Goal: Task Accomplishment & Management: Manage account settings

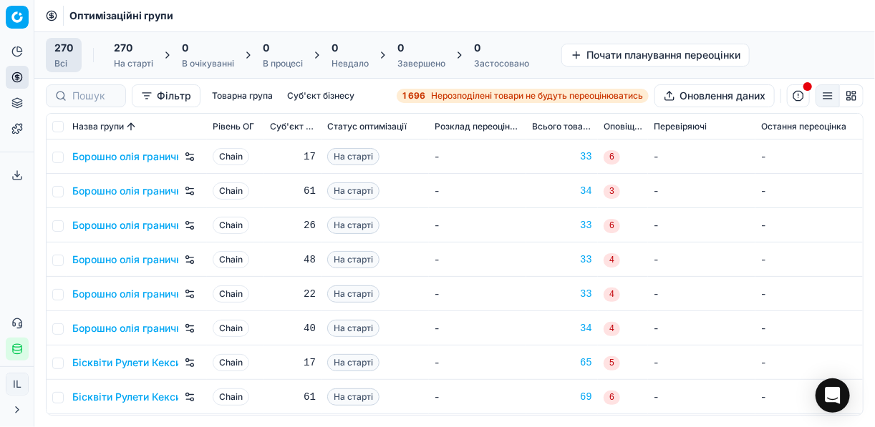
click at [441, 91] on span "Нерозподілені товари не будуть переоцінюватись" at bounding box center [537, 95] width 212 height 11
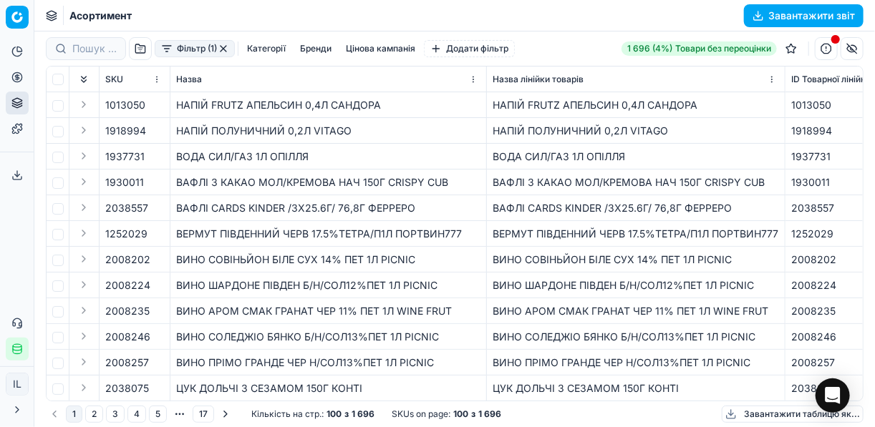
click at [165, 51] on button "Фільтр (1)" at bounding box center [195, 48] width 80 height 17
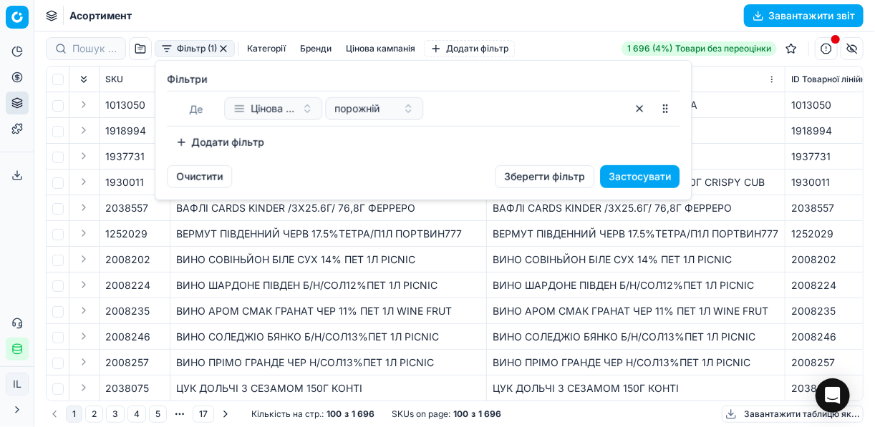
click at [196, 144] on button "Додати фільтр" at bounding box center [220, 142] width 106 height 23
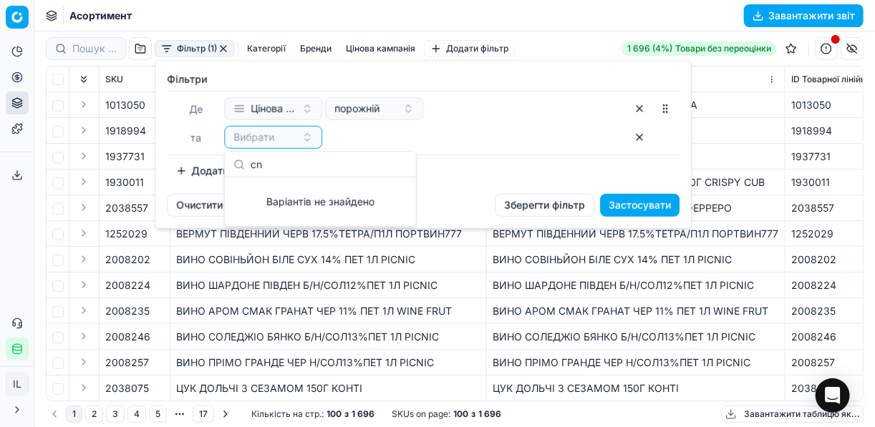
type input "c"
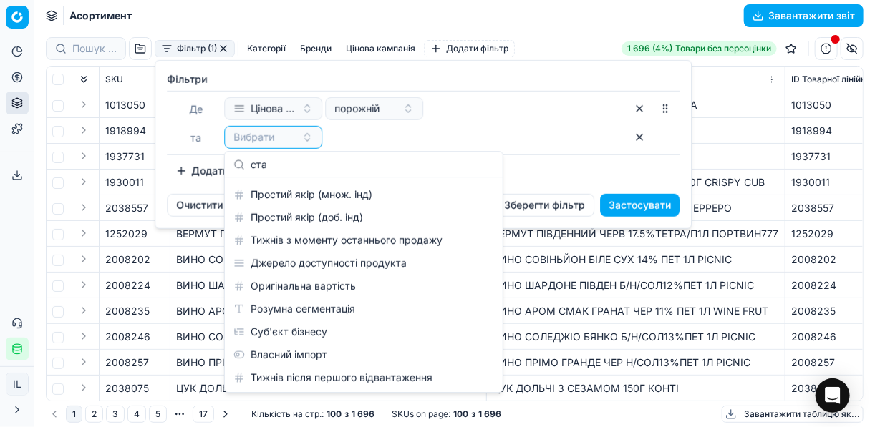
scroll to position [20, 0]
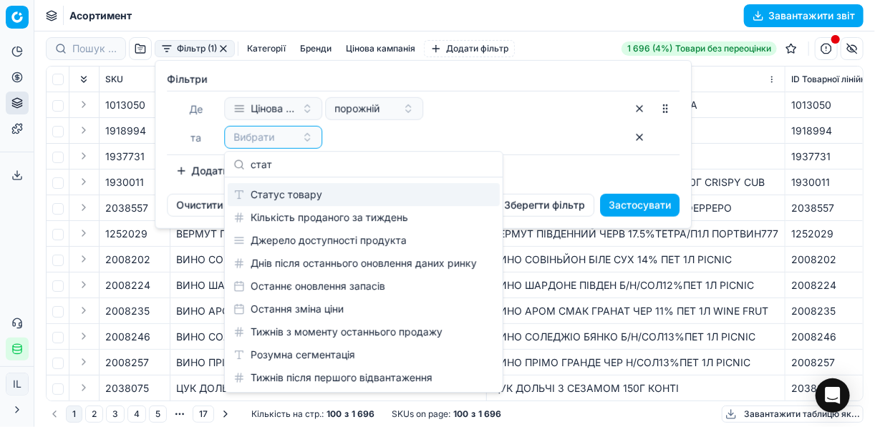
type input "стат"
click at [298, 198] on div "Статус товару" at bounding box center [364, 194] width 272 height 23
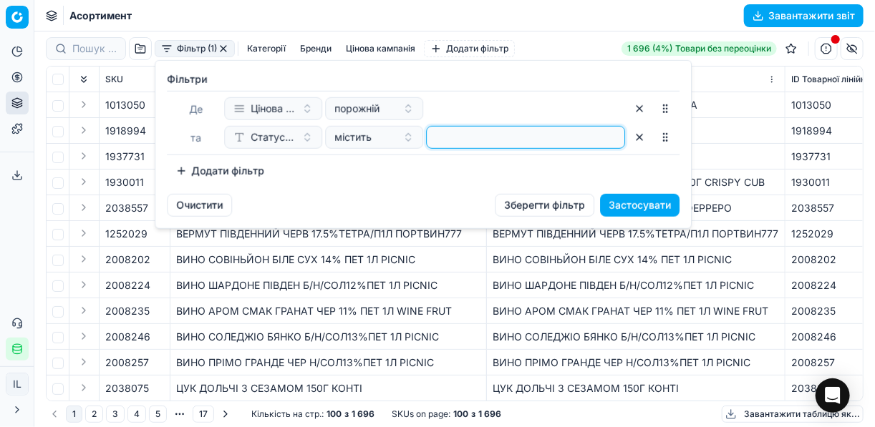
click at [444, 140] on input at bounding box center [525, 137] width 186 height 21
type input "1"
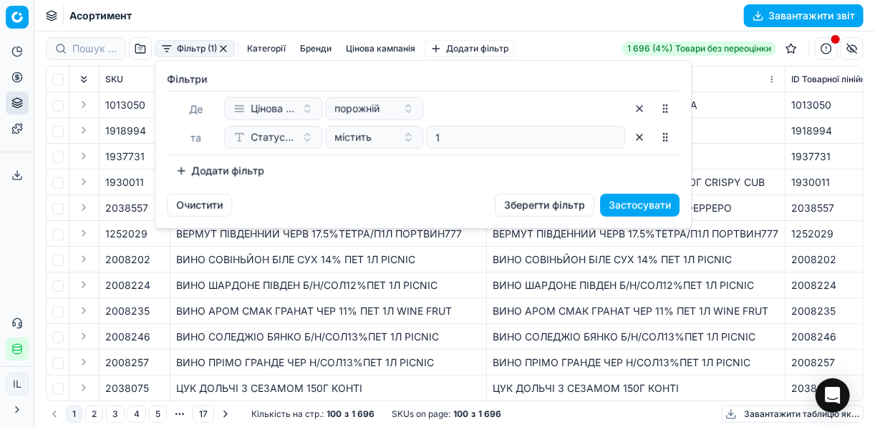
click at [182, 172] on button "Додати фільтр" at bounding box center [220, 171] width 106 height 23
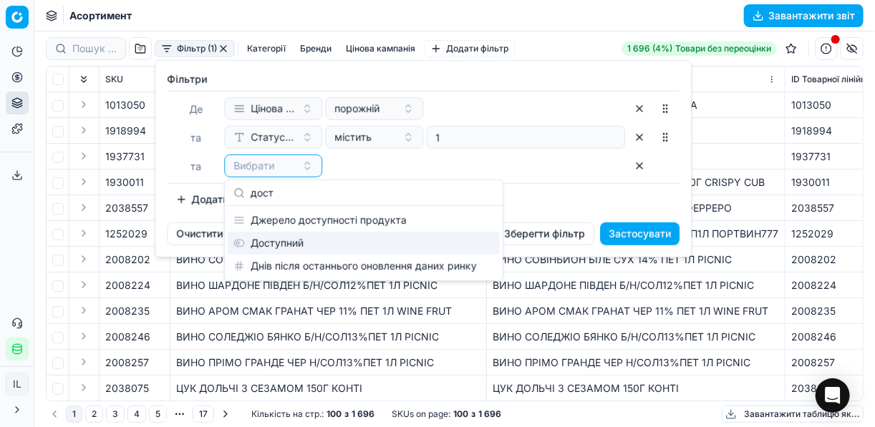
type input "дост"
click at [286, 243] on div "Доступний" at bounding box center [364, 243] width 272 height 23
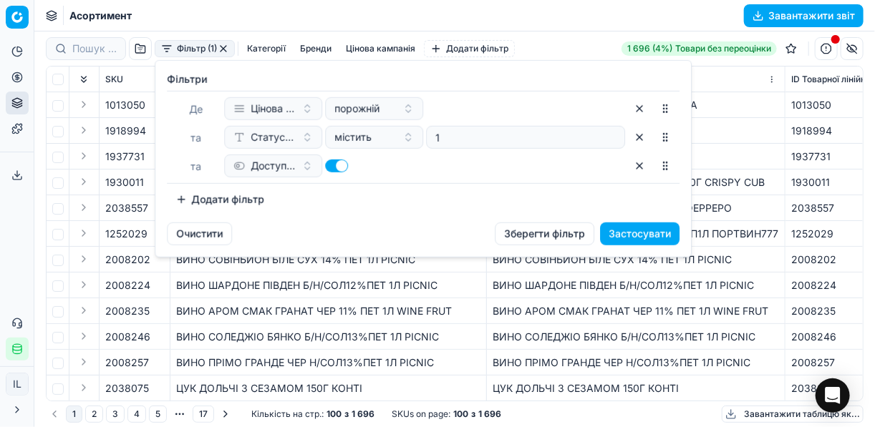
click at [185, 201] on button "Додати фільтр" at bounding box center [220, 199] width 106 height 23
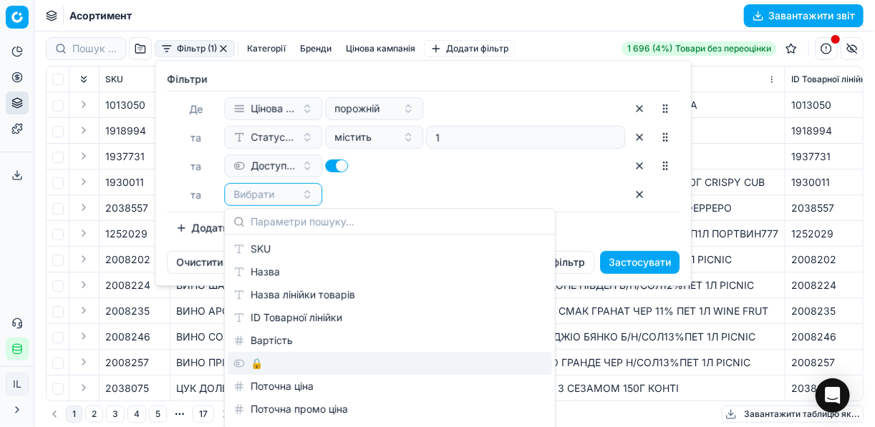
click at [275, 374] on div "🔒" at bounding box center [390, 363] width 324 height 23
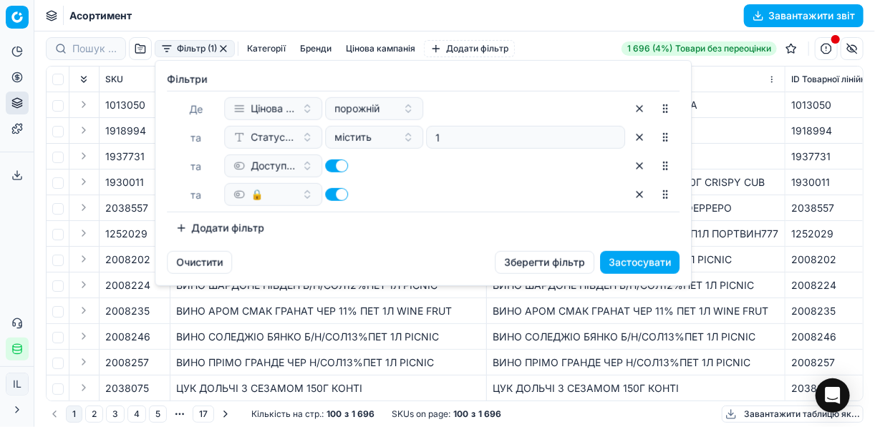
click at [329, 194] on button "button" at bounding box center [336, 194] width 23 height 13
checkbox input "false"
click at [648, 261] on button "Застосувати" at bounding box center [639, 262] width 79 height 23
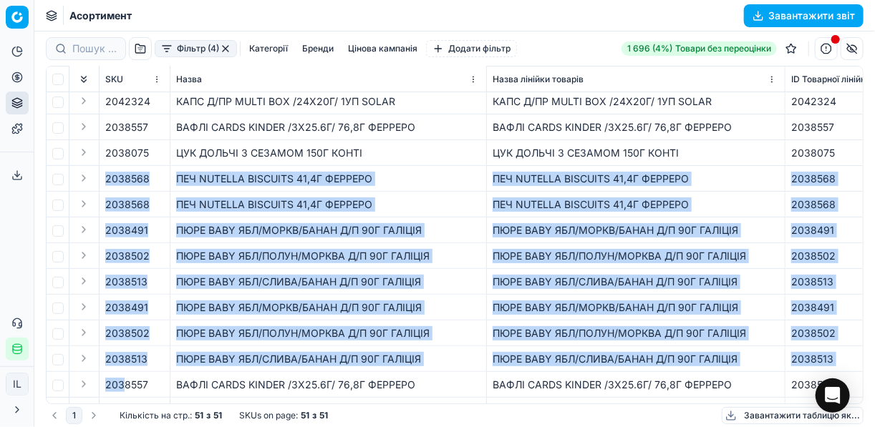
drag, startPoint x: 106, startPoint y: 395, endPoint x: 120, endPoint y: 397, distance: 13.8
click at [122, 397] on div "SKU Назва Назва лінійки товарів ID Товарної лінійки Вартість 🔒 Поточна ціна Пот…" at bounding box center [455, 235] width 816 height 337
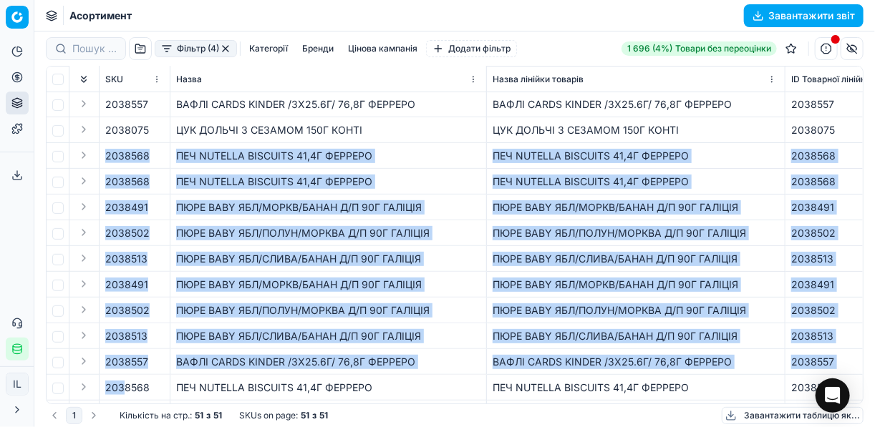
click at [508, 257] on div "ПЮРЕ BABY ЯБЛ/СЛИВА/БАНАН Д/П 90Г ГАЛІЦІЯ" at bounding box center [636, 259] width 286 height 14
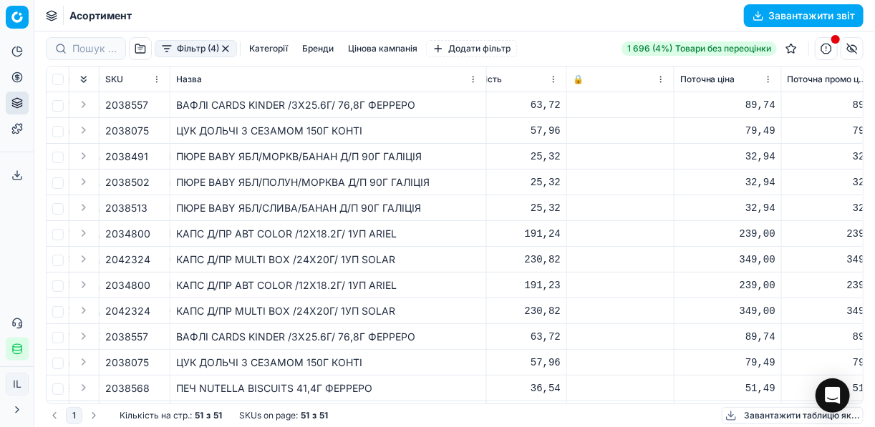
scroll to position [0, 399]
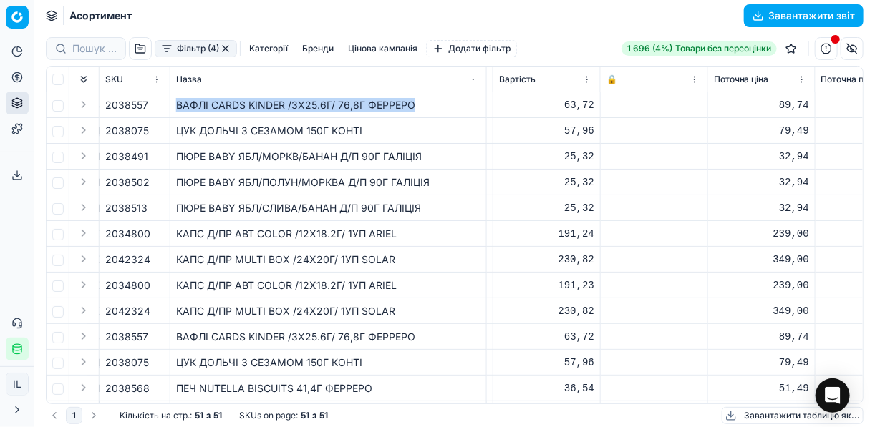
drag, startPoint x: 431, startPoint y: 107, endPoint x: 173, endPoint y: 103, distance: 258.5
click at [173, 103] on td "ВАФЛІ CARDS KINDER /3Х25.6Г/ 76,8Г ФЕРРЕРО" at bounding box center [328, 105] width 316 height 26
copy div "ВАФЛІ CARDS KINDER /3Х25.6Г/ 76,8Г ФЕРРЕРО"
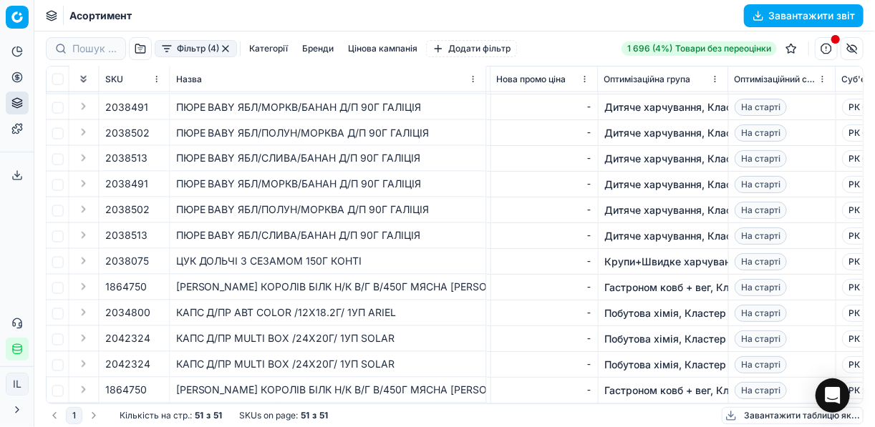
scroll to position [1011, 955]
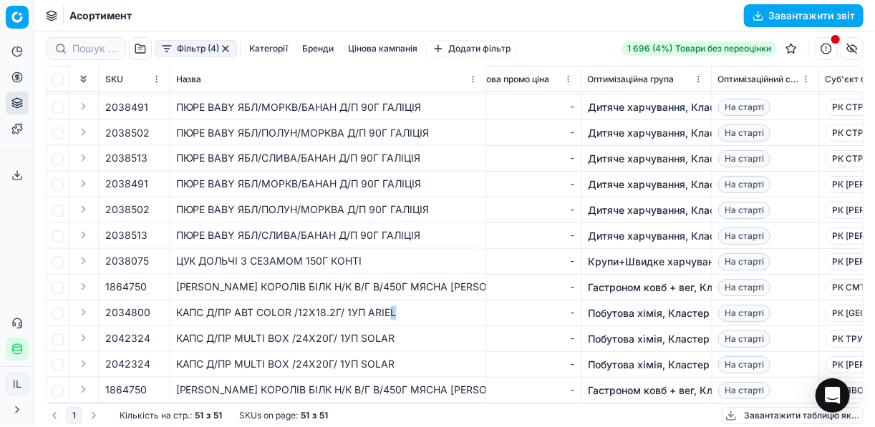
click at [393, 306] on div "КАПС Д/ПР АВТ COLOR /12X18.2Г/ 1УП ARIEL" at bounding box center [328, 313] width 304 height 14
click at [399, 307] on div "КАПС Д/ПР АВТ COLOR /12X18.2Г/ 1УП ARIEL" at bounding box center [328, 313] width 304 height 14
click at [395, 307] on div "КАПС Д/ПР АВТ COLOR /12X18.2Г/ 1УП ARIEL" at bounding box center [328, 313] width 304 height 14
drag, startPoint x: 393, startPoint y: 306, endPoint x: 369, endPoint y: 306, distance: 24.3
click at [369, 306] on div "КАПС Д/ПР АВТ COLOR /12X18.2Г/ 1УП ARIEL" at bounding box center [328, 313] width 304 height 14
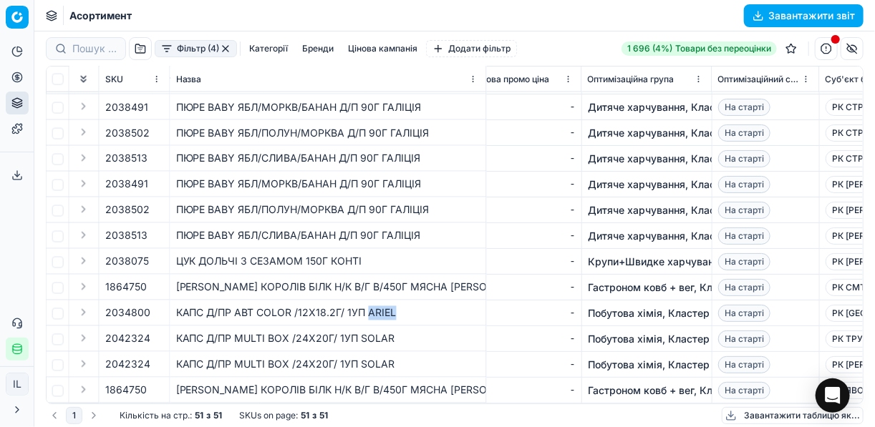
copy div "ARIEL"
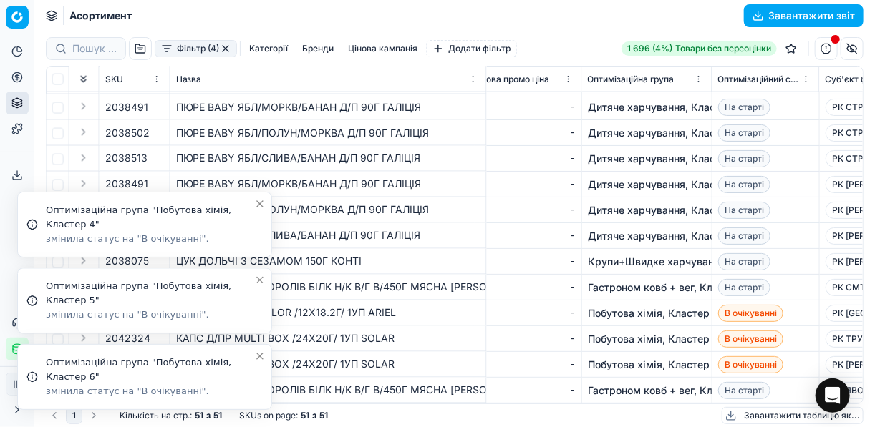
click at [259, 356] on icon "Close toast" at bounding box center [259, 356] width 11 height 11
click at [257, 281] on icon "Close toast" at bounding box center [259, 279] width 11 height 11
click at [261, 277] on icon "Close toast" at bounding box center [259, 279] width 11 height 11
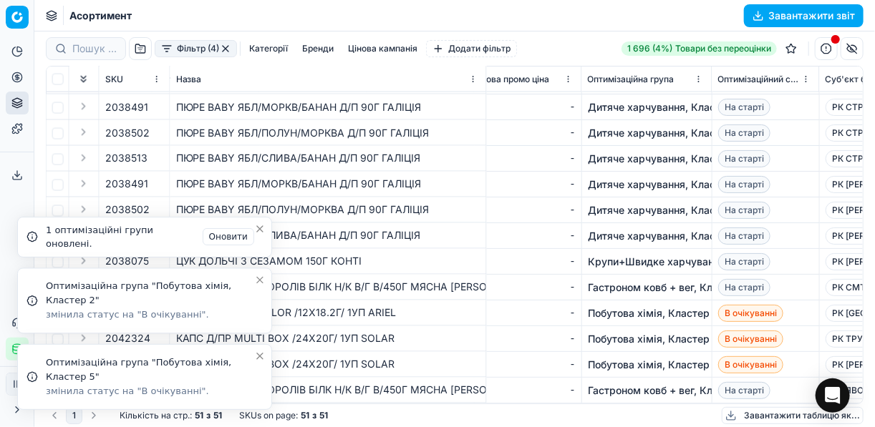
click at [257, 280] on icon "Close toast" at bounding box center [259, 279] width 11 height 11
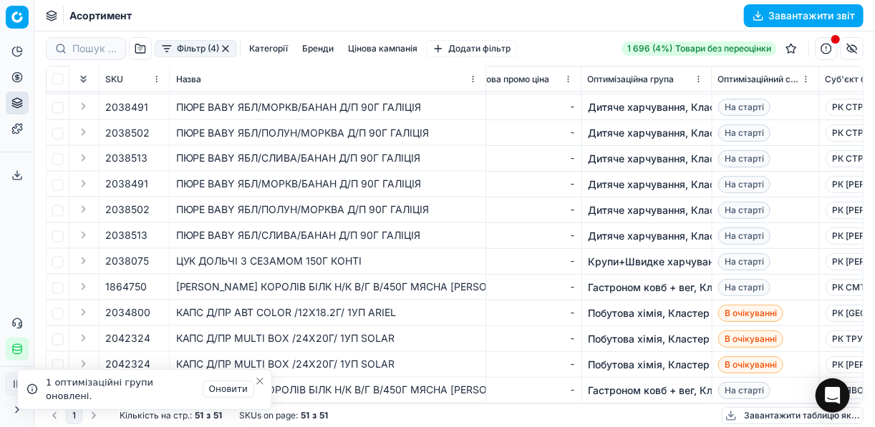
click at [257, 382] on icon "Close toast" at bounding box center [259, 381] width 11 height 11
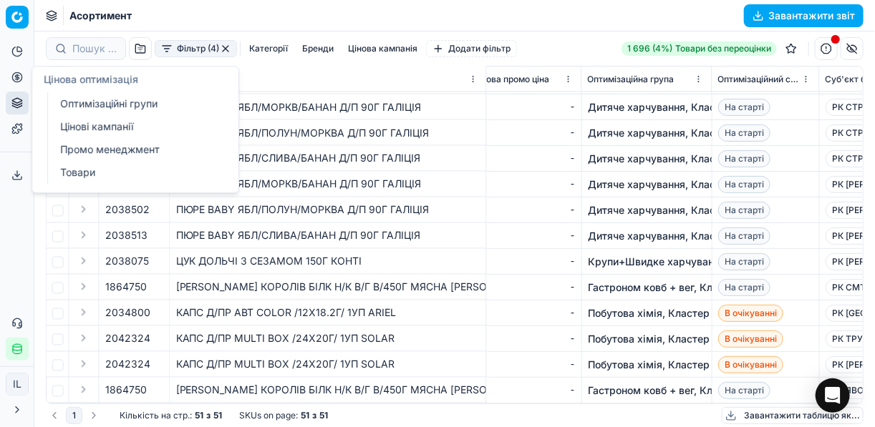
click at [13, 79] on icon at bounding box center [16, 77] width 11 height 11
click at [76, 102] on link "Оптимізаційні групи" at bounding box center [137, 104] width 167 height 20
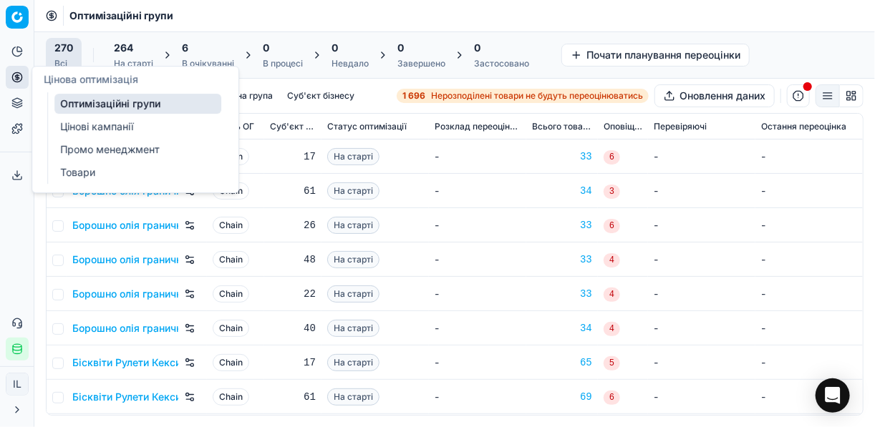
click at [221, 49] on div "6" at bounding box center [208, 48] width 52 height 14
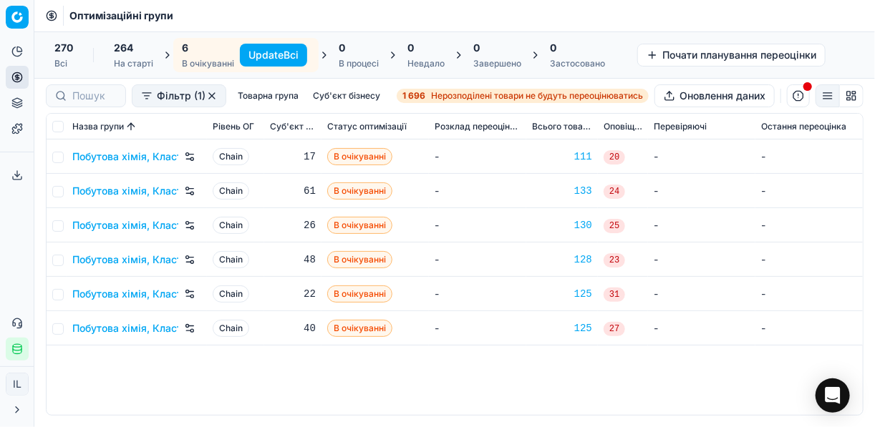
click at [269, 57] on button "Update Всі" at bounding box center [273, 55] width 67 height 23
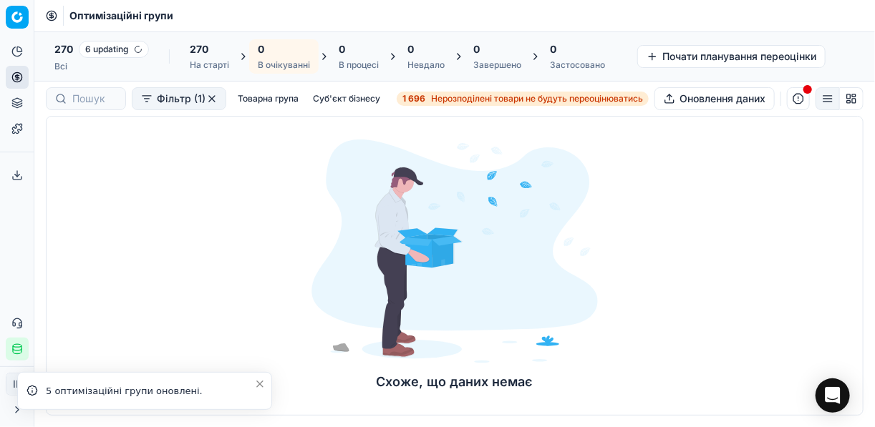
click at [442, 100] on span "Нерозподілені товари не будуть переоцінюватись" at bounding box center [537, 98] width 212 height 11
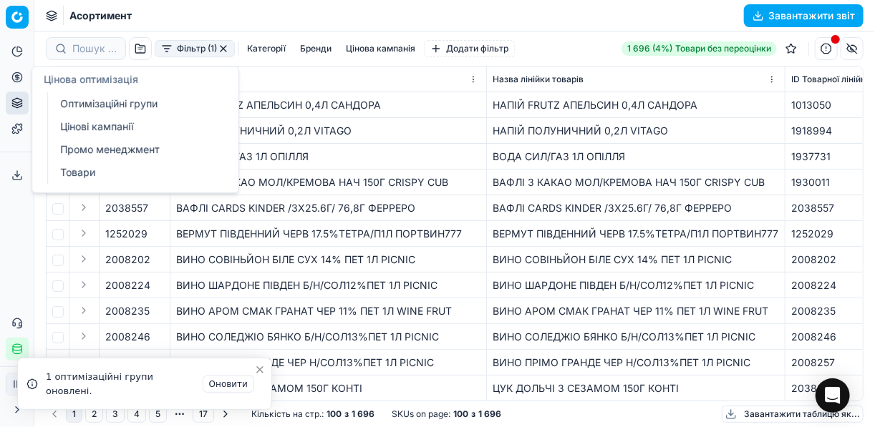
click at [14, 76] on icon at bounding box center [16, 77] width 11 height 11
click at [100, 102] on link "Оптимізаційні групи" at bounding box center [137, 104] width 167 height 20
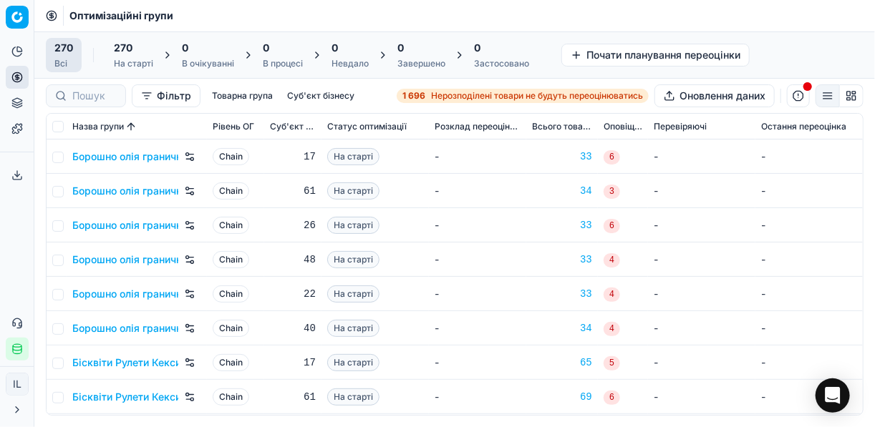
click at [422, 98] on strong "1 696" at bounding box center [413, 95] width 23 height 11
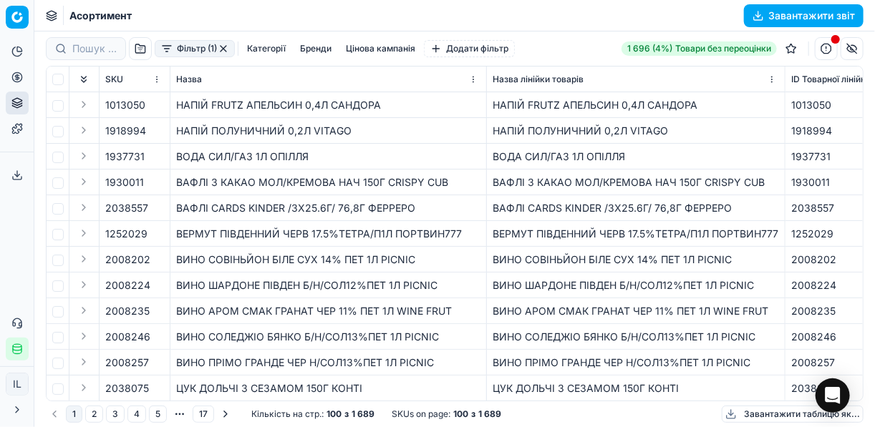
click at [164, 52] on button "Фільтр (1)" at bounding box center [195, 48] width 80 height 17
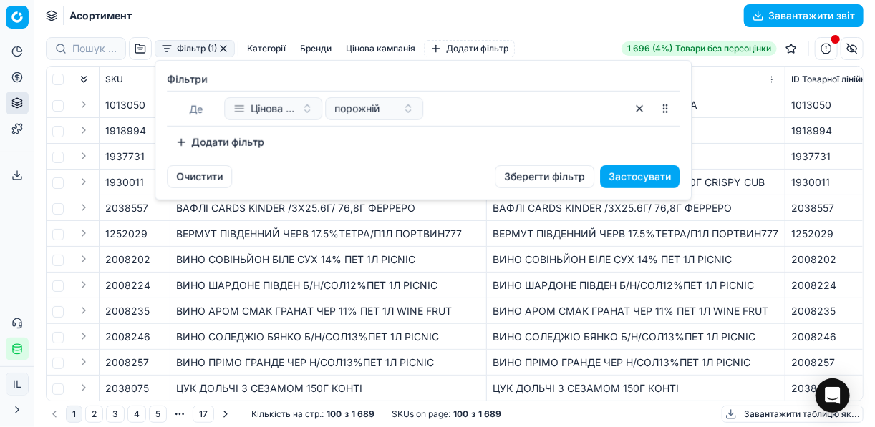
click at [180, 142] on button "Додати фільтр" at bounding box center [220, 142] width 106 height 23
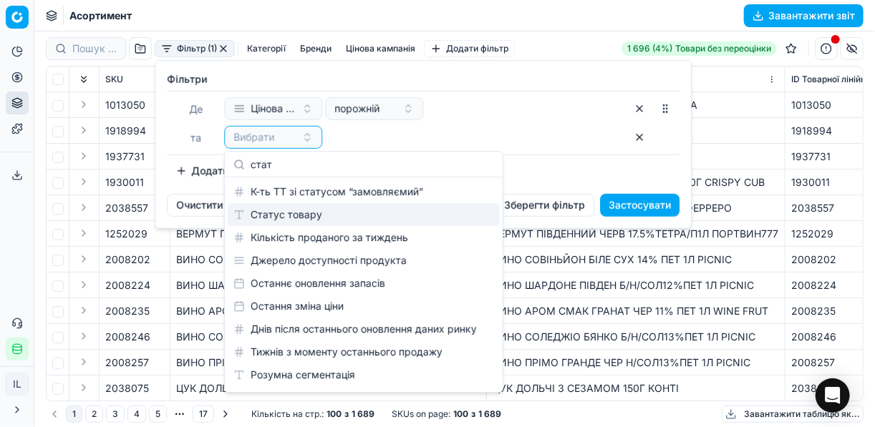
type input "стат"
click at [293, 211] on div "Статус товару" at bounding box center [364, 214] width 272 height 23
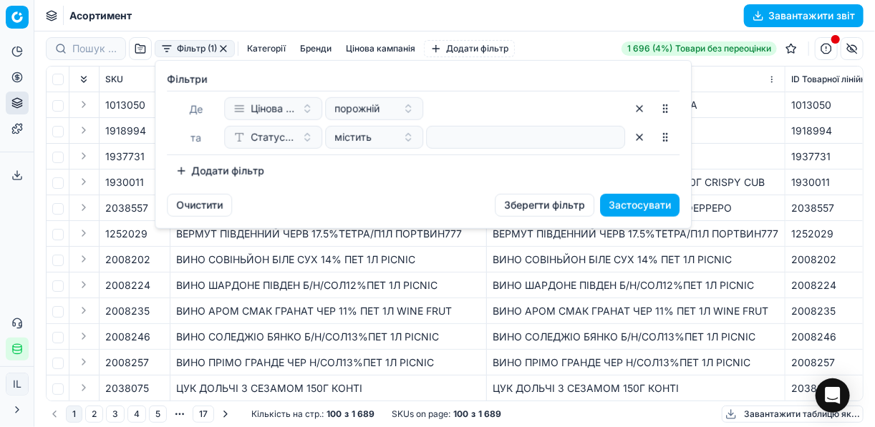
click at [431, 140] on div at bounding box center [525, 137] width 199 height 23
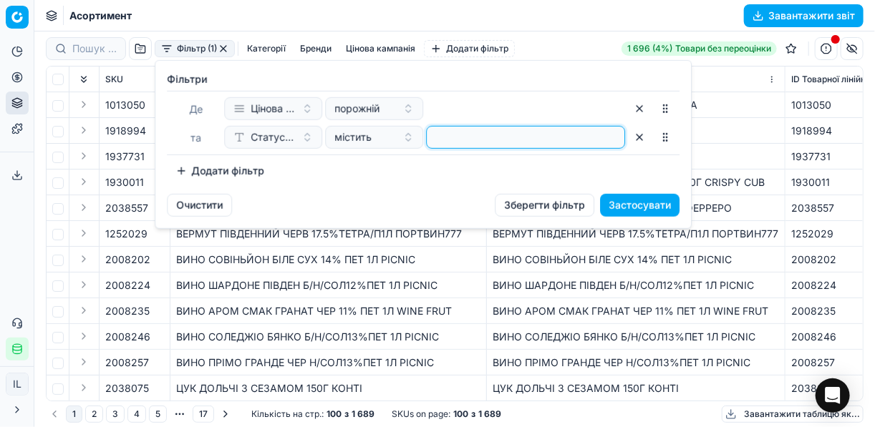
click at [447, 132] on input at bounding box center [525, 137] width 186 height 21
type input "1"
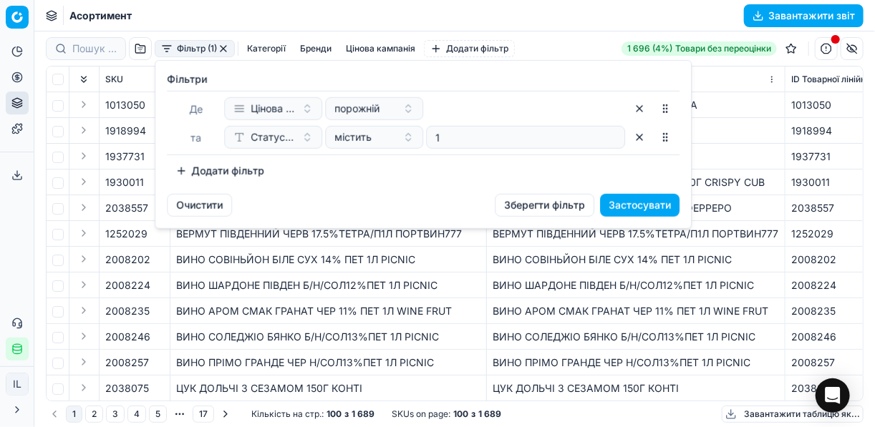
click at [183, 178] on button "Додати фільтр" at bounding box center [220, 171] width 106 height 23
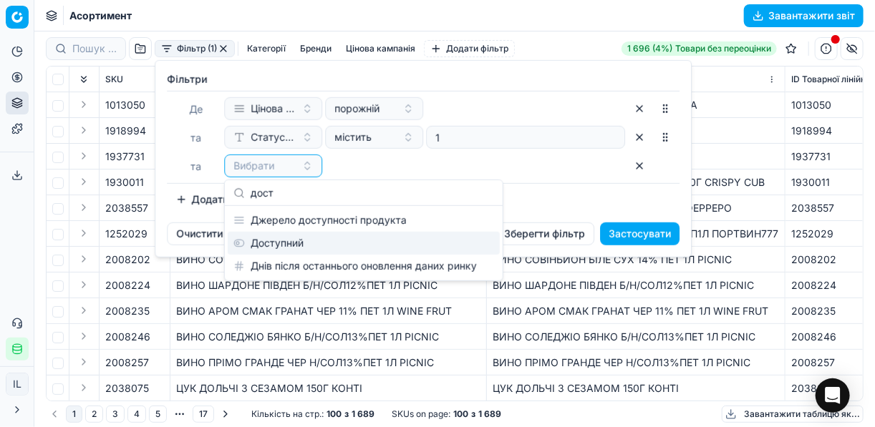
type input "дост"
click at [281, 240] on div "Доступний" at bounding box center [364, 243] width 272 height 23
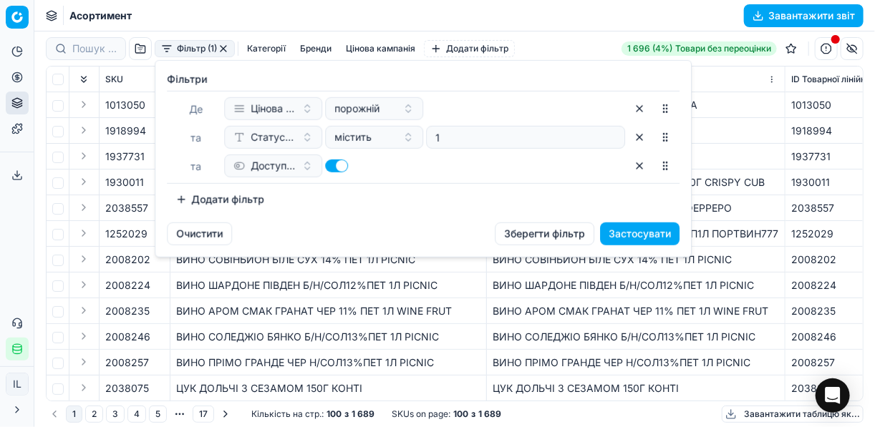
click at [181, 200] on button "Додати фільтр" at bounding box center [220, 199] width 106 height 23
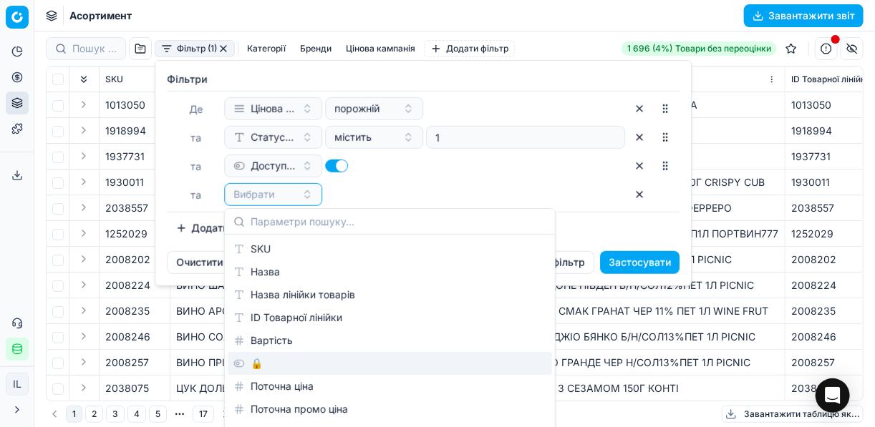
click at [258, 361] on div "🔒" at bounding box center [390, 363] width 324 height 23
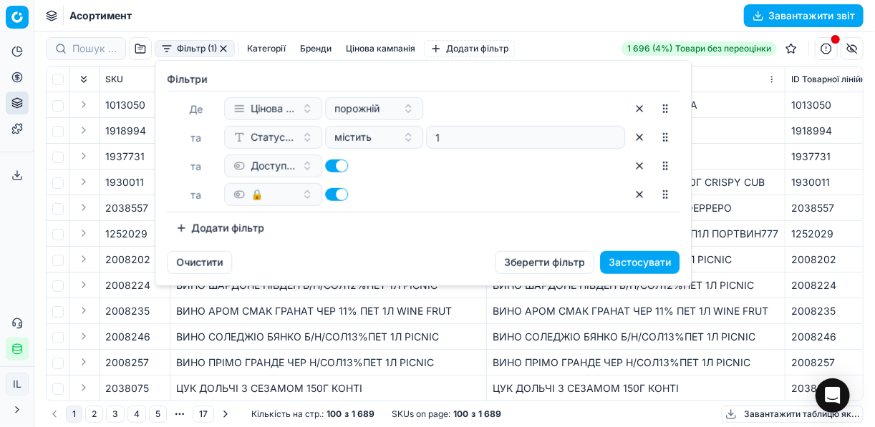
drag, startPoint x: 329, startPoint y: 193, endPoint x: 421, endPoint y: 199, distance: 91.8
click at [329, 193] on button "button" at bounding box center [336, 194] width 23 height 13
checkbox input "false"
click at [645, 263] on button "Застосувати" at bounding box center [639, 262] width 79 height 23
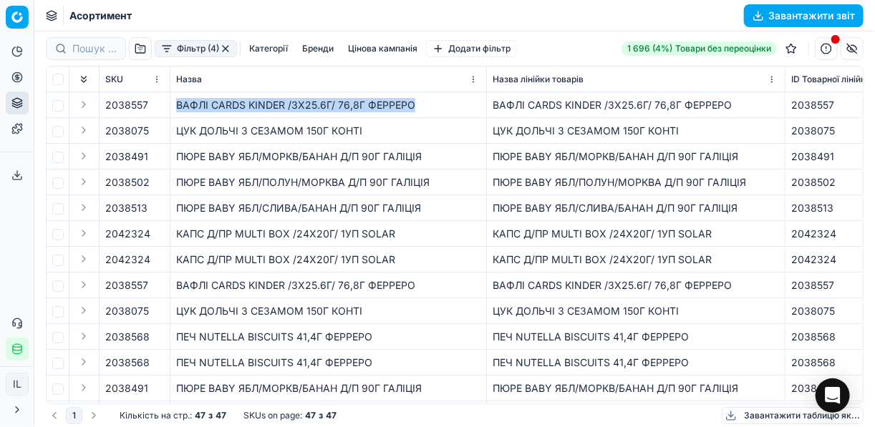
drag, startPoint x: 432, startPoint y: 104, endPoint x: 175, endPoint y: 111, distance: 256.4
click at [176, 111] on div "ВАФЛІ CARDS KINDER /3Х25.6Г/ 76,8Г ФЕРРЕРО" at bounding box center [328, 105] width 304 height 14
copy div "ВАФЛІ CARDS KINDER /3Х25.6Г/ 76,8Г ФЕРРЕРО"
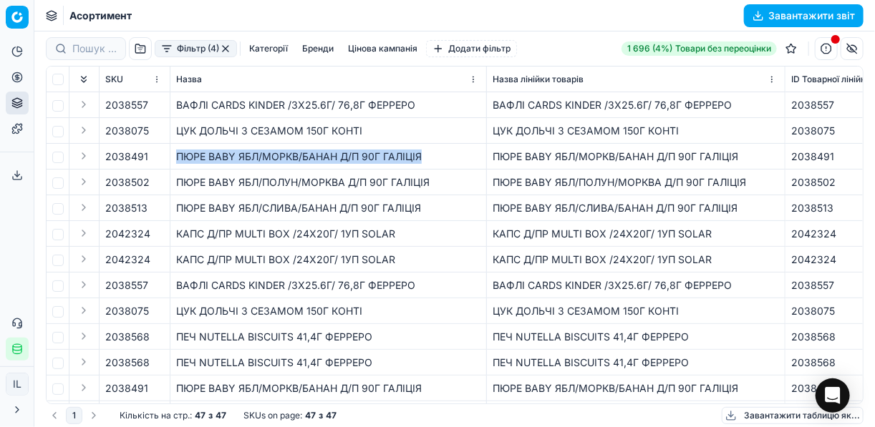
drag, startPoint x: 424, startPoint y: 157, endPoint x: 160, endPoint y: 157, distance: 263.4
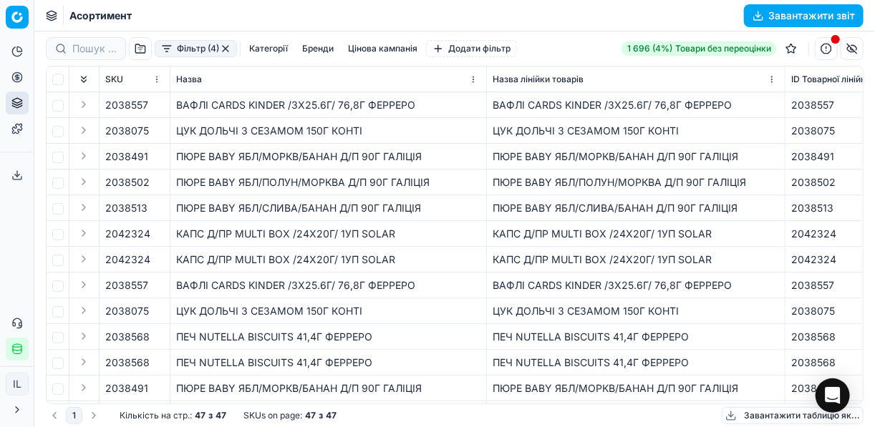
click at [277, 183] on div "ПЮРЕ BABY ЯБЛ/ПОЛУН/МОРКВА Д/П 90Г ГАЛІЦІЯ" at bounding box center [328, 182] width 304 height 14
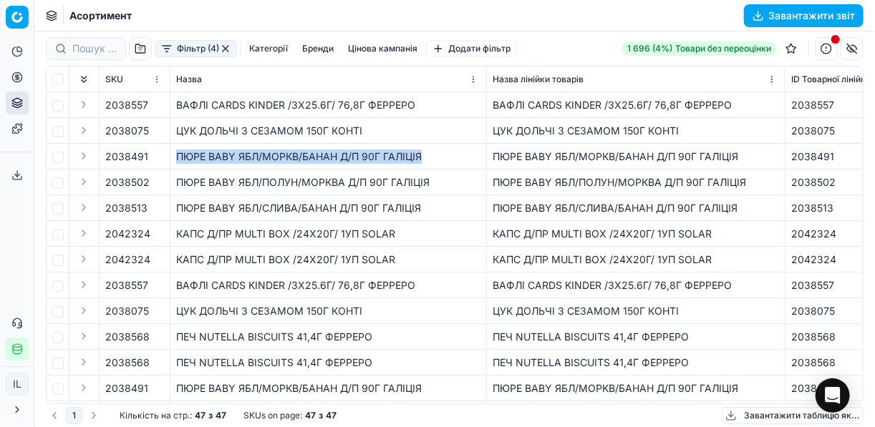
drag, startPoint x: 435, startPoint y: 159, endPoint x: 170, endPoint y: 165, distance: 265.6
click at [170, 165] on td "ПЮРЕ BABY ЯБЛ/МОРКВ/БАНАН Д/П 90Г ГАЛІЦІЯ" at bounding box center [328, 157] width 316 height 26
copy div "ПЮРЕ BABY ЯБЛ/МОРКВ/БАНАН Д/П 90Г ГАЛІЦІЯ"
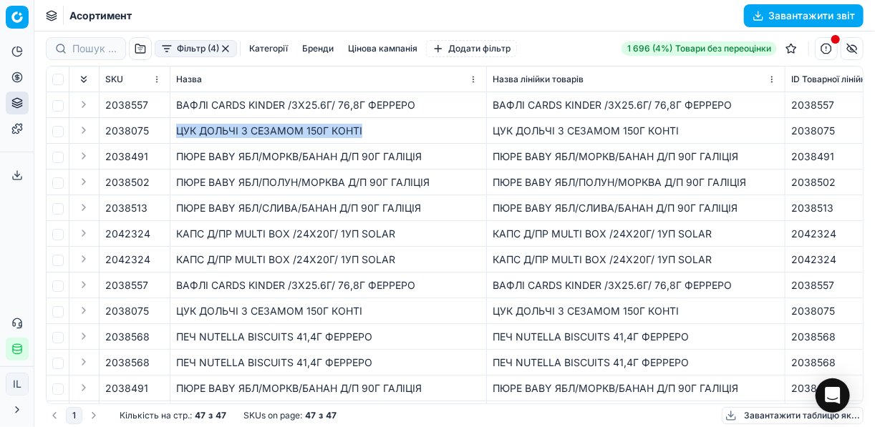
drag, startPoint x: 365, startPoint y: 130, endPoint x: 170, endPoint y: 142, distance: 195.8
click at [170, 142] on td "ЦУК ДОЛЬЧІ З СЕЗАМОМ 150Г КОНТІ" at bounding box center [328, 131] width 316 height 26
copy div "ЦУК ДОЛЬЧІ З СЕЗАМОМ 150Г КОНТІ"
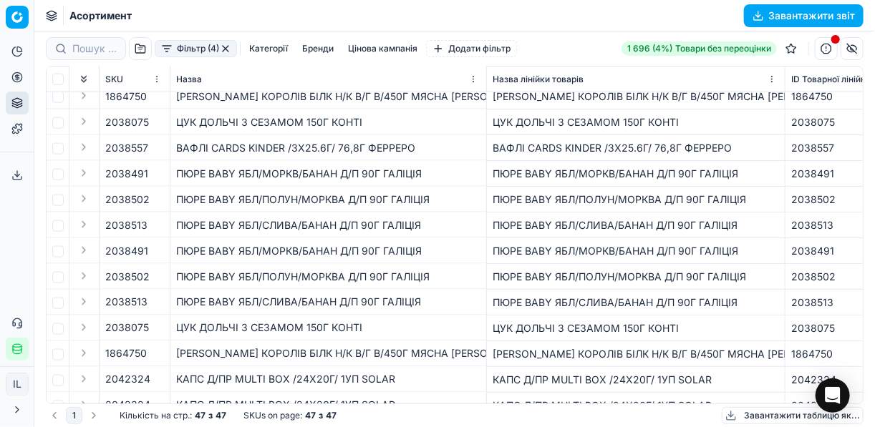
scroll to position [908, 0]
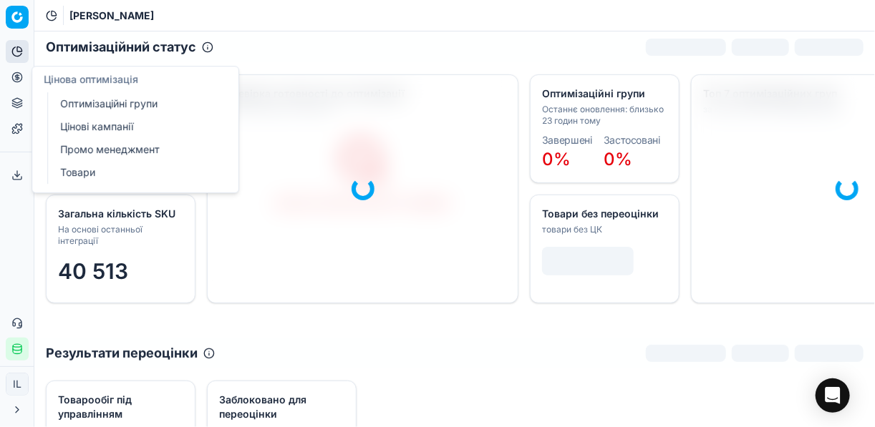
click at [19, 81] on circle at bounding box center [16, 76] width 9 height 9
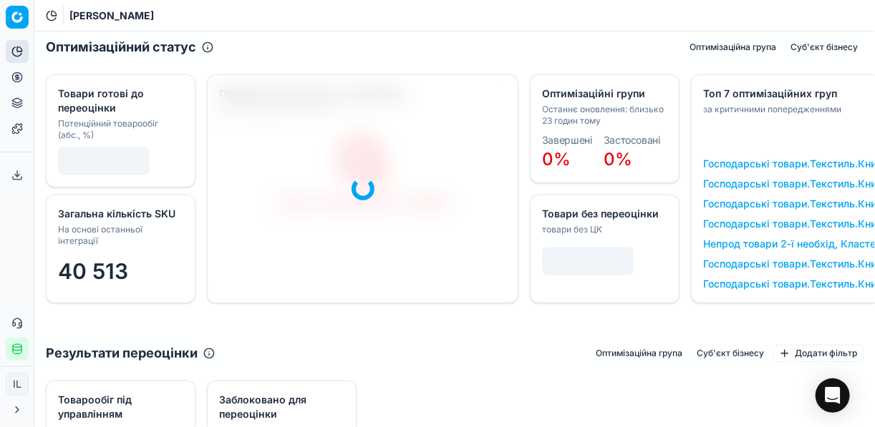
click at [19, 81] on circle at bounding box center [16, 76] width 9 height 9
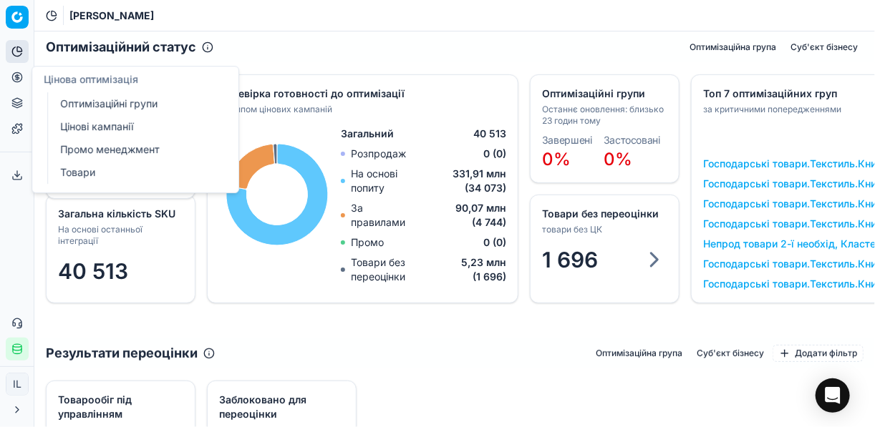
click at [99, 135] on link "Цінові кампанії" at bounding box center [137, 127] width 167 height 20
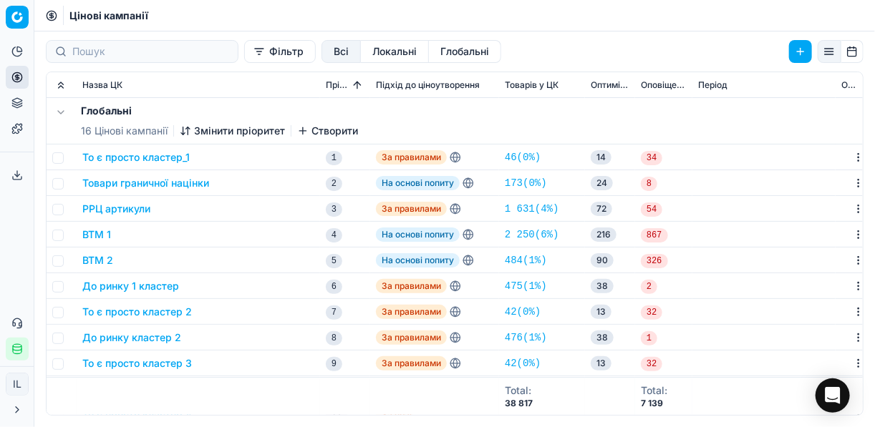
click at [244, 51] on button "Фільтр" at bounding box center [280, 51] width 72 height 23
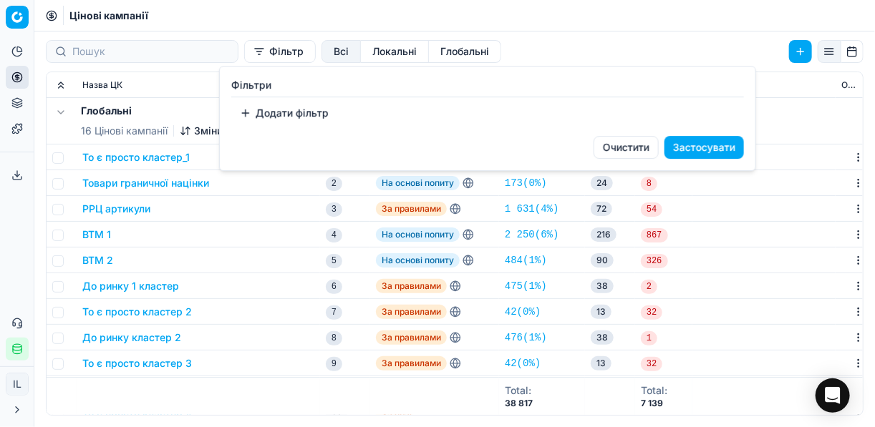
click at [249, 117] on button "Додати фільтр" at bounding box center [284, 113] width 106 height 23
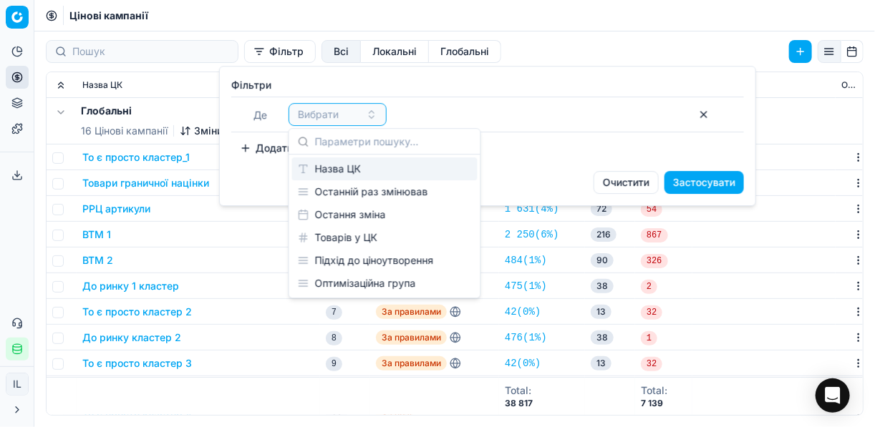
click at [338, 178] on div "Назва ЦК" at bounding box center [384, 168] width 185 height 23
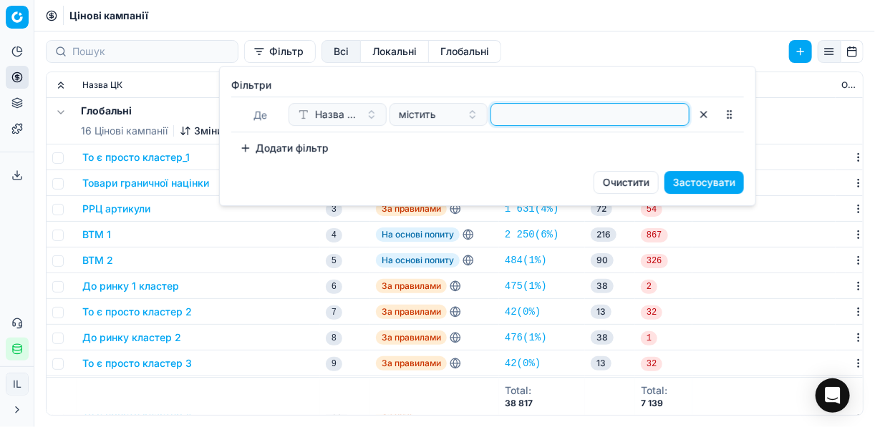
click at [560, 122] on input at bounding box center [590, 114] width 186 height 21
type input "побут"
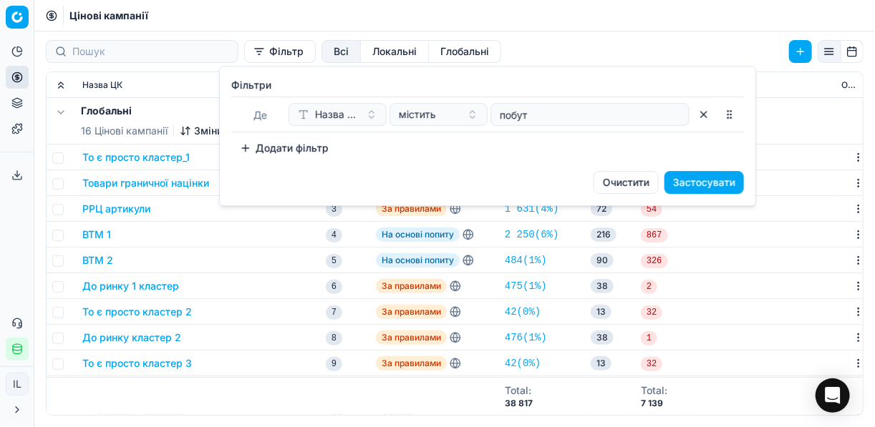
click at [727, 180] on button "Застосувати" at bounding box center [703, 182] width 79 height 23
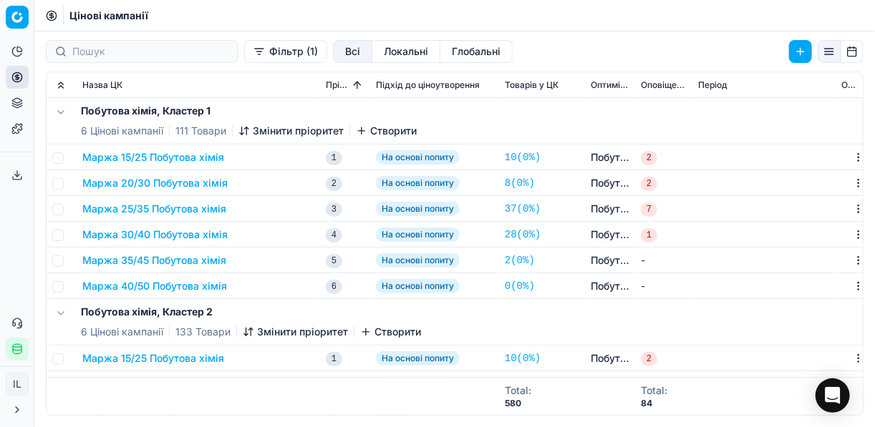
click at [183, 155] on button "Маржа 15/25 Побутова хімія" at bounding box center [153, 157] width 142 height 14
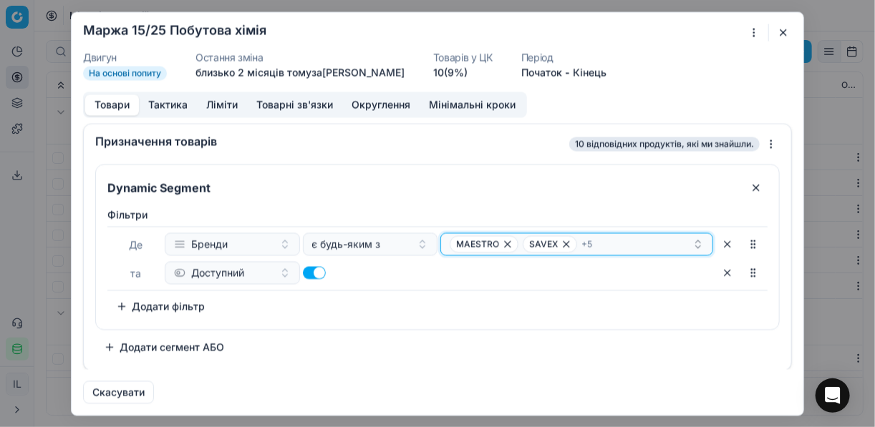
click at [611, 242] on div "MAESTRO SAVEX + 5" at bounding box center [571, 244] width 243 height 17
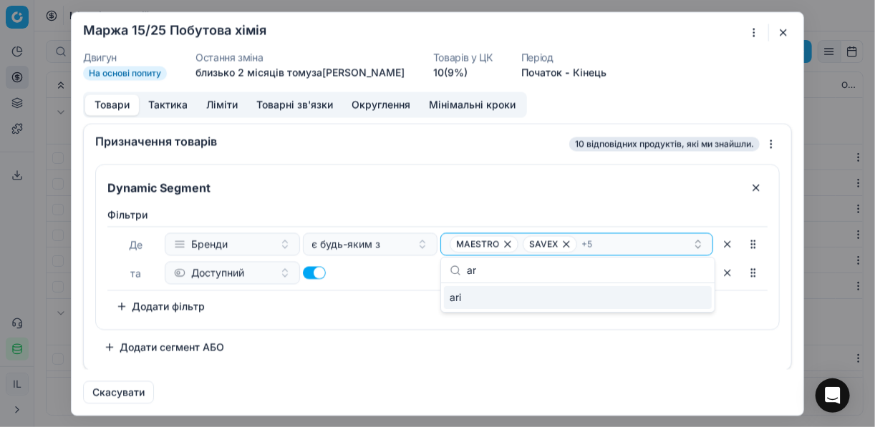
type input "a"
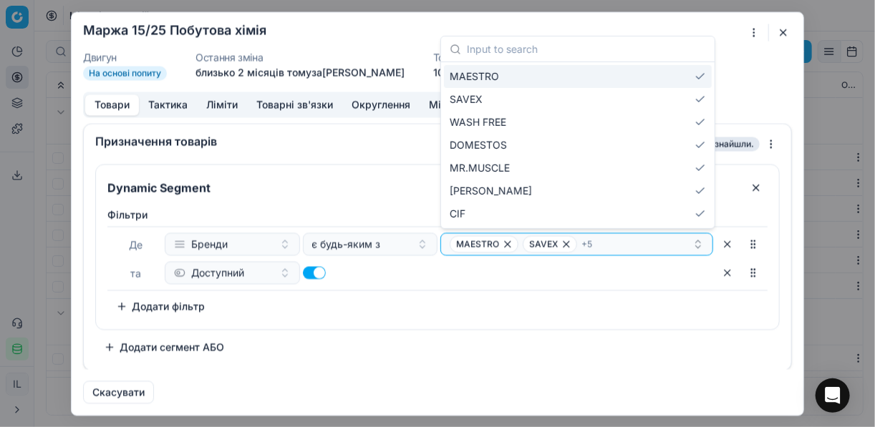
click at [782, 29] on button "button" at bounding box center [783, 32] width 17 height 17
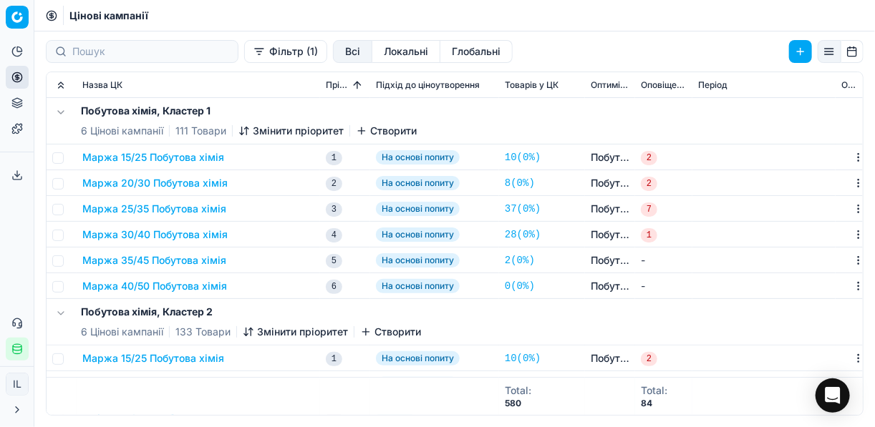
click at [175, 158] on button "Маржа 15/25 Побутова хімія" at bounding box center [153, 157] width 142 height 14
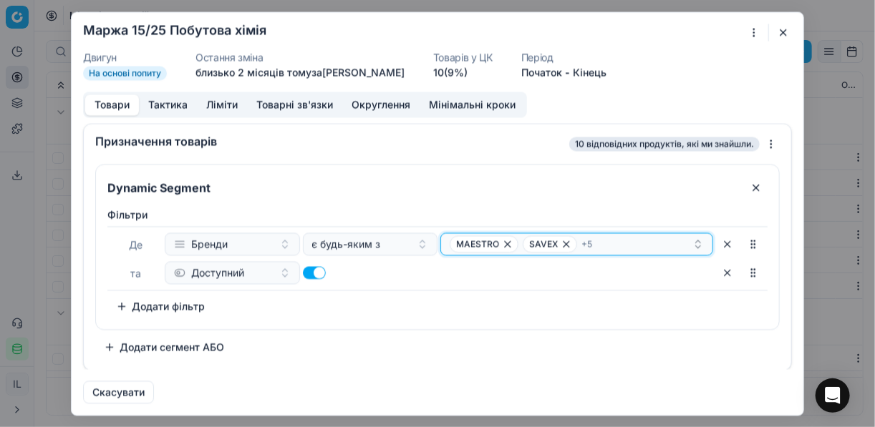
click at [614, 248] on div "MAESTRO SAVEX + 5" at bounding box center [571, 244] width 243 height 17
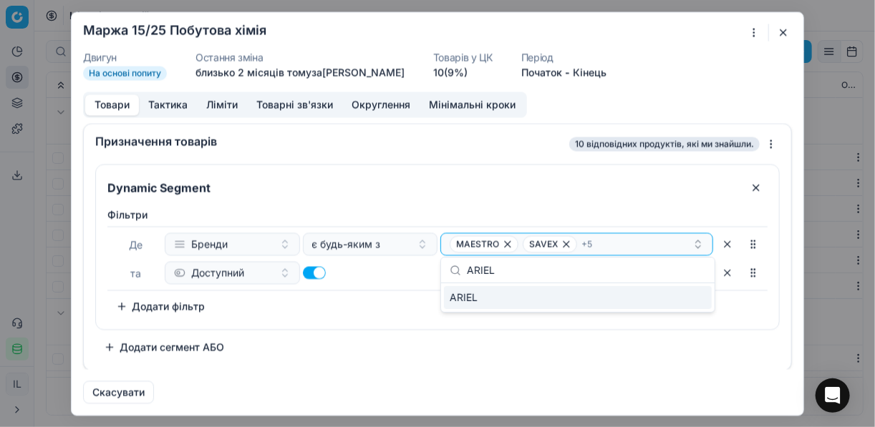
type input "ARIEL"
click at [692, 301] on div "ARIEL" at bounding box center [578, 297] width 268 height 23
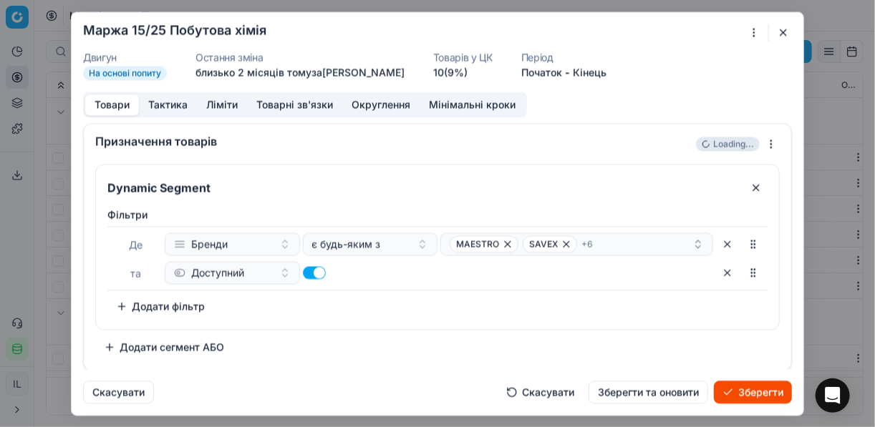
click at [757, 393] on button "Зберегти" at bounding box center [753, 392] width 78 height 23
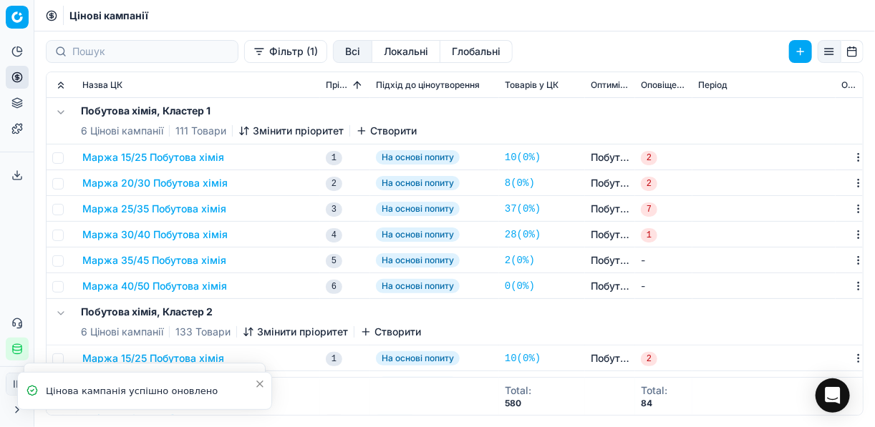
scroll to position [115, 0]
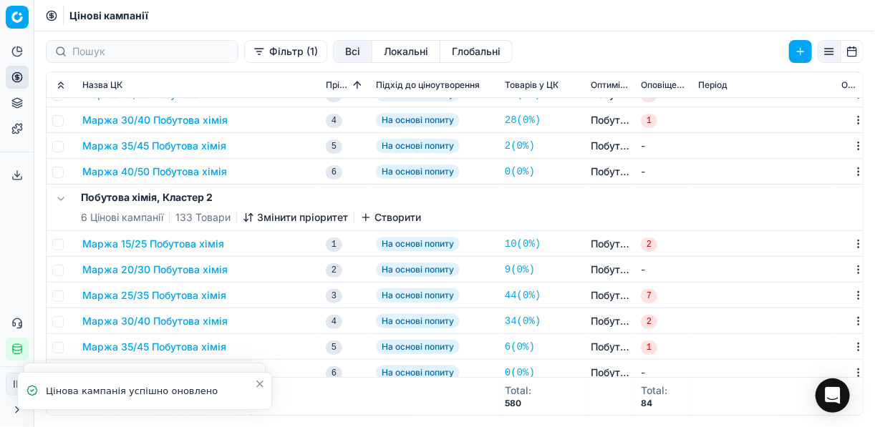
click at [160, 244] on button "Маржа 15/25 Побутова хімія" at bounding box center [153, 244] width 142 height 14
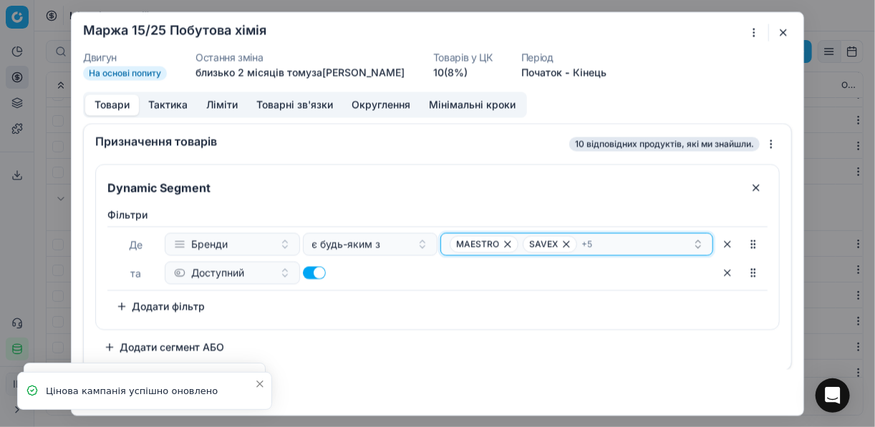
click at [656, 248] on div "MAESTRO SAVEX + 5" at bounding box center [571, 244] width 243 height 17
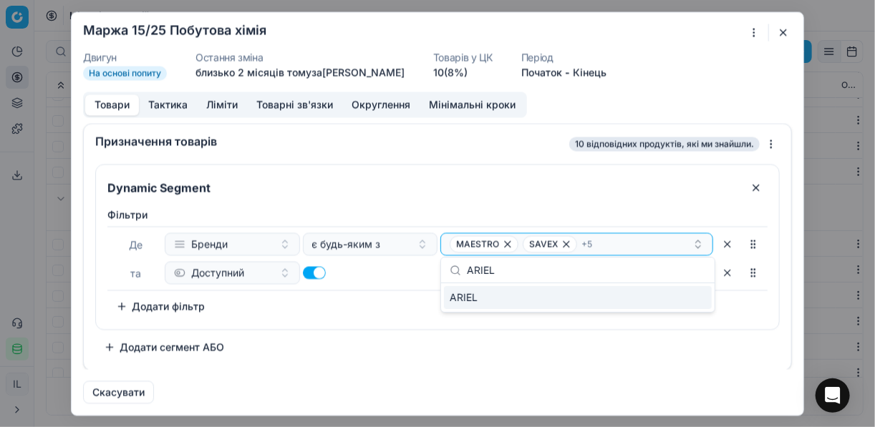
type input "ARIEL"
click at [687, 302] on div "ARIEL" at bounding box center [578, 297] width 268 height 23
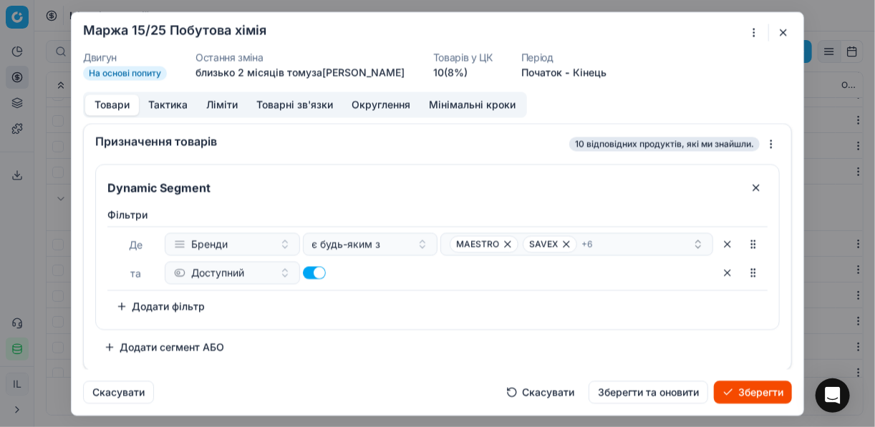
click at [744, 397] on button "Зберегти" at bounding box center [753, 392] width 78 height 23
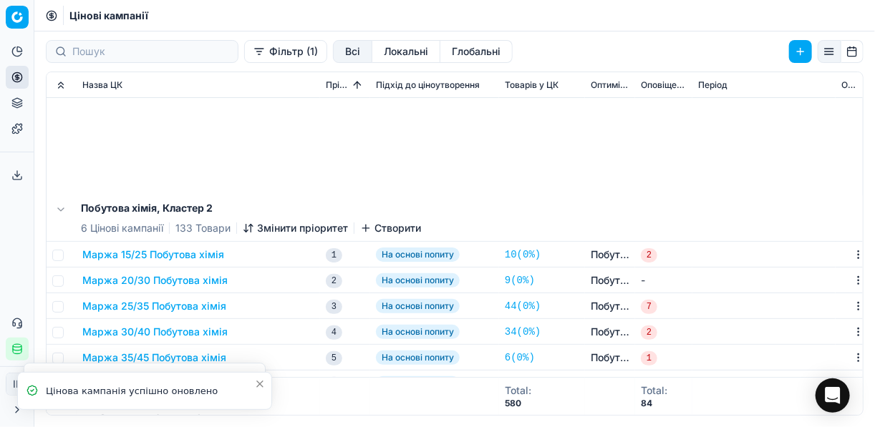
scroll to position [344, 0]
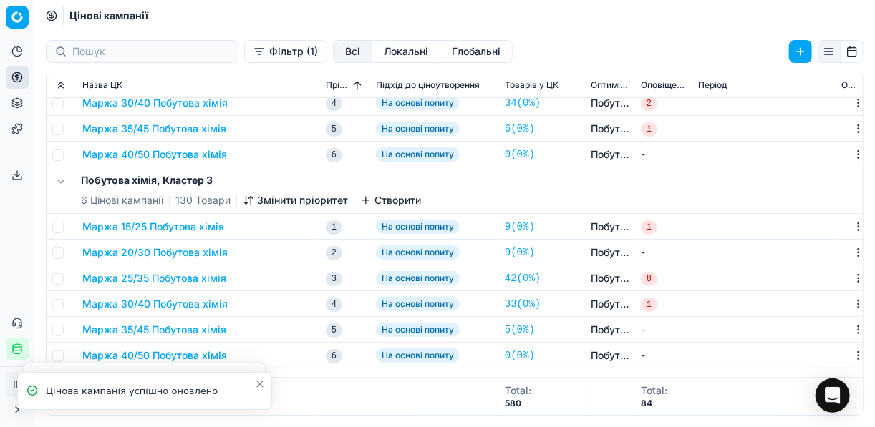
click at [177, 231] on button "Маржа 15/25 Побутова хімія" at bounding box center [153, 227] width 142 height 14
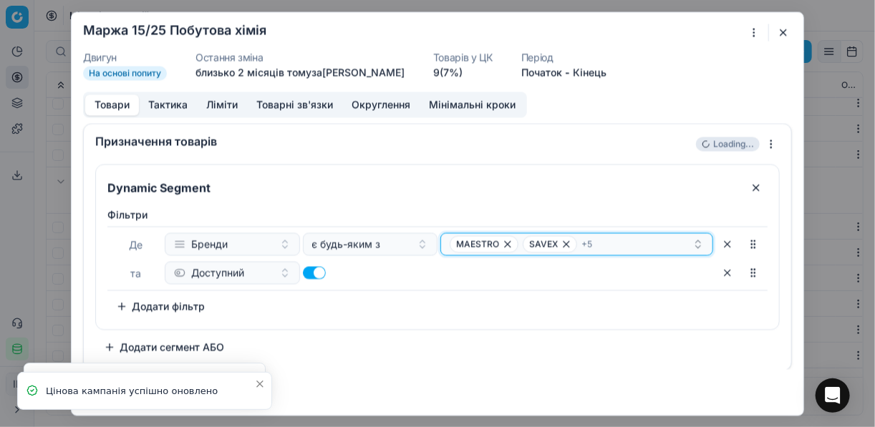
click at [638, 246] on div "MAESTRO SAVEX + 5" at bounding box center [571, 244] width 243 height 17
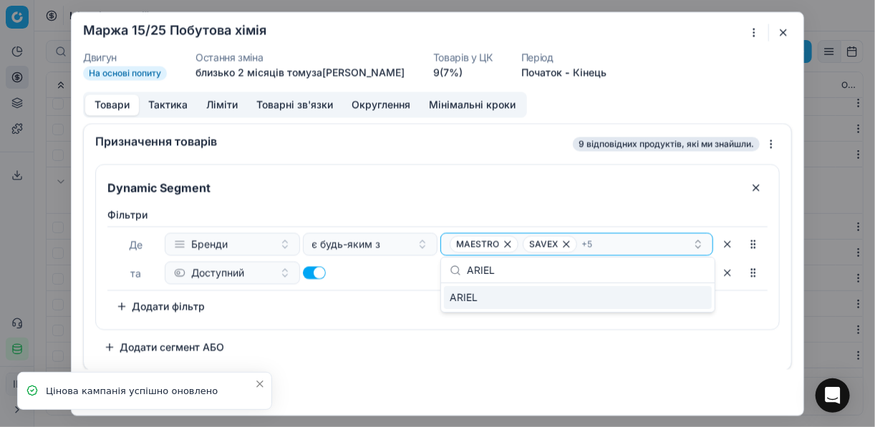
type input "ARIEL"
click at [685, 302] on div "ARIEL" at bounding box center [578, 297] width 268 height 23
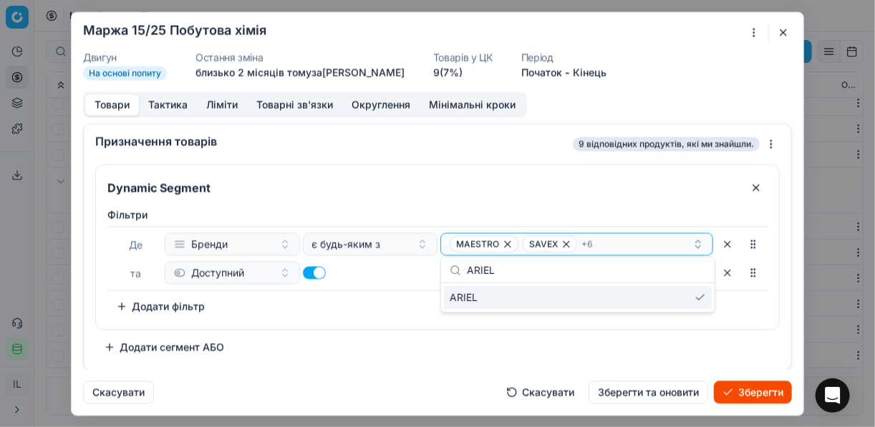
click at [748, 389] on button "Зберегти" at bounding box center [753, 392] width 78 height 23
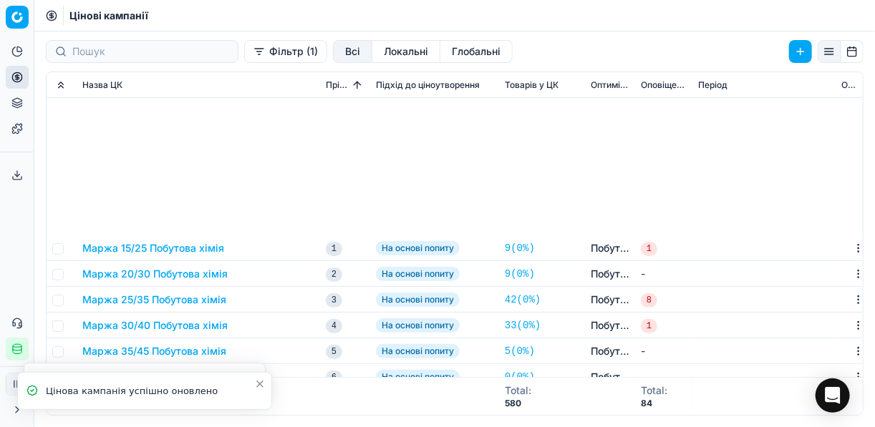
scroll to position [573, 0]
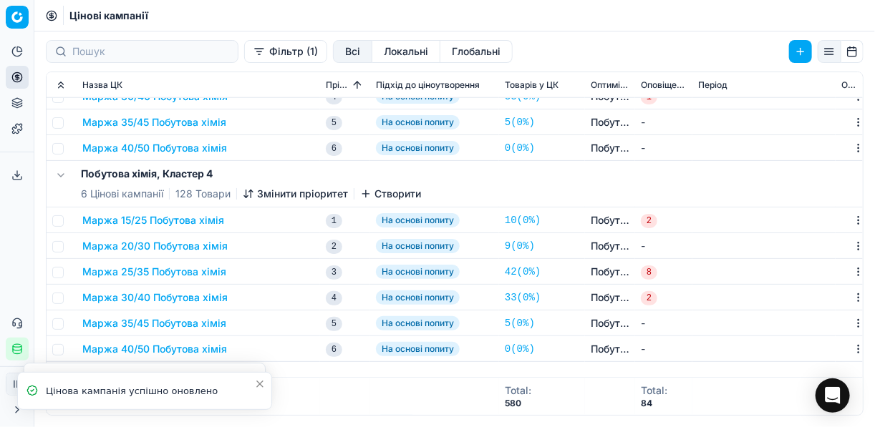
click at [150, 225] on button "Маржа 15/25 Побутова хімія" at bounding box center [153, 220] width 142 height 14
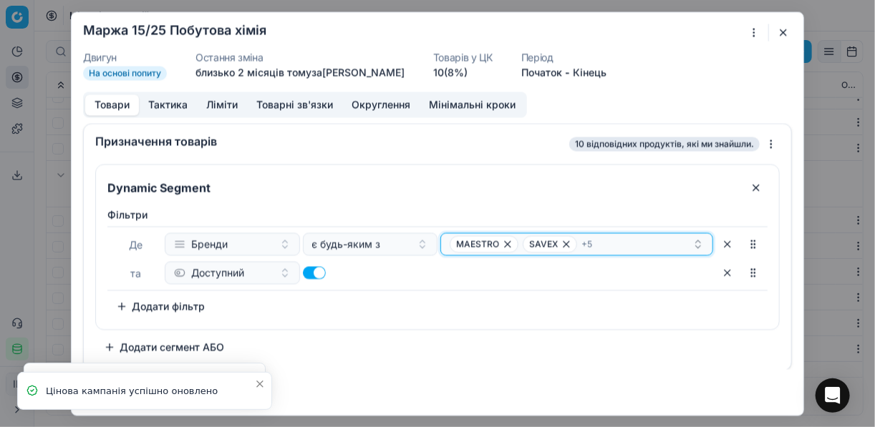
click at [642, 245] on div "MAESTRO SAVEX + 5" at bounding box center [571, 244] width 243 height 17
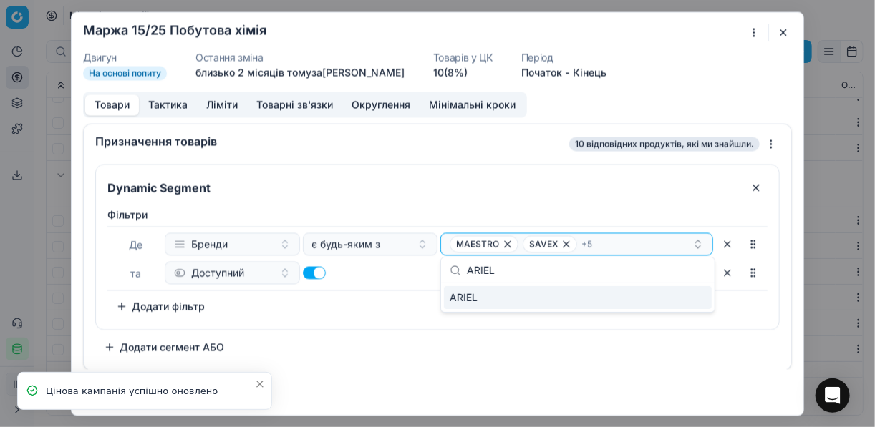
type input "ARIEL"
click at [694, 304] on div "ARIEL" at bounding box center [578, 297] width 268 height 23
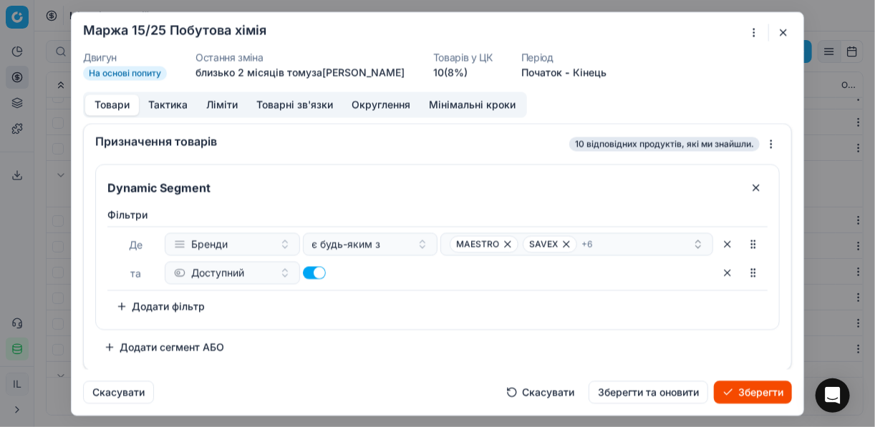
click at [742, 386] on button "Зберегти" at bounding box center [753, 392] width 78 height 23
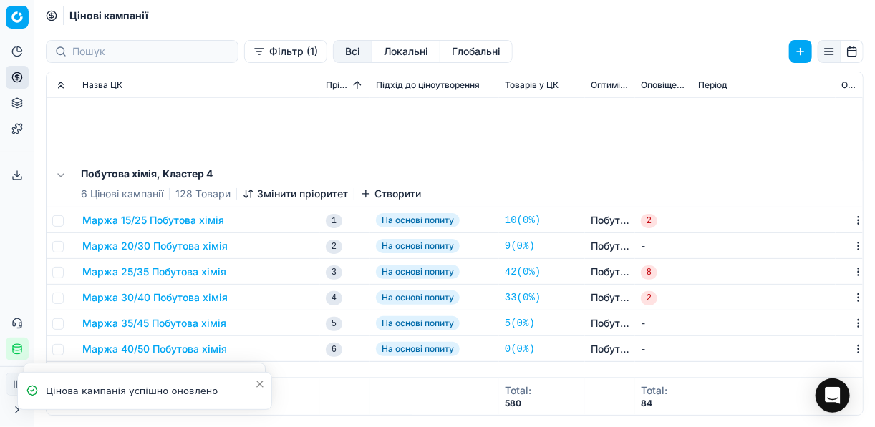
scroll to position [744, 0]
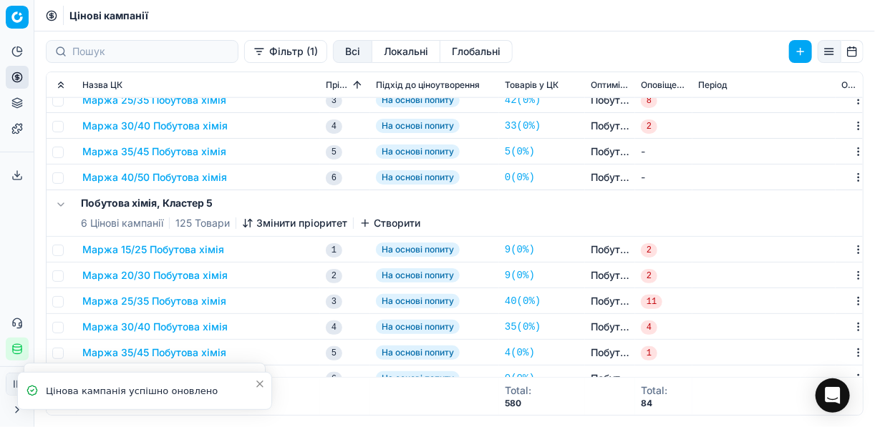
click at [177, 255] on button "Маржа 15/25 Побутова хімія" at bounding box center [153, 250] width 142 height 14
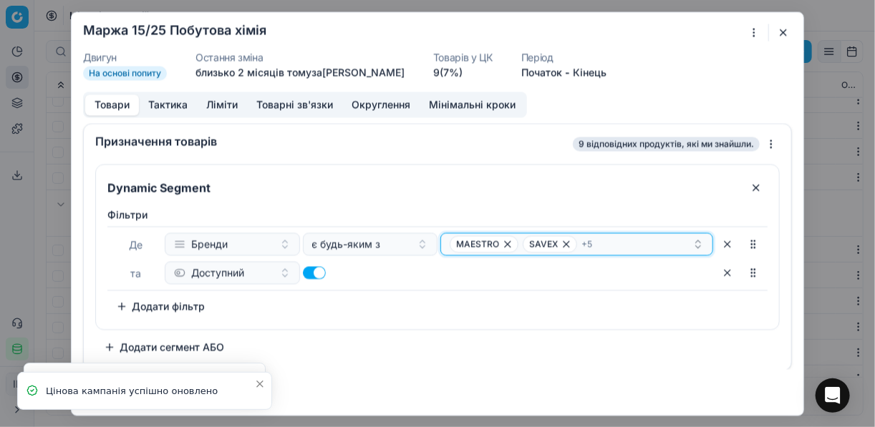
click at [627, 247] on div "MAESTRO SAVEX + 5" at bounding box center [571, 244] width 243 height 17
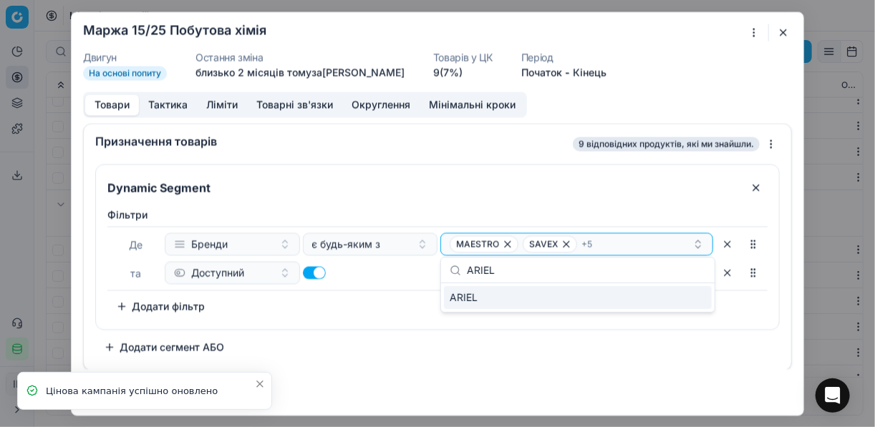
type input "ARIEL"
click at [676, 292] on div "ARIEL" at bounding box center [578, 297] width 268 height 23
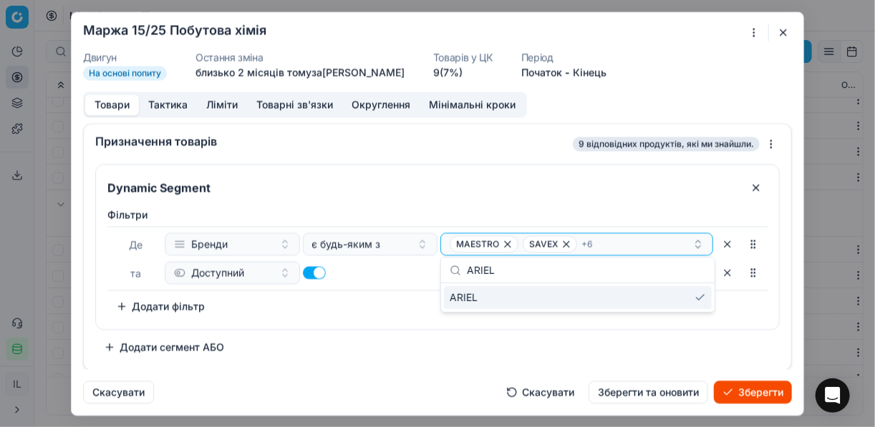
click at [749, 391] on button "Зберегти" at bounding box center [753, 392] width 78 height 23
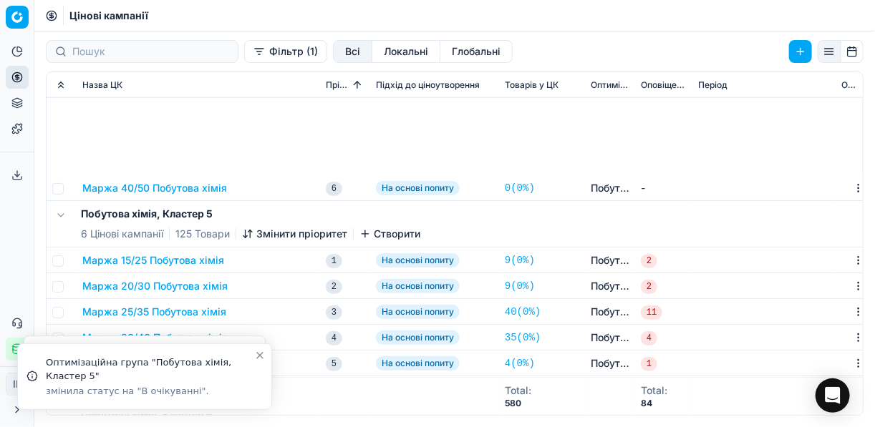
scroll to position [969, 0]
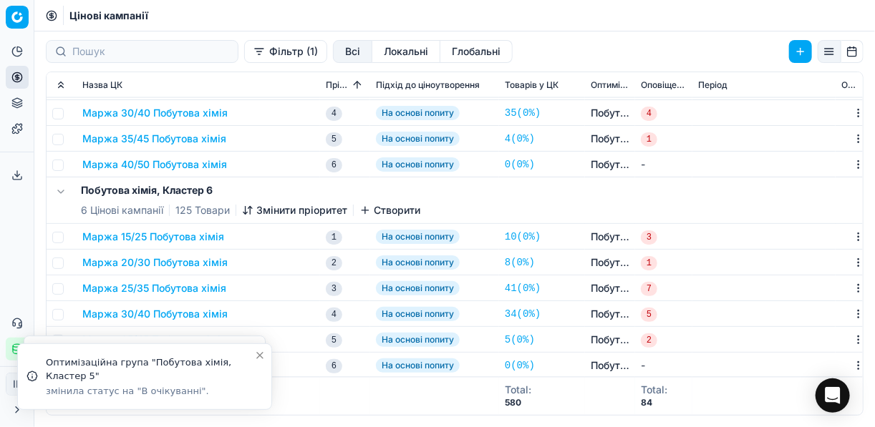
click at [168, 233] on button "Маржа 15/25 Побутова хімія" at bounding box center [153, 237] width 142 height 14
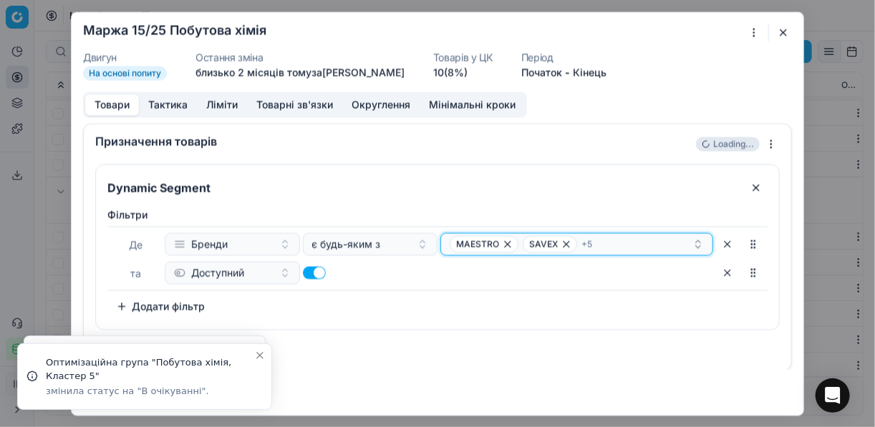
click at [646, 244] on div "MAESTRO SAVEX + 5" at bounding box center [571, 244] width 243 height 17
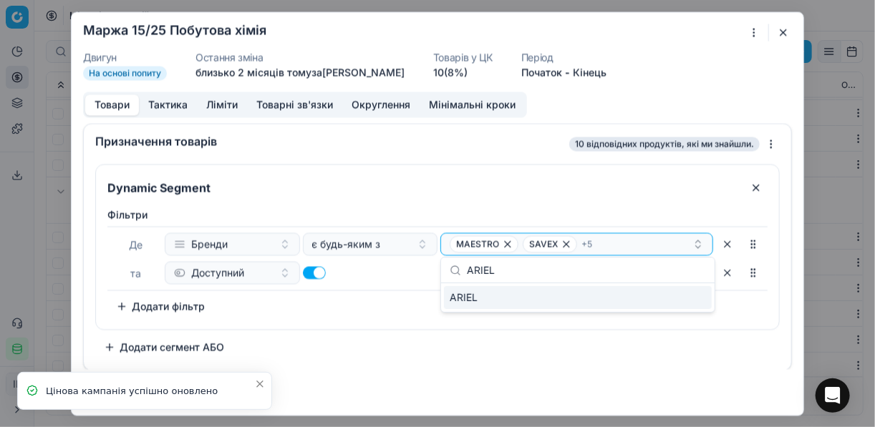
type input "ARIEL"
click at [687, 303] on div "ARIEL" at bounding box center [578, 297] width 268 height 23
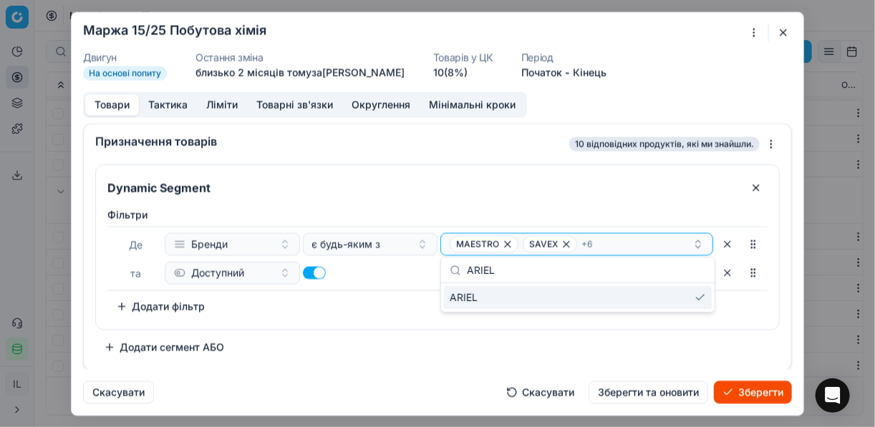
click at [763, 395] on button "Зберегти" at bounding box center [753, 392] width 78 height 23
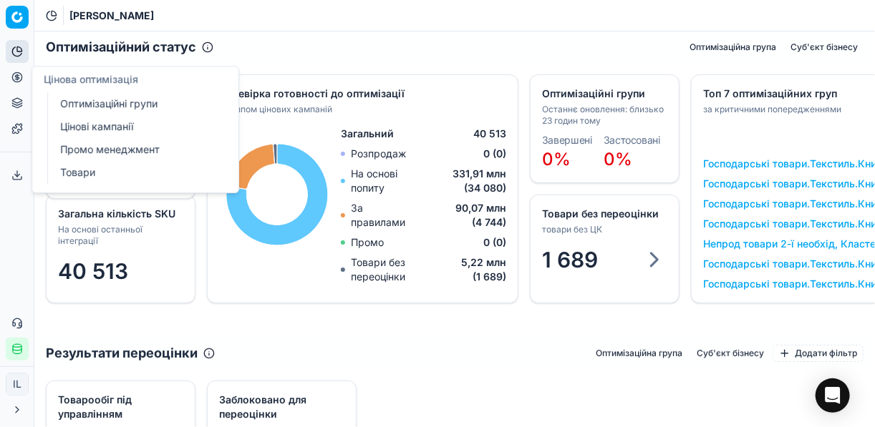
click at [91, 102] on link "Оптимізаційні групи" at bounding box center [137, 104] width 167 height 20
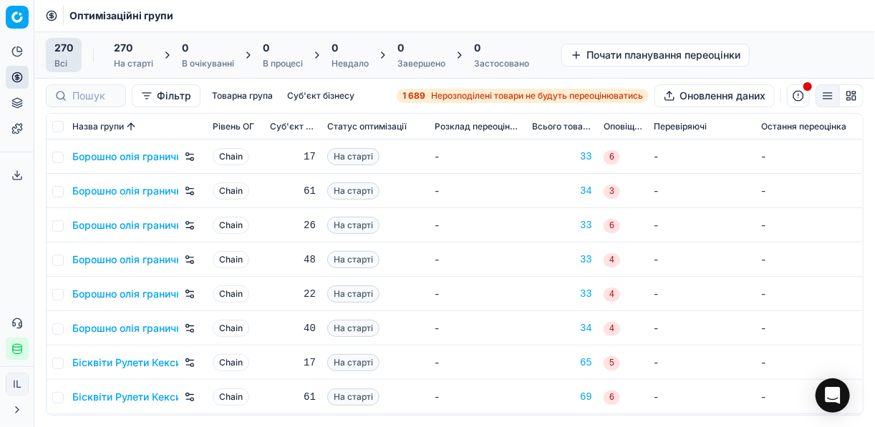
click at [459, 97] on span "Нерозподілені товари не будуть переоцінюватись" at bounding box center [537, 95] width 212 height 11
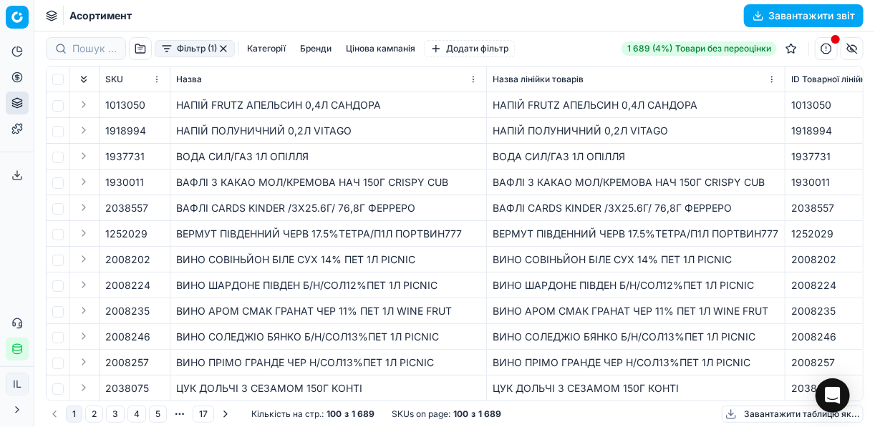
click at [166, 43] on button "Фільтр (1)" at bounding box center [195, 48] width 80 height 17
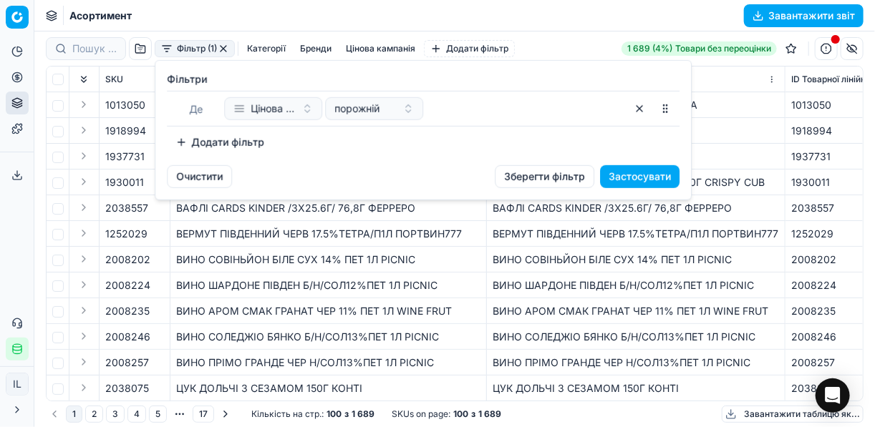
click at [178, 140] on button "Додати фільтр" at bounding box center [220, 142] width 106 height 23
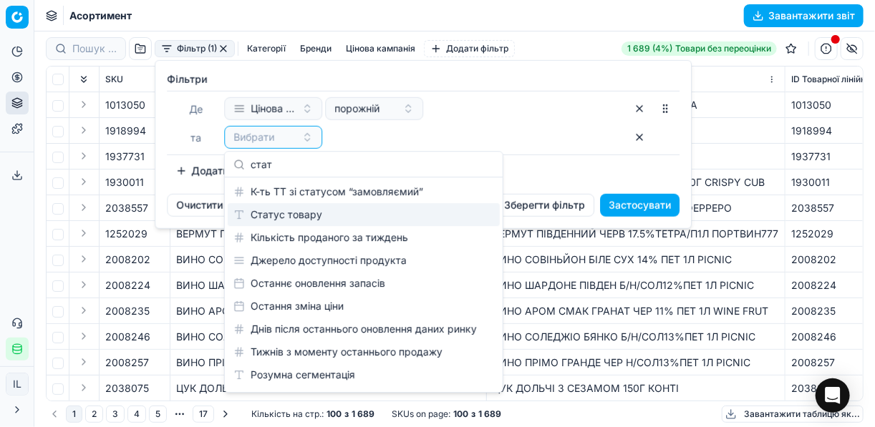
type input "стат"
click at [332, 215] on div "Статус товару" at bounding box center [364, 214] width 272 height 23
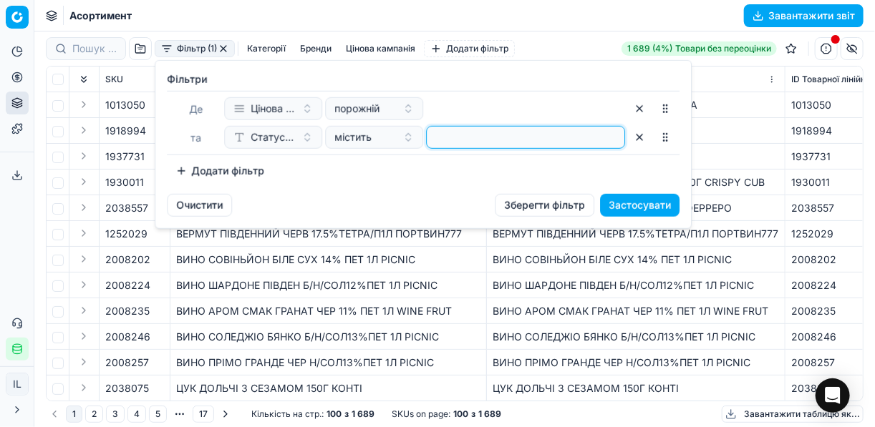
click at [439, 139] on input at bounding box center [525, 137] width 186 height 21
type input "1"
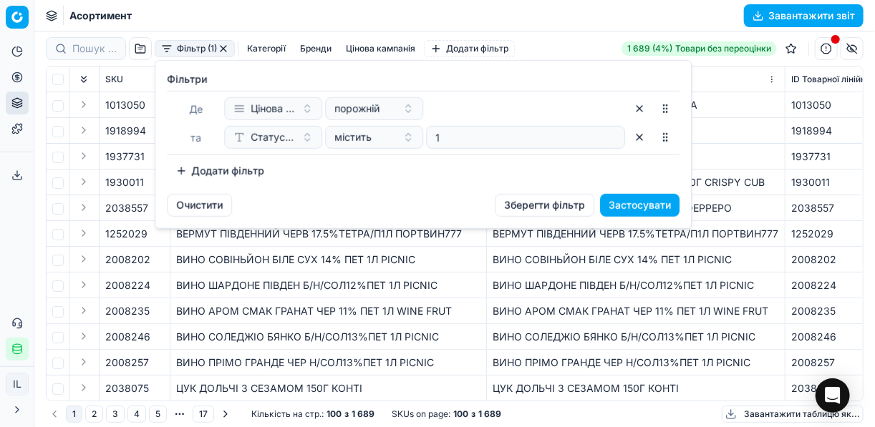
click at [190, 172] on button "Додати фільтр" at bounding box center [220, 171] width 106 height 23
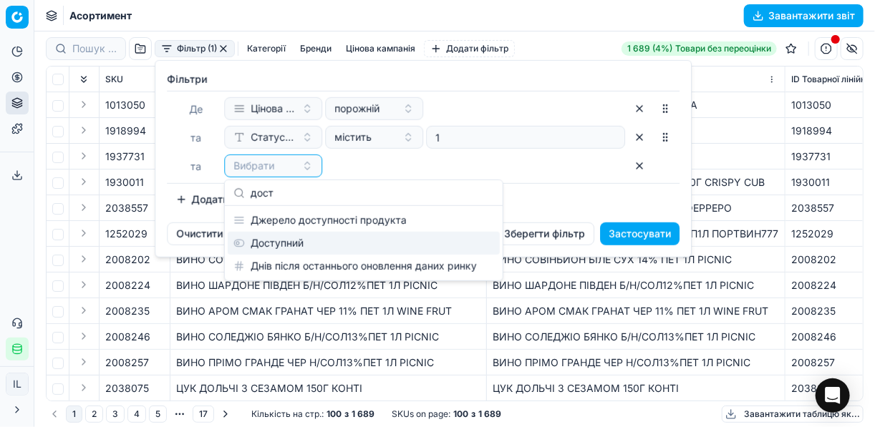
type input "дост"
click at [271, 246] on div "Доступний" at bounding box center [364, 243] width 272 height 23
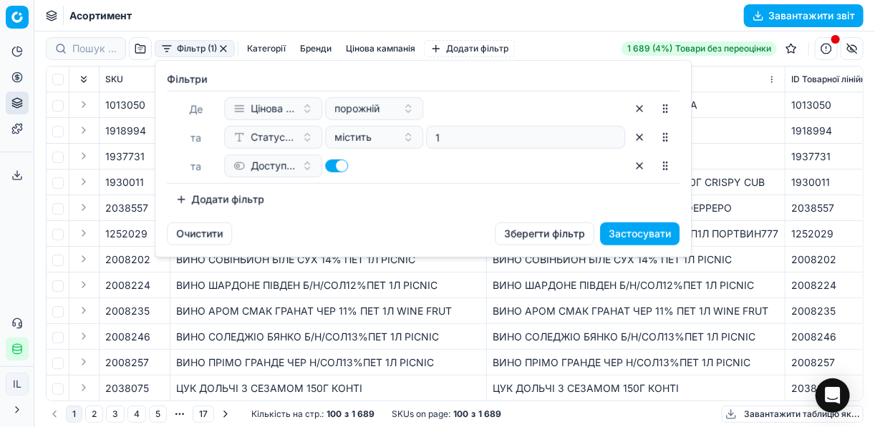
click at [185, 196] on button "Додати фільтр" at bounding box center [220, 199] width 106 height 23
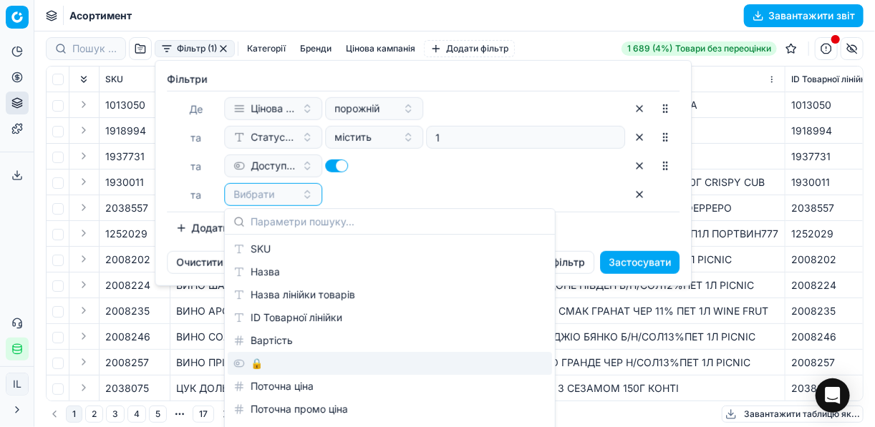
click at [283, 366] on div "🔒" at bounding box center [390, 363] width 324 height 23
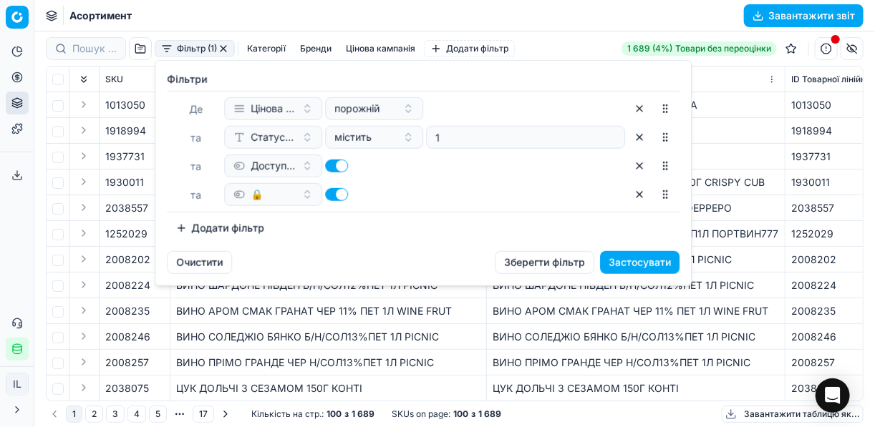
click at [334, 189] on button "button" at bounding box center [336, 194] width 23 height 13
checkbox input "false"
click at [656, 258] on button "Застосувати" at bounding box center [639, 262] width 79 height 23
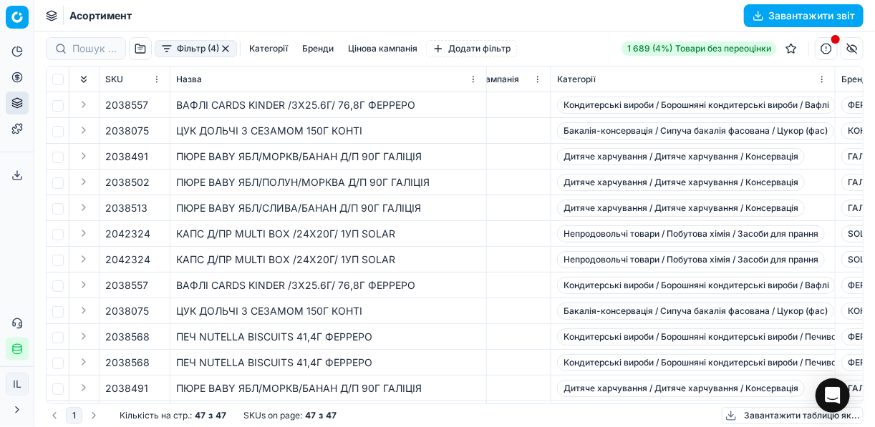
scroll to position [0, 2421]
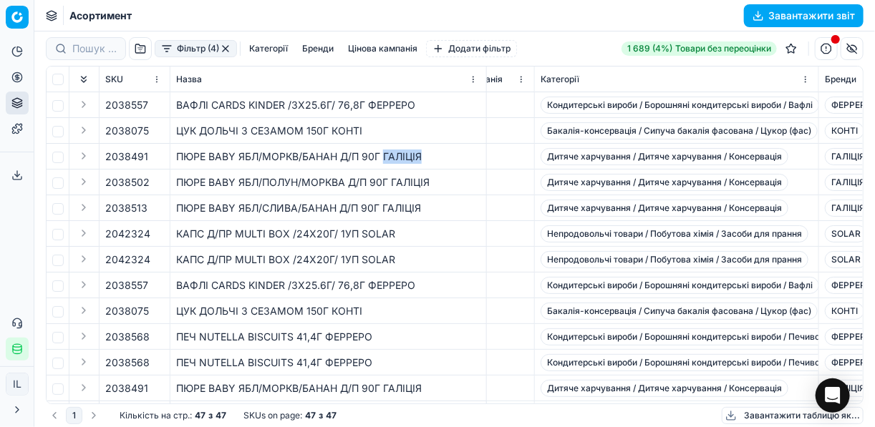
drag, startPoint x: 421, startPoint y: 156, endPoint x: 385, endPoint y: 154, distance: 35.9
click at [385, 154] on div "ПЮРЕ BABY ЯБЛ/МОРКВ/БАНАН Д/П 90Г ГАЛІЦІЯ" at bounding box center [328, 157] width 304 height 14
copy div "ГАЛІЦІЯ"
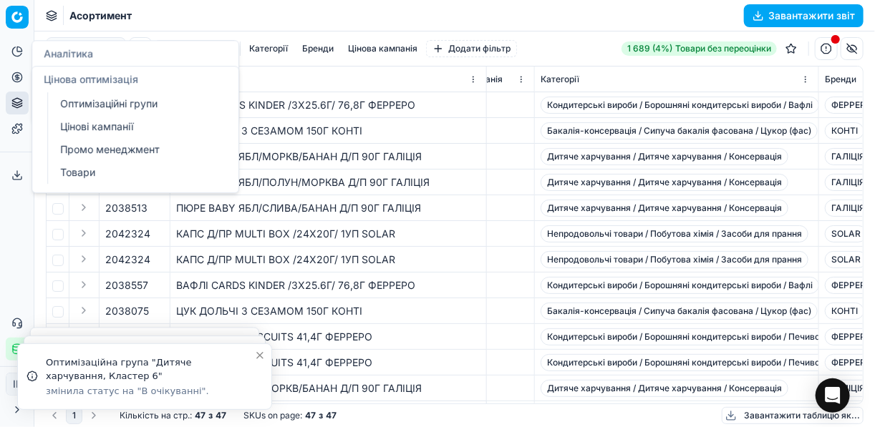
click at [21, 72] on icon at bounding box center [16, 77] width 11 height 11
click at [92, 104] on link "Оптимізаційні групи" at bounding box center [137, 104] width 167 height 20
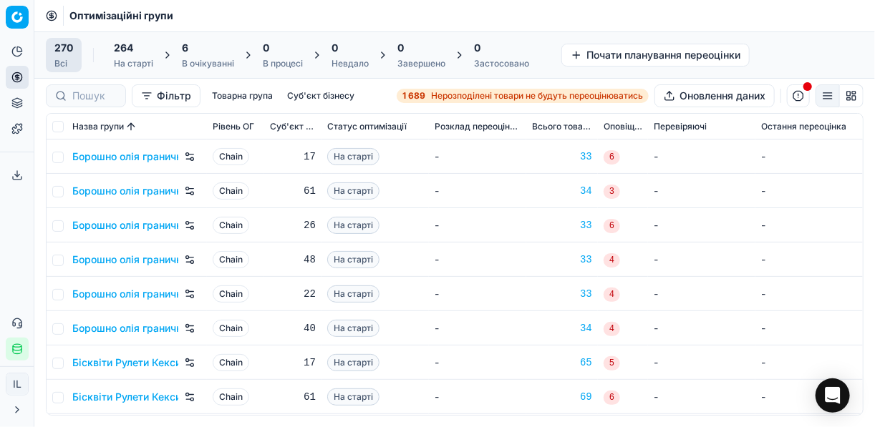
click at [208, 58] on div "В очікуванні" at bounding box center [208, 63] width 52 height 11
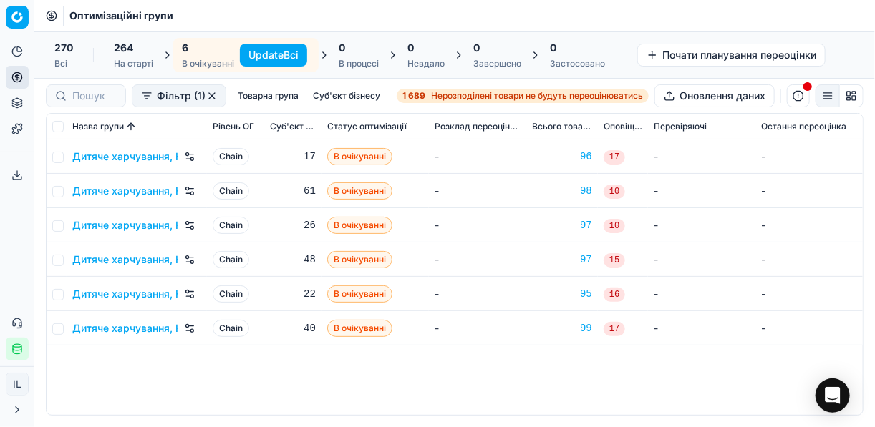
click at [278, 54] on button "Update Всі" at bounding box center [273, 55] width 67 height 23
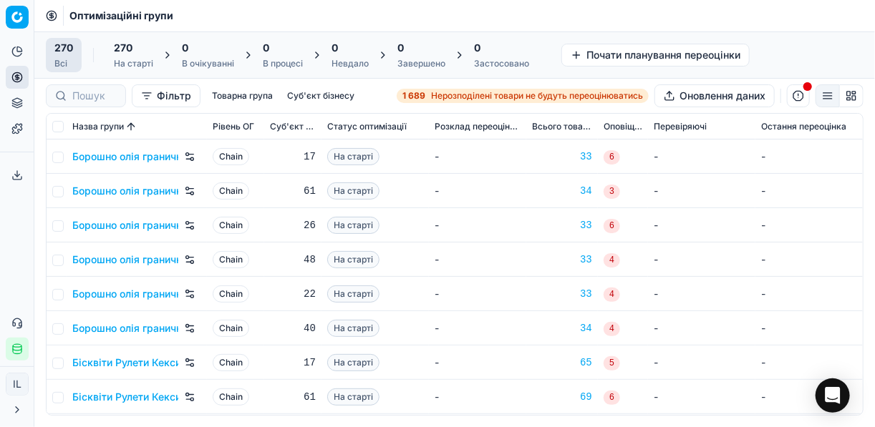
click at [450, 87] on div "1 689 Нерозподілені товари не будуть переоцінюватись Оновлення даних" at bounding box center [630, 95] width 467 height 23
click at [452, 94] on span "Нерозподілені товари не будуть переоцінюватись" at bounding box center [537, 95] width 212 height 11
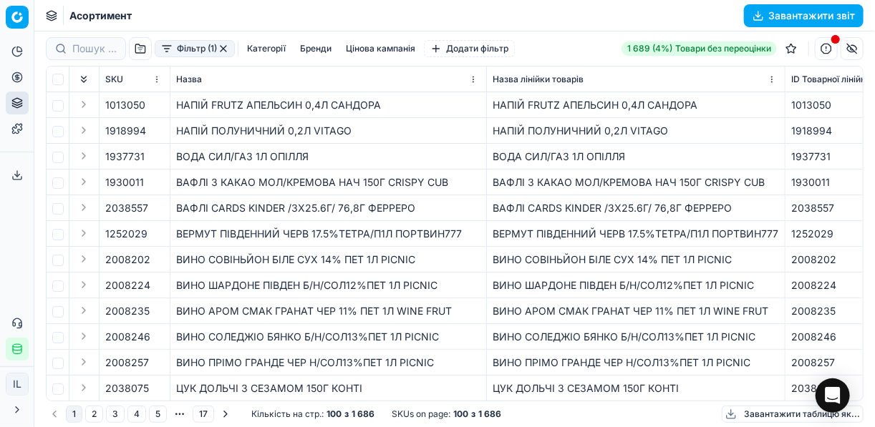
click at [165, 55] on button "Фільтр (1)" at bounding box center [195, 48] width 80 height 17
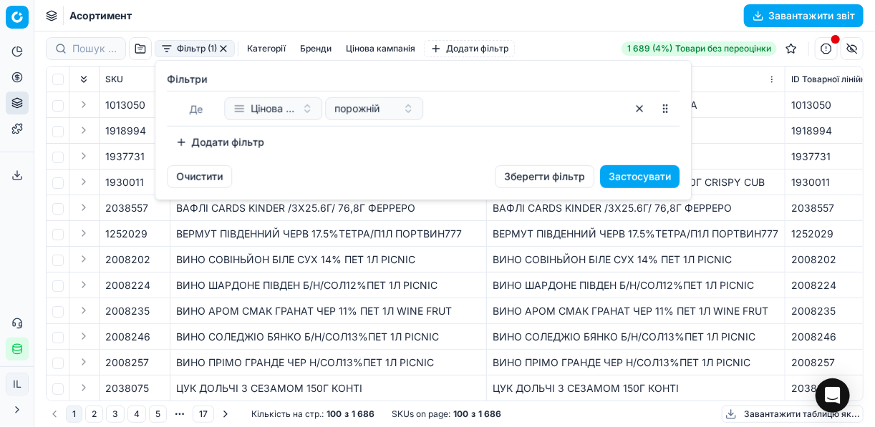
click at [193, 135] on button "Додати фільтр" at bounding box center [220, 142] width 106 height 23
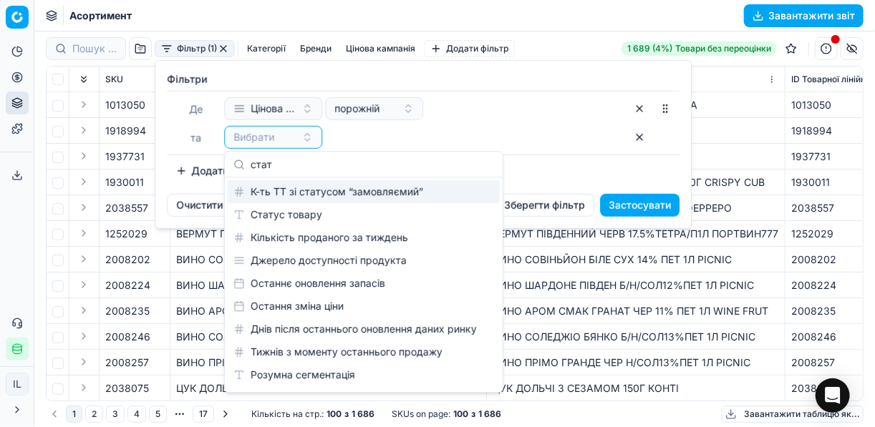
type input "стат"
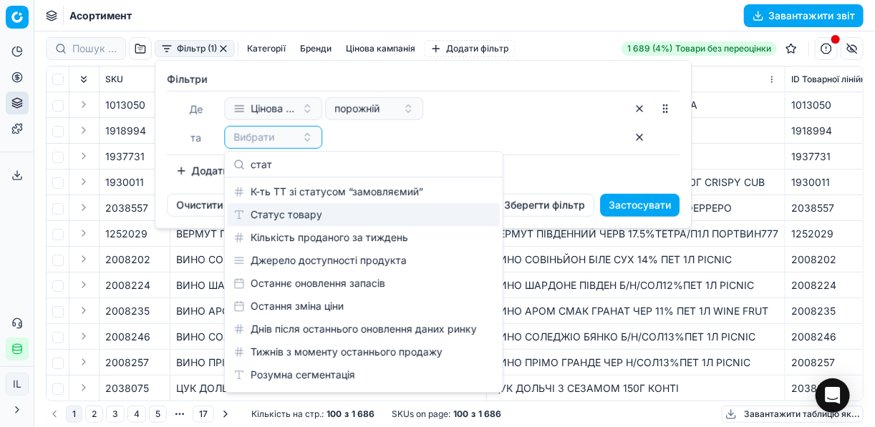
click at [338, 219] on div "Статус товару" at bounding box center [364, 214] width 272 height 23
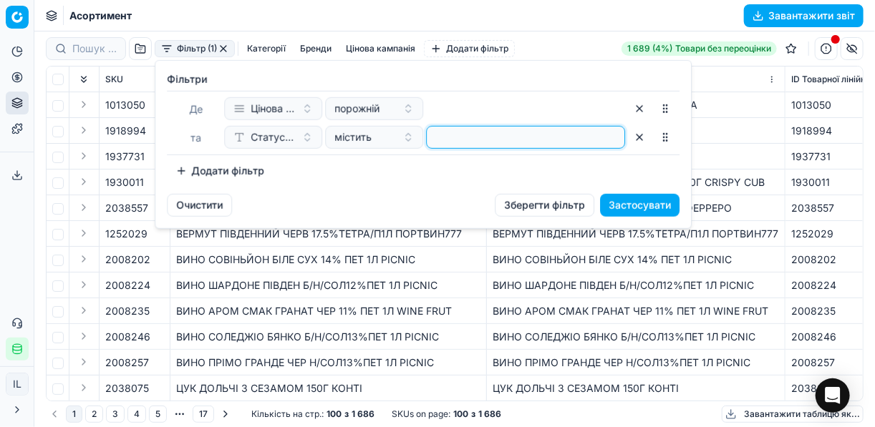
click at [444, 137] on input at bounding box center [525, 137] width 186 height 21
type input "1"
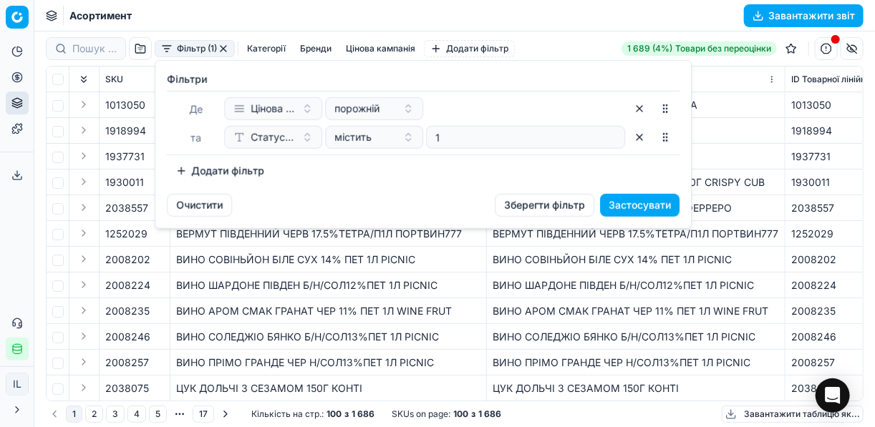
click at [179, 170] on button "Додати фільтр" at bounding box center [220, 171] width 106 height 23
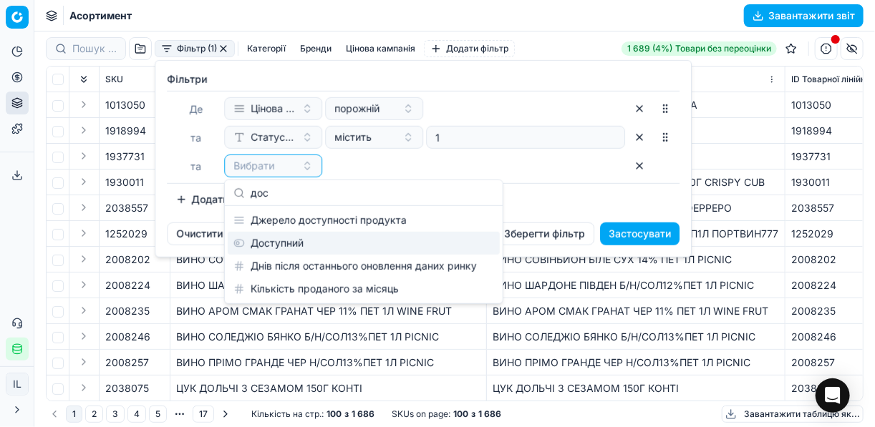
type input "дос"
click at [326, 234] on div "Доступний" at bounding box center [364, 243] width 272 height 23
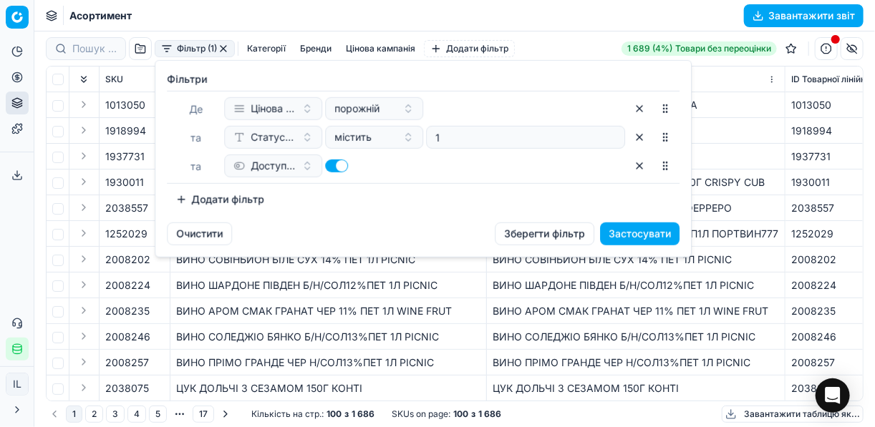
click at [195, 198] on button "Додати фільтр" at bounding box center [220, 199] width 106 height 23
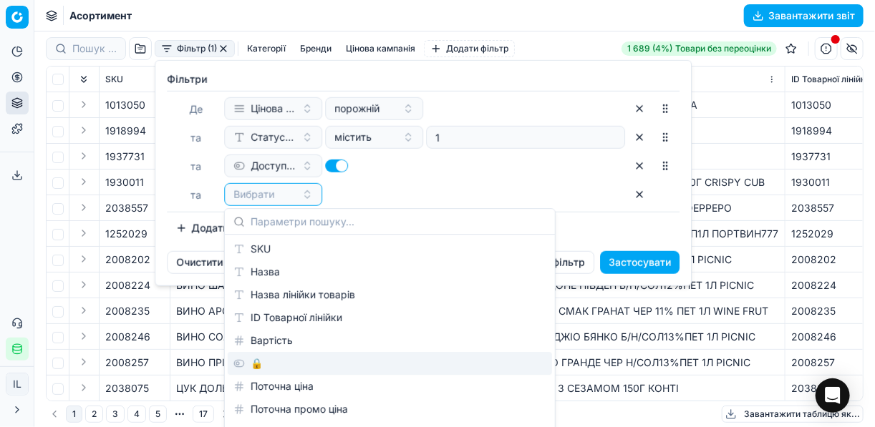
click at [259, 364] on div "🔒" at bounding box center [390, 363] width 324 height 23
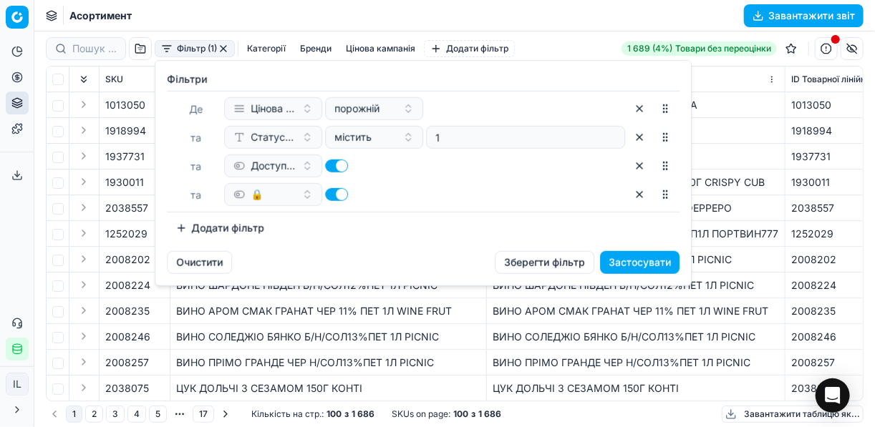
click at [334, 193] on button "button" at bounding box center [336, 194] width 23 height 13
checkbox input "false"
click at [627, 258] on button "Застосувати" at bounding box center [639, 262] width 79 height 23
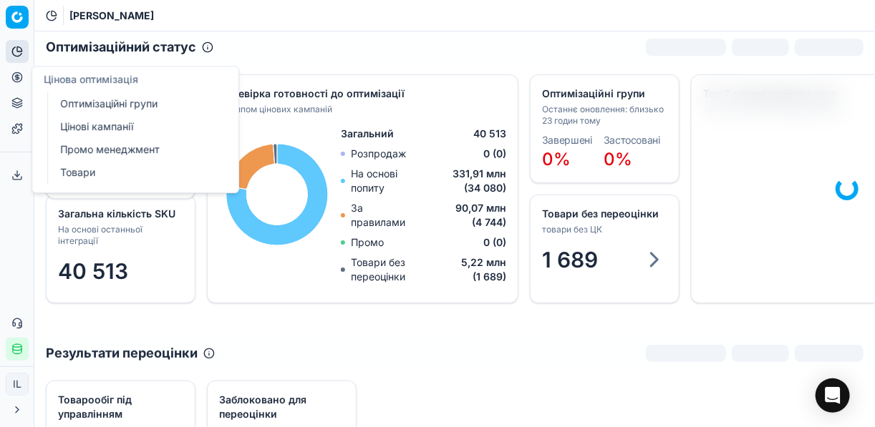
click at [103, 129] on link "Цінові кампанії" at bounding box center [137, 127] width 167 height 20
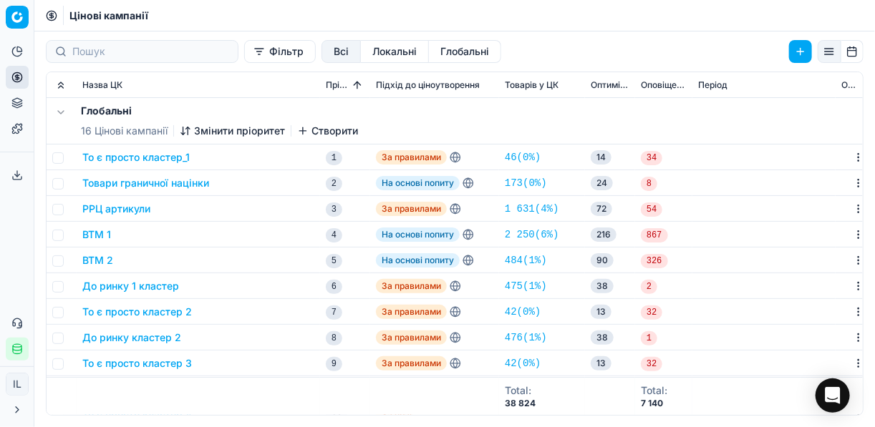
click at [244, 56] on button "Фільтр" at bounding box center [280, 51] width 72 height 23
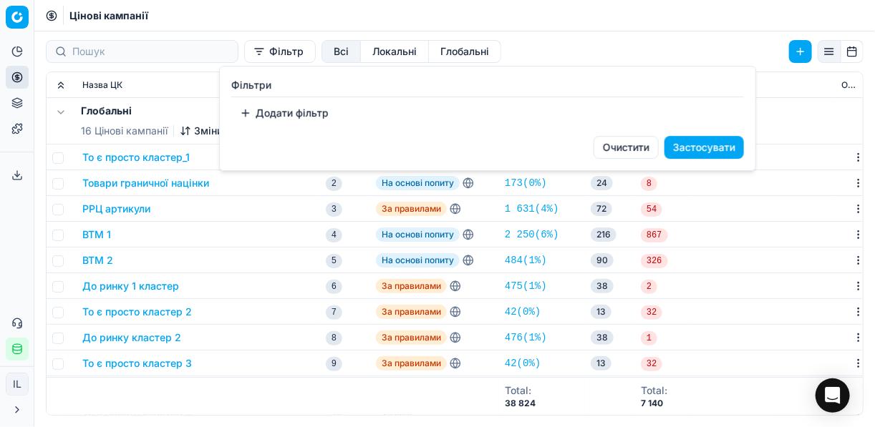
click at [300, 207] on html "Pricing platform Аналітика Цінова оптимізація Асортимент продукції Шаблони Серв…" at bounding box center [437, 213] width 875 height 427
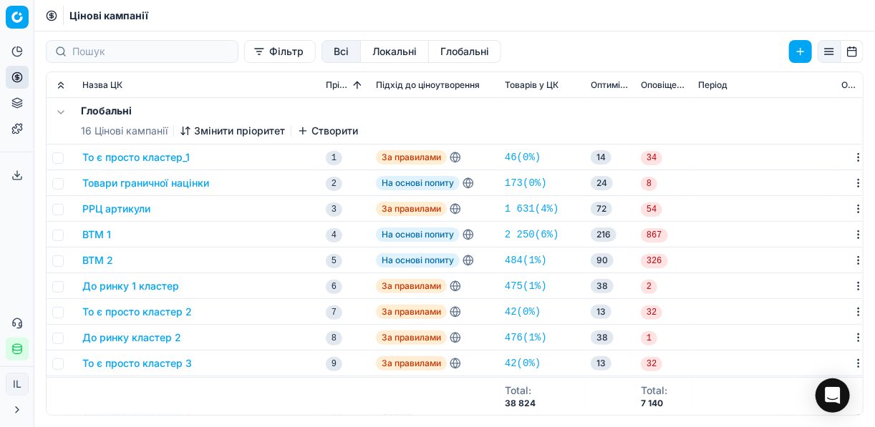
click at [244, 55] on button "Фільтр" at bounding box center [280, 51] width 72 height 23
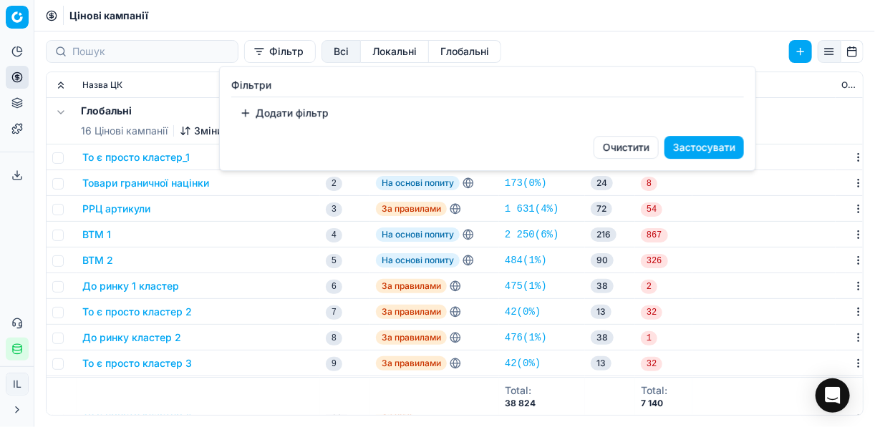
click at [258, 114] on button "Додати фільтр" at bounding box center [284, 113] width 106 height 23
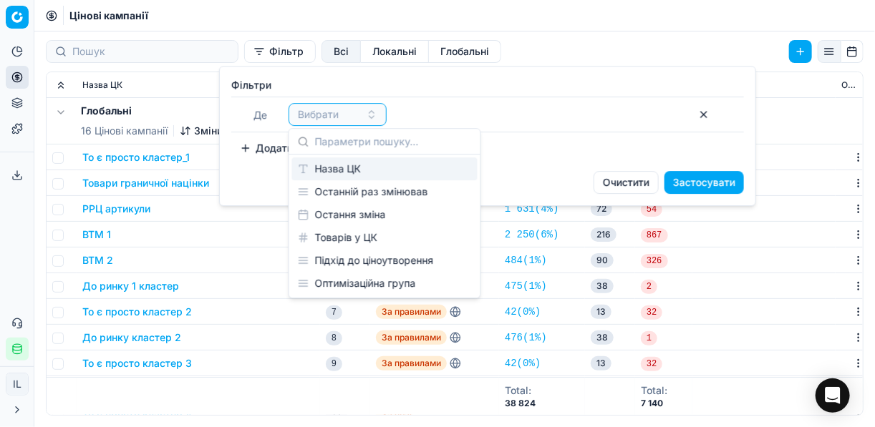
click at [331, 168] on div "Назва ЦК" at bounding box center [384, 168] width 185 height 23
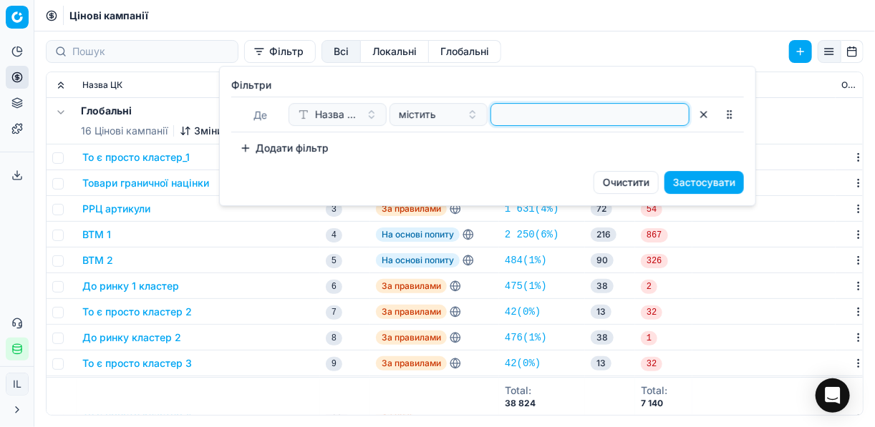
click at [527, 106] on input at bounding box center [590, 114] width 186 height 21
type input "дитяч"
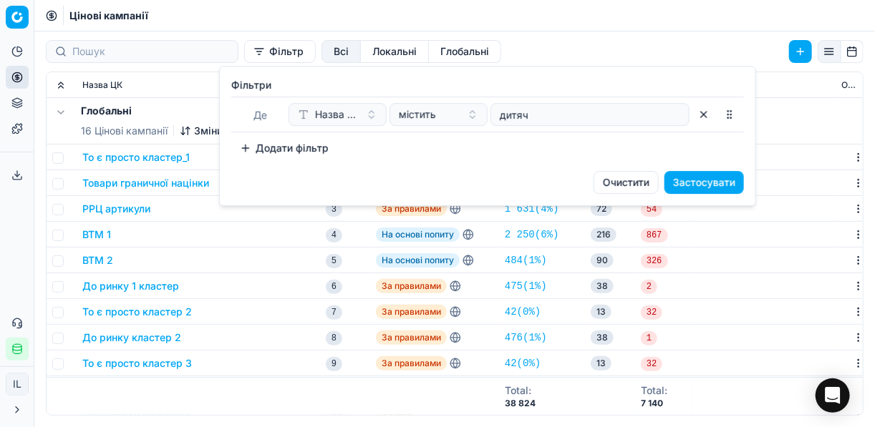
click at [713, 180] on button "Застосувати" at bounding box center [703, 182] width 79 height 23
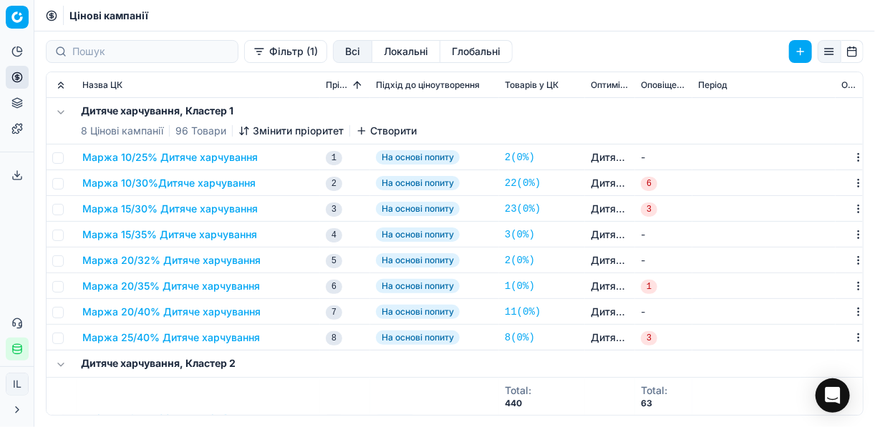
click at [145, 341] on button "Маржа 25/40% Дитяче харчування" at bounding box center [171, 338] width 178 height 14
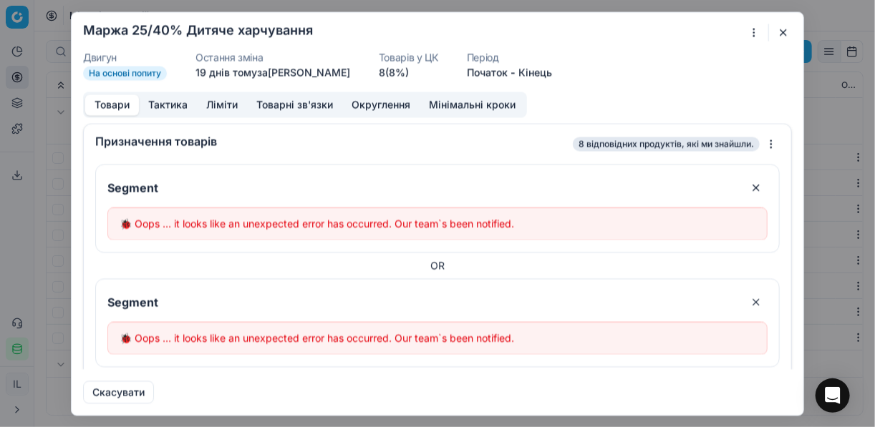
click at [781, 34] on button "button" at bounding box center [783, 32] width 17 height 17
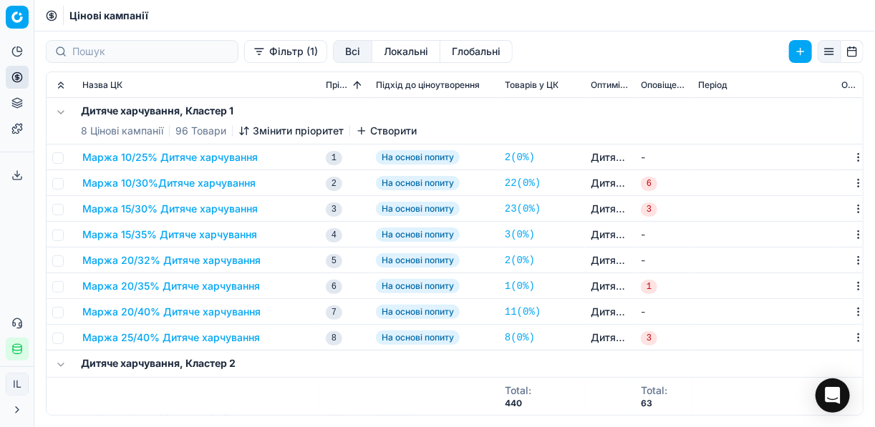
click at [138, 335] on button "Маржа 25/40% Дитяче харчування" at bounding box center [171, 338] width 178 height 14
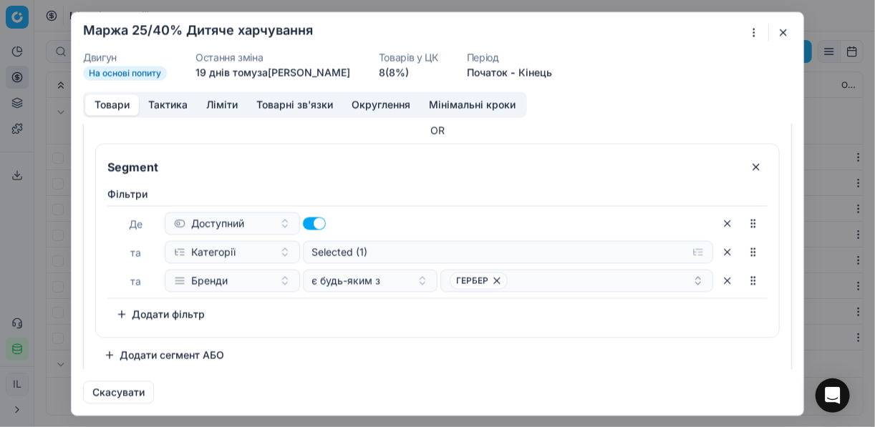
scroll to position [246, 0]
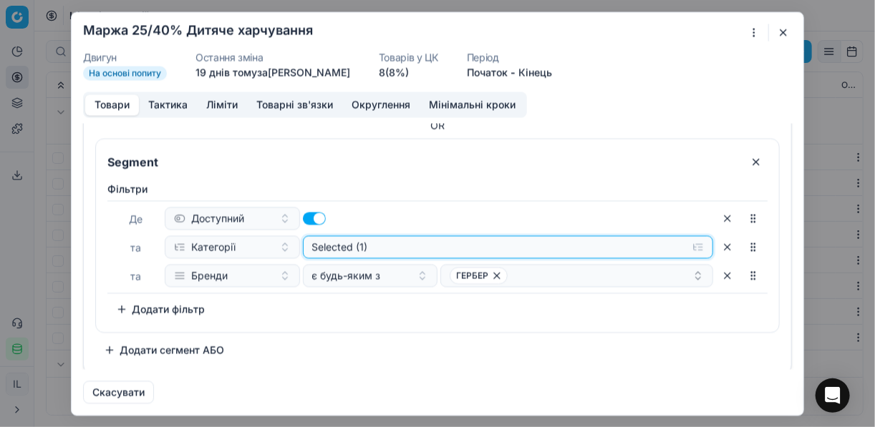
click at [689, 246] on button "Selected (1)" at bounding box center [508, 247] width 411 height 23
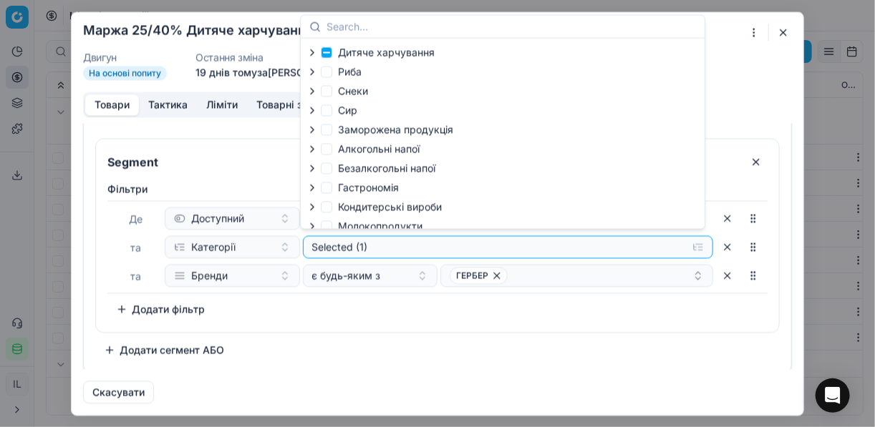
scroll to position [0, 0]
click at [311, 55] on icon "button" at bounding box center [311, 52] width 11 height 11
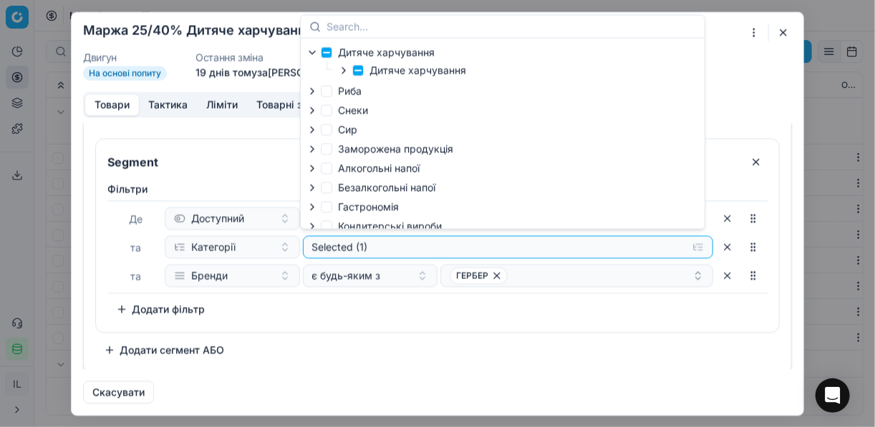
click at [341, 72] on icon "button" at bounding box center [343, 69] width 11 height 11
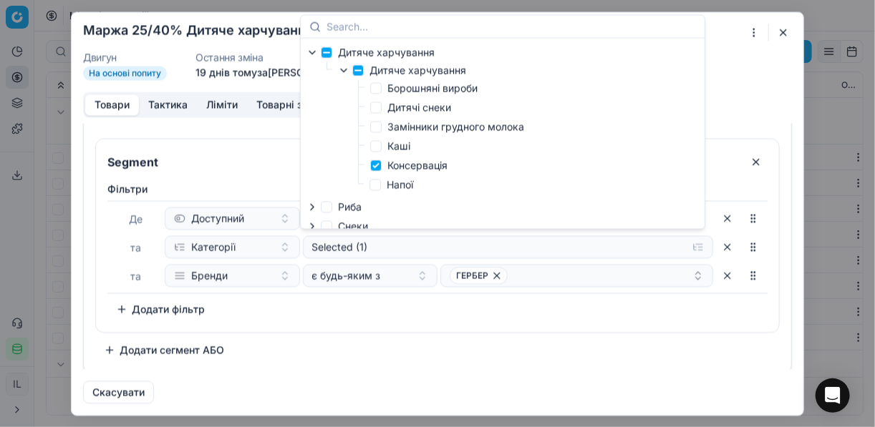
click at [490, 315] on div "Фiльтри Де Доступний та Категорії Selected (1) та Бренди є будь-яким з ГЕРБЕР T…" at bounding box center [437, 251] width 660 height 139
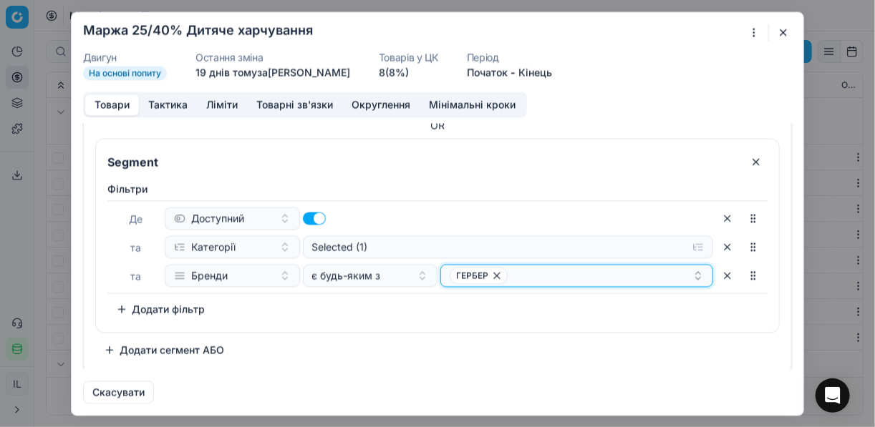
click at [544, 271] on div "ГЕРБЕР" at bounding box center [571, 275] width 243 height 17
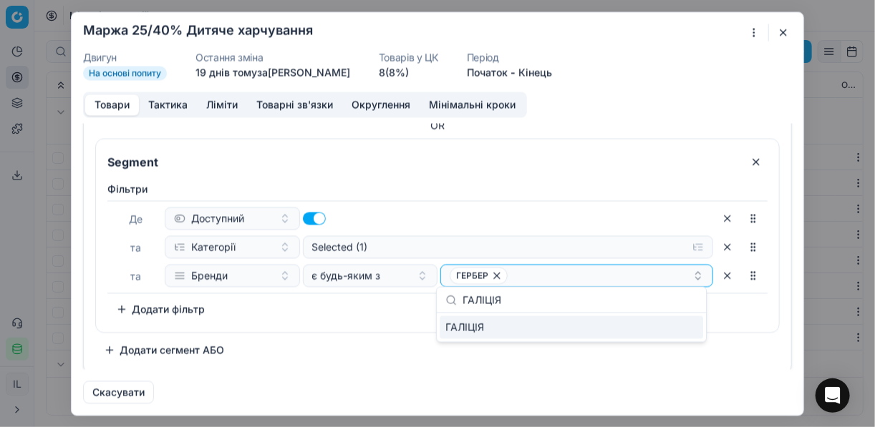
type input "ГАЛІЦІЯ"
click at [679, 331] on div "ГАЛІЦІЯ" at bounding box center [571, 327] width 263 height 23
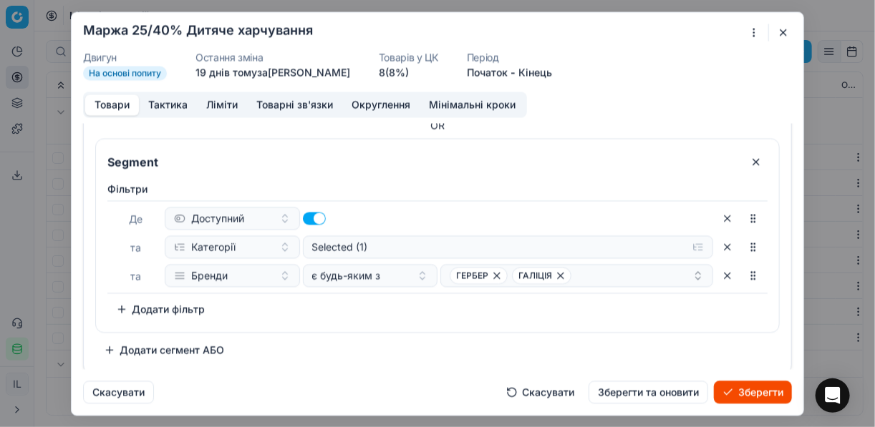
click at [746, 393] on button "Зберегти" at bounding box center [753, 392] width 78 height 23
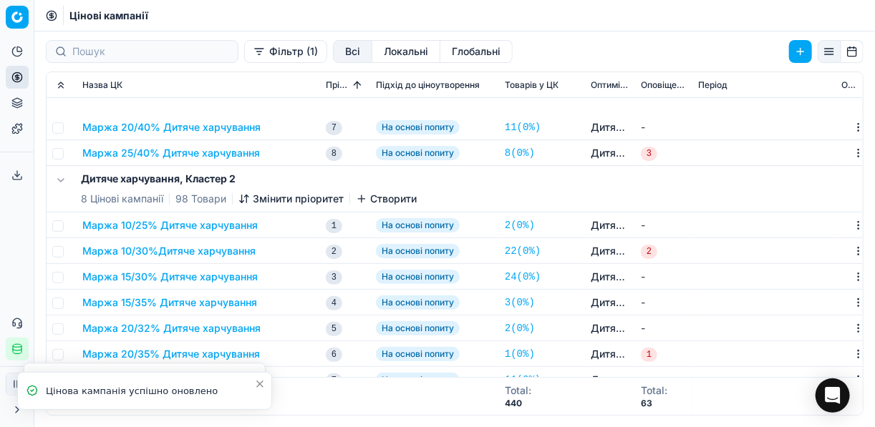
scroll to position [344, 0]
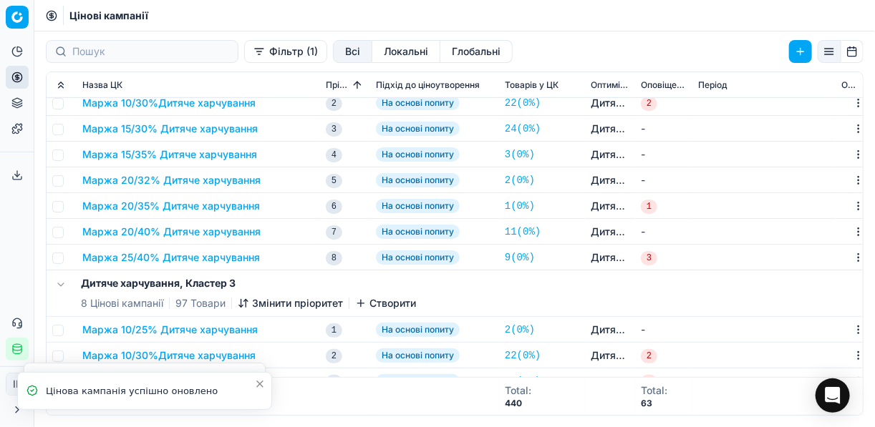
click at [181, 258] on button "Маржа 25/40% Дитяче харчування" at bounding box center [171, 258] width 178 height 14
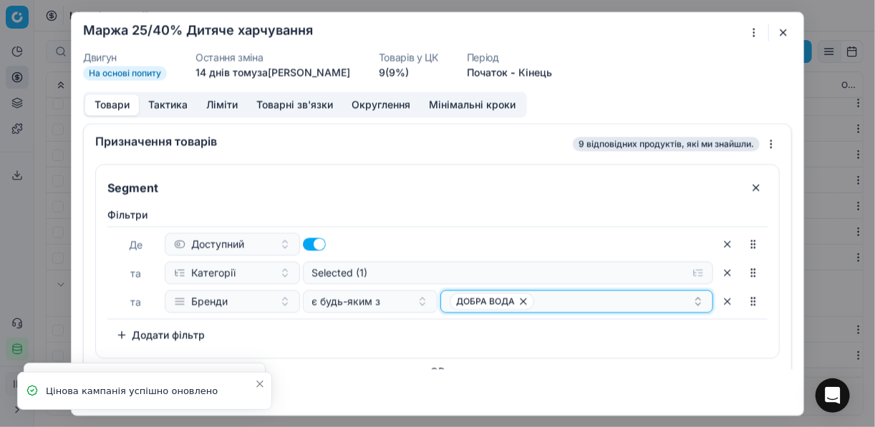
click at [616, 304] on div "ДОБРА ВОДА" at bounding box center [571, 301] width 243 height 17
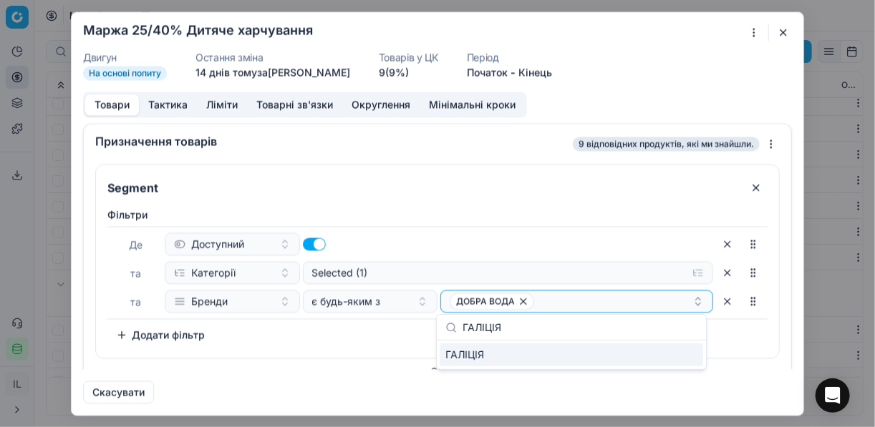
type input "ГАЛІЦІЯ"
click at [668, 355] on div "ГАЛІЦІЯ" at bounding box center [571, 355] width 263 height 23
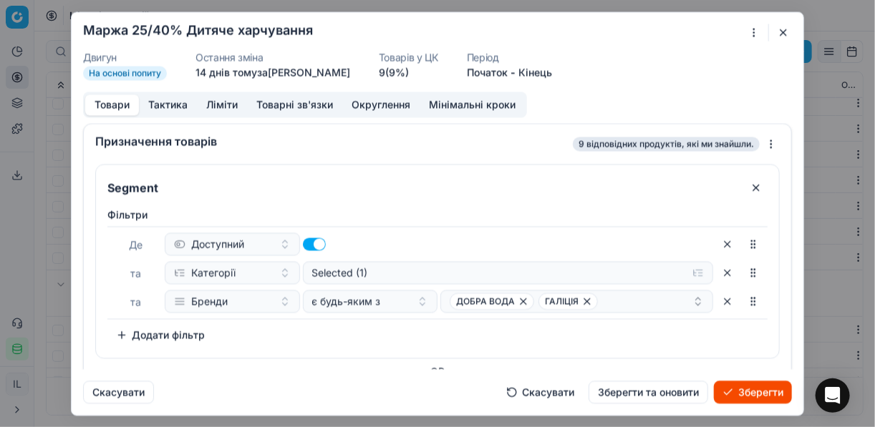
click at [739, 392] on button "Зберегти" at bounding box center [753, 392] width 78 height 23
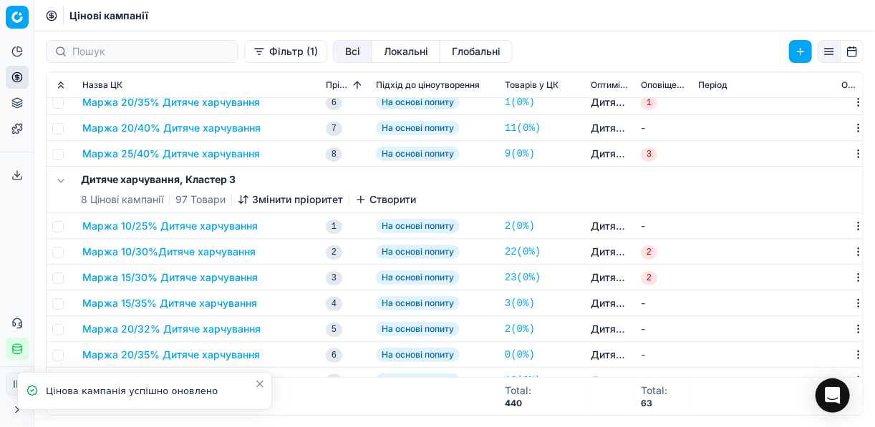
scroll to position [573, 0]
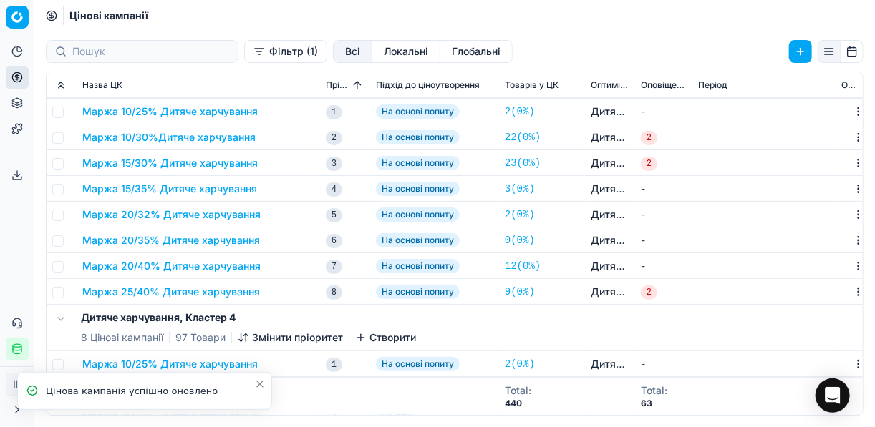
click at [206, 290] on button "Маржа 25/40% Дитяче харчування" at bounding box center [171, 292] width 178 height 14
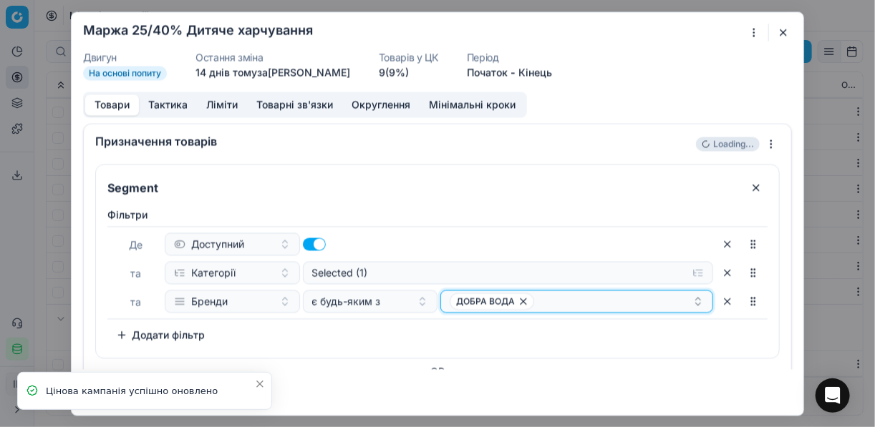
click at [588, 303] on div "ДОБРА ВОДА" at bounding box center [571, 301] width 243 height 17
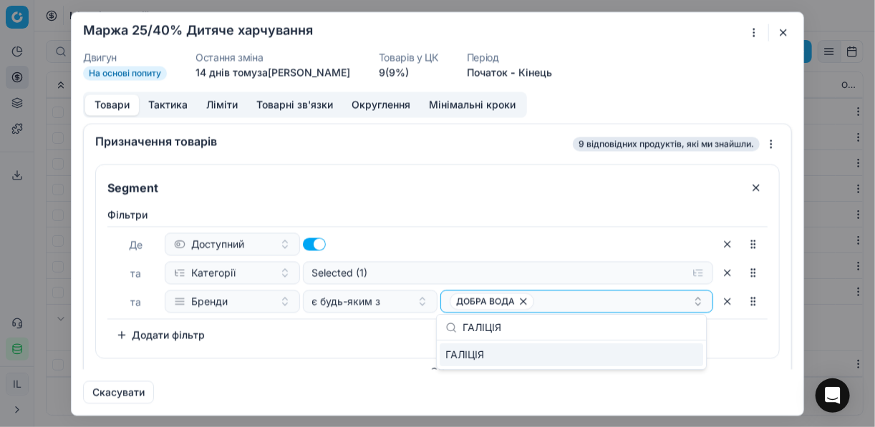
type input "ГАЛІЦІЯ"
click at [666, 361] on div "ГАЛІЦІЯ" at bounding box center [571, 355] width 263 height 23
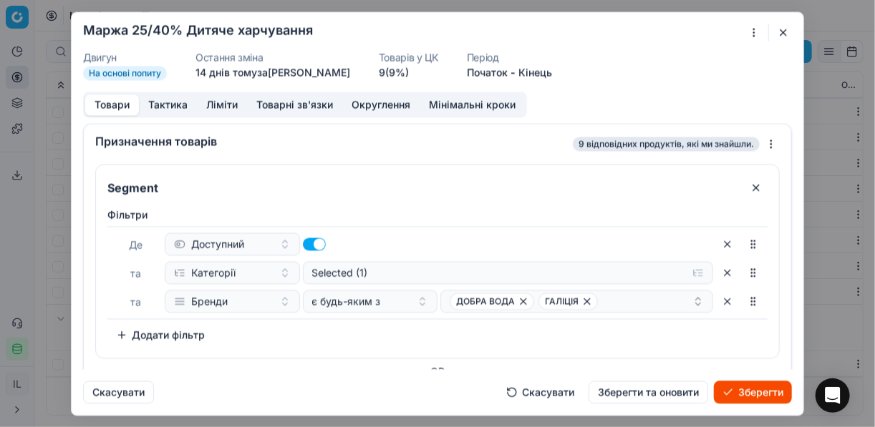
click at [743, 394] on button "Зберегти" at bounding box center [753, 392] width 78 height 23
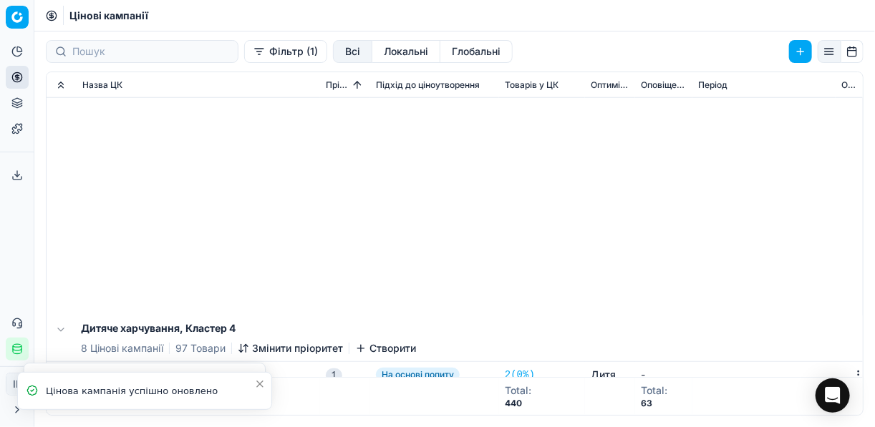
scroll to position [916, 0]
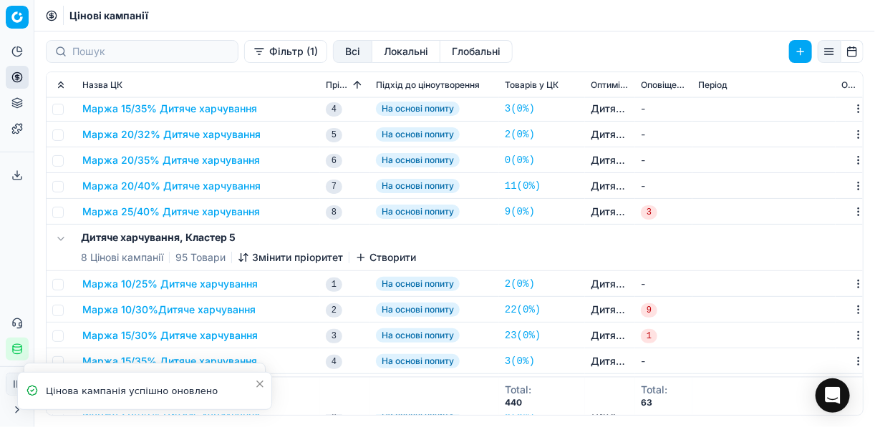
click at [221, 214] on button "Маржа 25/40% Дитяче харчування" at bounding box center [171, 212] width 178 height 14
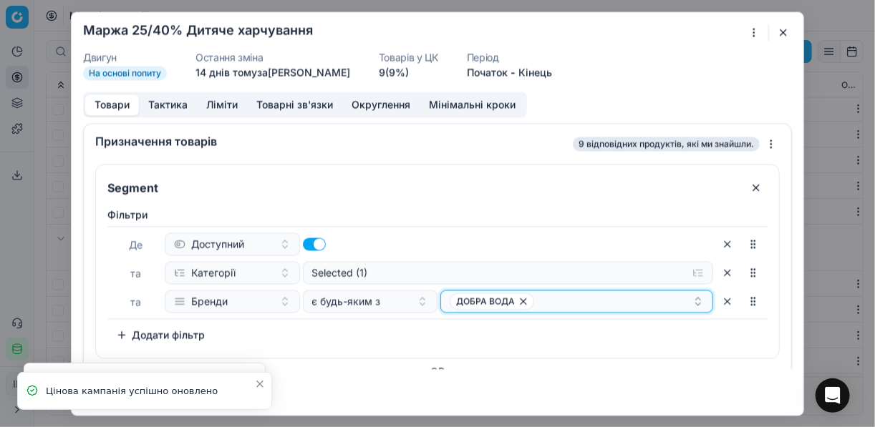
click at [619, 306] on div "ДОБРА ВОДА" at bounding box center [571, 301] width 243 height 17
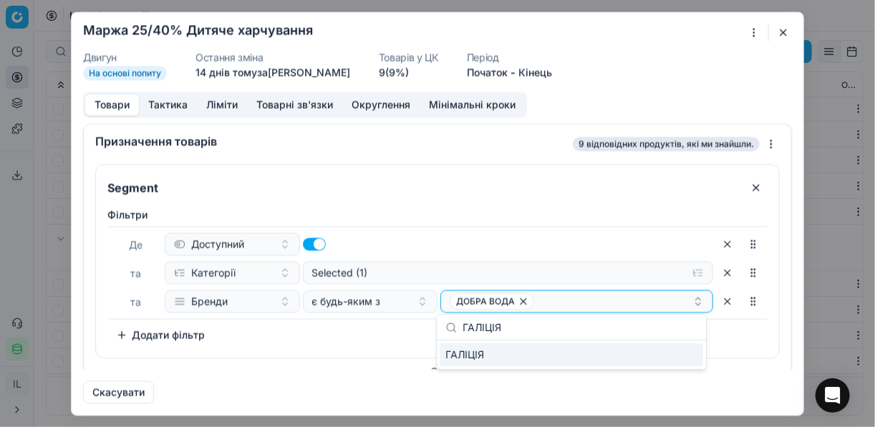
type input "ГАЛІЦІЯ"
click at [683, 360] on div "ГАЛІЦІЯ" at bounding box center [571, 355] width 263 height 23
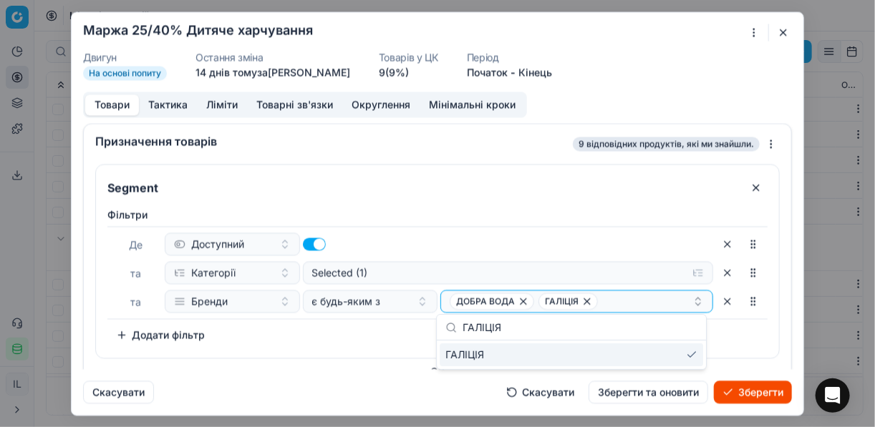
click at [734, 393] on button "Зберегти" at bounding box center [753, 392] width 78 height 23
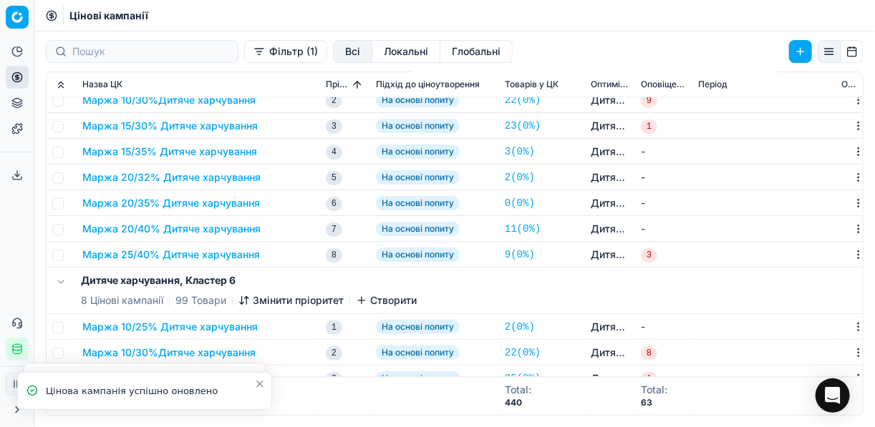
scroll to position [1203, 0]
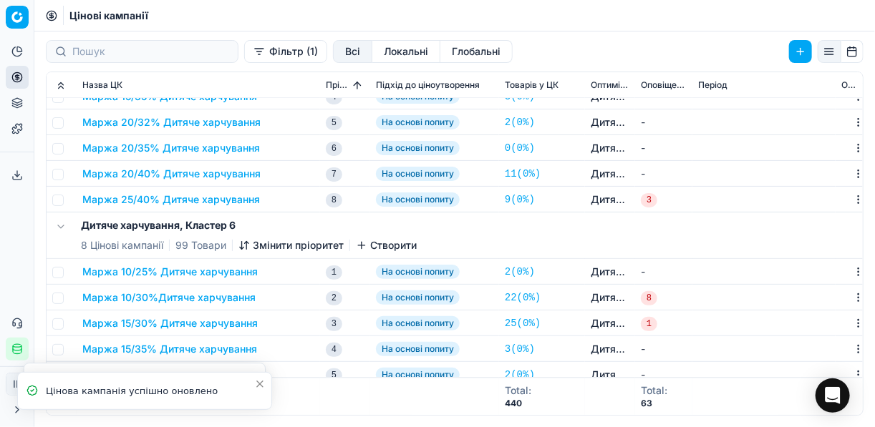
click at [187, 199] on button "Маржа 25/40% Дитяче харчування" at bounding box center [171, 200] width 178 height 14
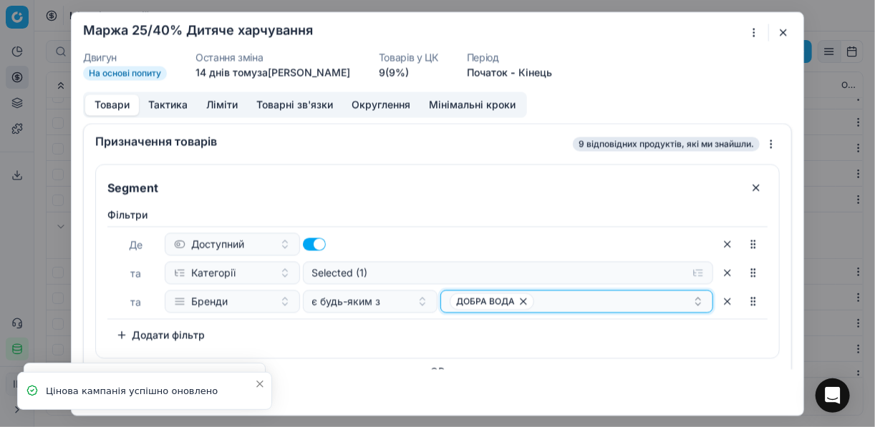
click at [598, 301] on div "ДОБРА ВОДА" at bounding box center [571, 301] width 243 height 17
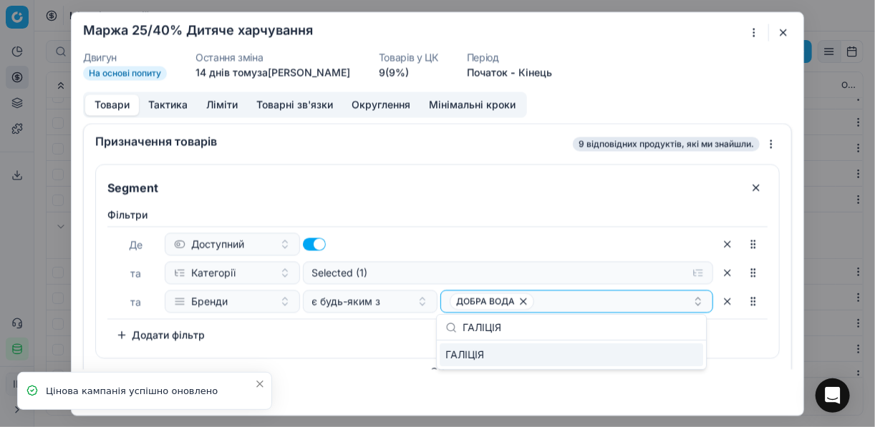
type input "ГАЛІЦІЯ"
click at [672, 353] on div "ГАЛІЦІЯ" at bounding box center [571, 355] width 263 height 23
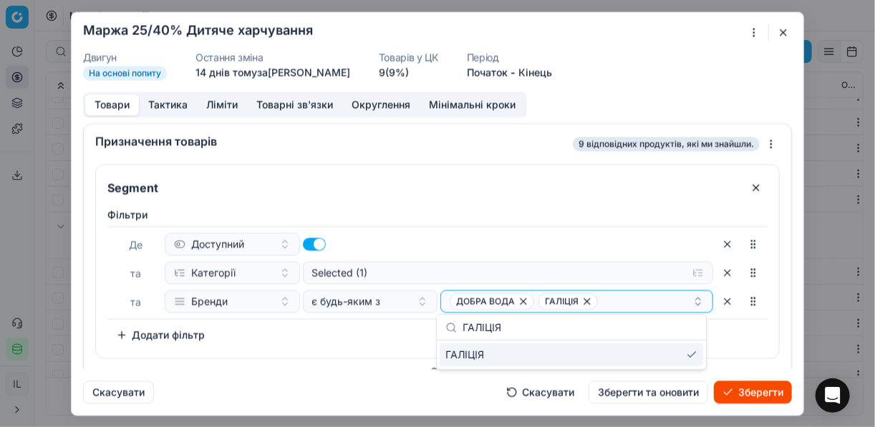
click at [745, 390] on button "Зберегти" at bounding box center [753, 392] width 78 height 23
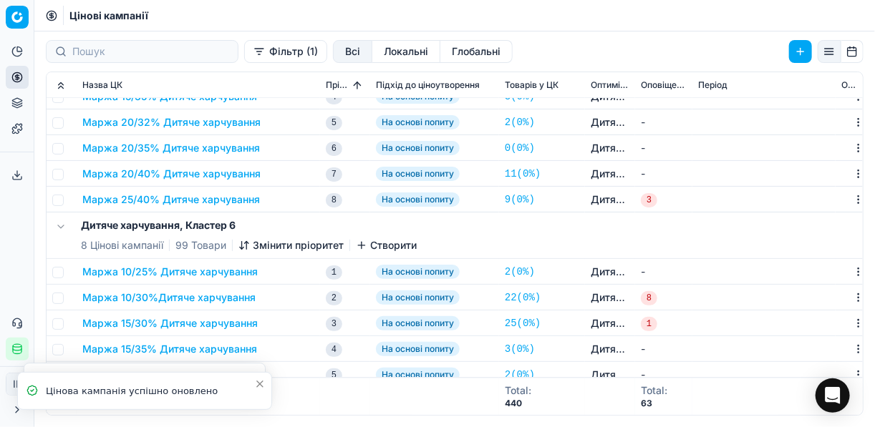
scroll to position [1289, 0]
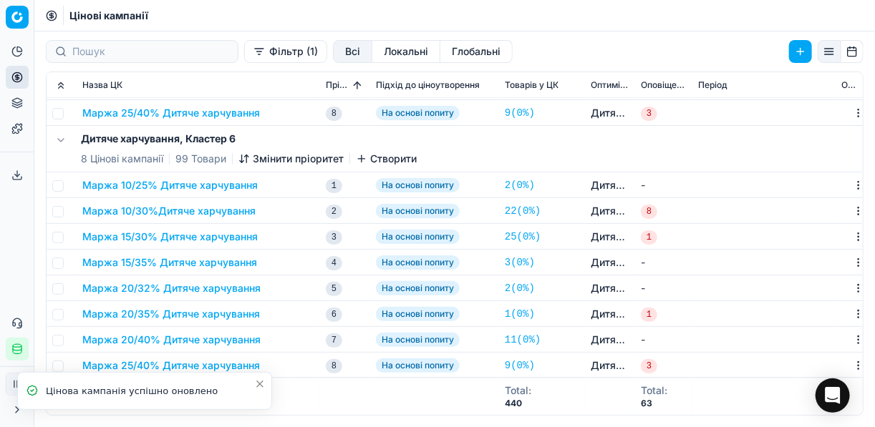
click at [218, 365] on button "Маржа 25/40% Дитяче харчування" at bounding box center [171, 366] width 178 height 14
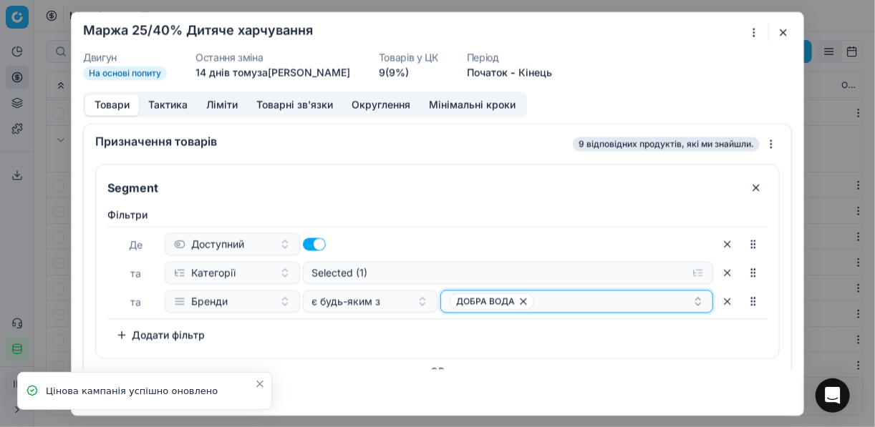
click at [604, 306] on div "ДОБРА ВОДА" at bounding box center [571, 301] width 243 height 17
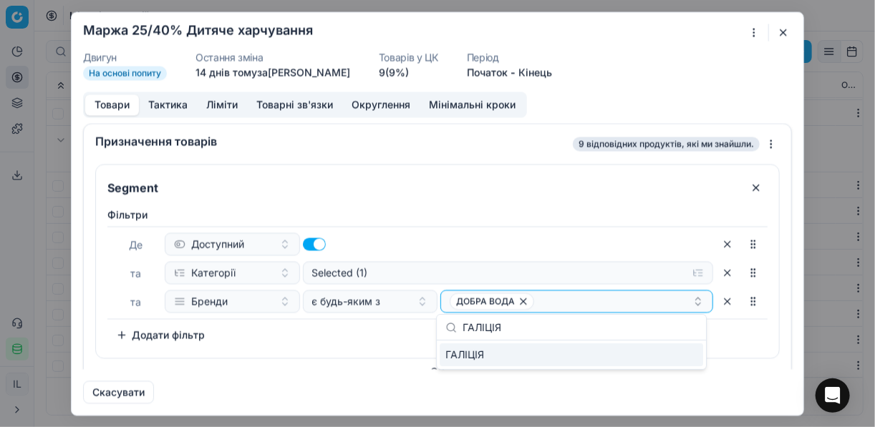
type input "ГАЛІЦІЯ"
drag, startPoint x: 690, startPoint y: 356, endPoint x: 703, endPoint y: 362, distance: 14.1
click at [691, 356] on div "ГАЛІЦІЯ" at bounding box center [571, 355] width 263 height 23
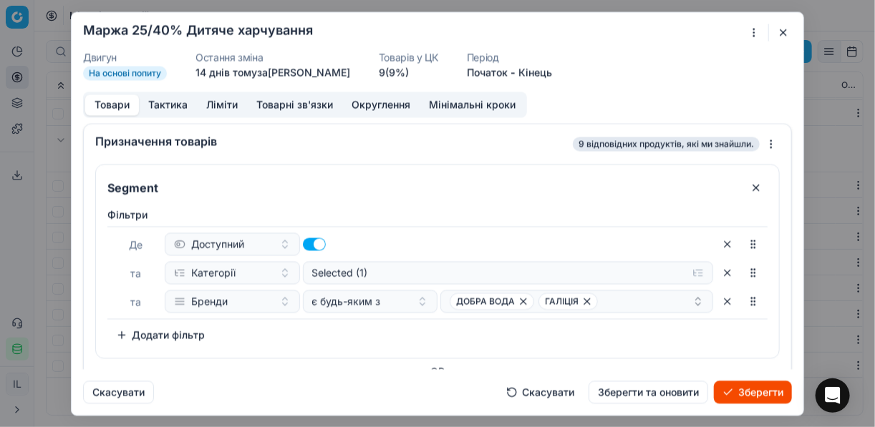
click at [757, 399] on button "Зберегти" at bounding box center [753, 392] width 78 height 23
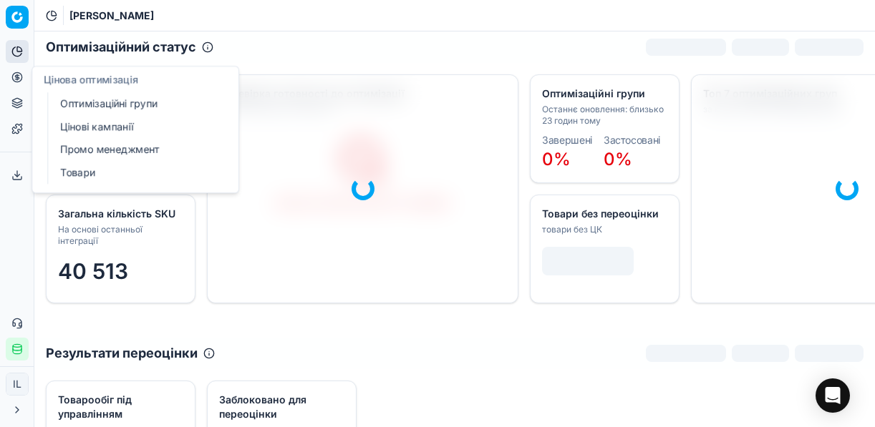
click at [71, 103] on link "Оптимізаційні групи" at bounding box center [137, 104] width 167 height 20
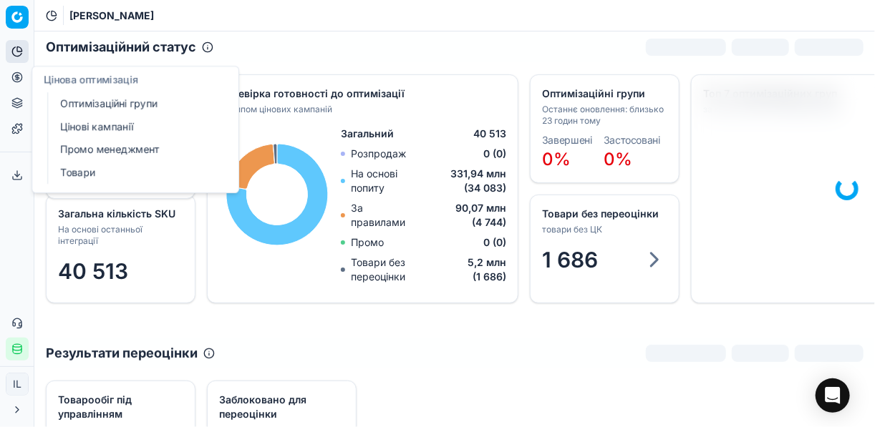
click at [164, 106] on link "Оптимізаційні групи" at bounding box center [137, 104] width 167 height 20
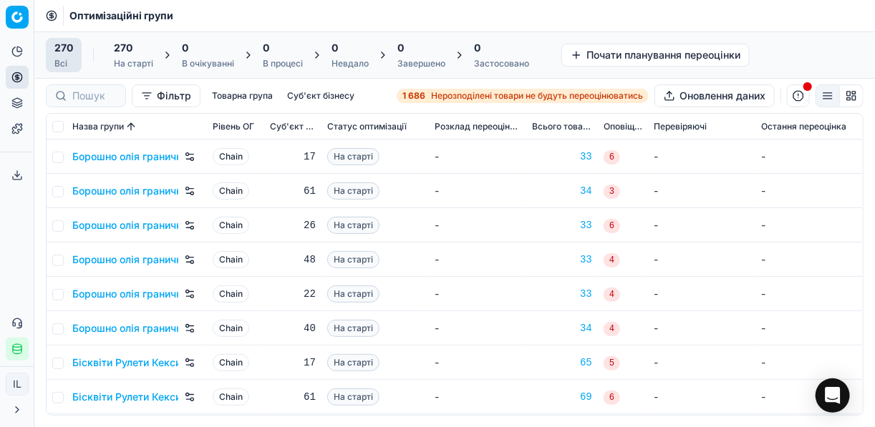
click at [475, 96] on span "Нерозподілені товари не будуть переоцінюватись" at bounding box center [537, 95] width 212 height 11
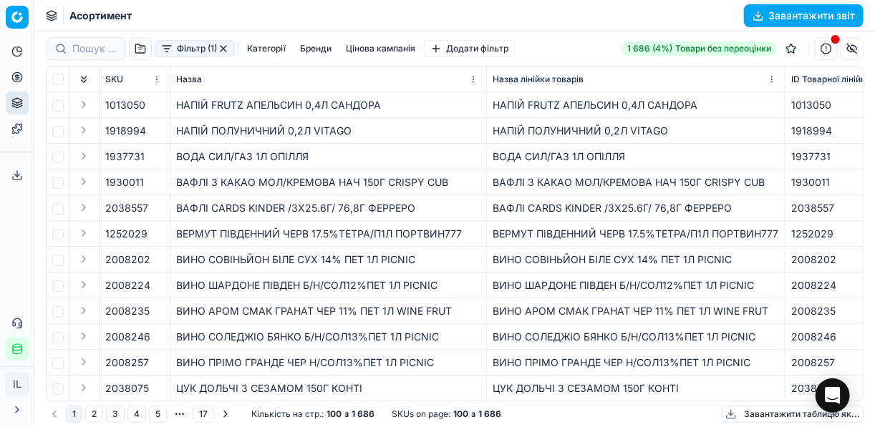
click at [157, 46] on button "Фільтр (1)" at bounding box center [195, 48] width 80 height 17
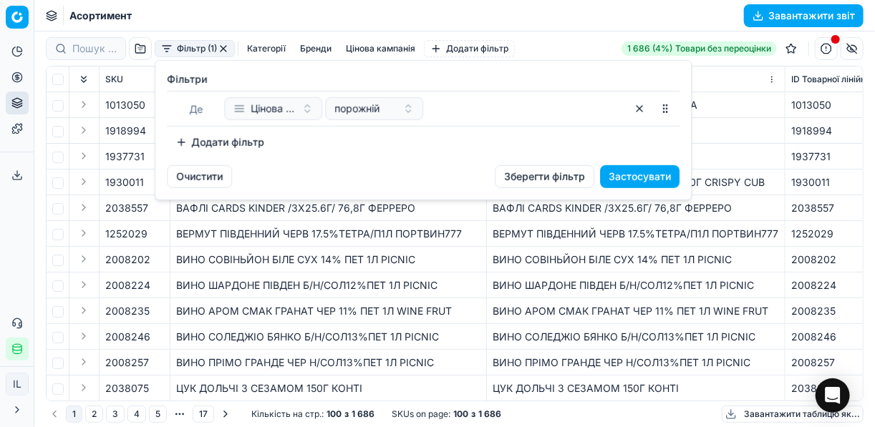
click at [188, 142] on button "Додати фільтр" at bounding box center [220, 142] width 106 height 23
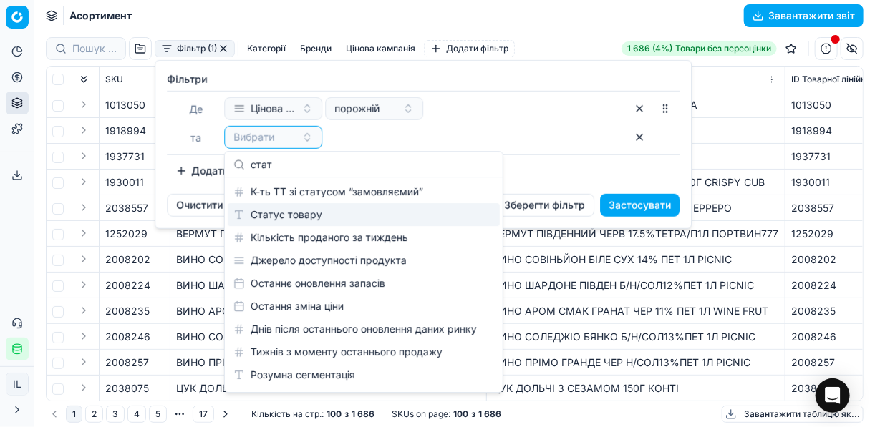
type input "стат"
click at [316, 215] on div "Статус товару" at bounding box center [364, 214] width 272 height 23
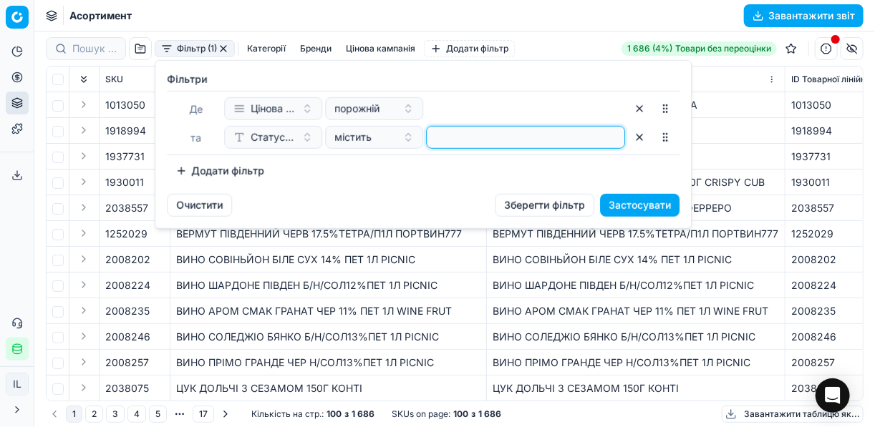
click at [457, 137] on input at bounding box center [525, 137] width 186 height 21
type input "1"
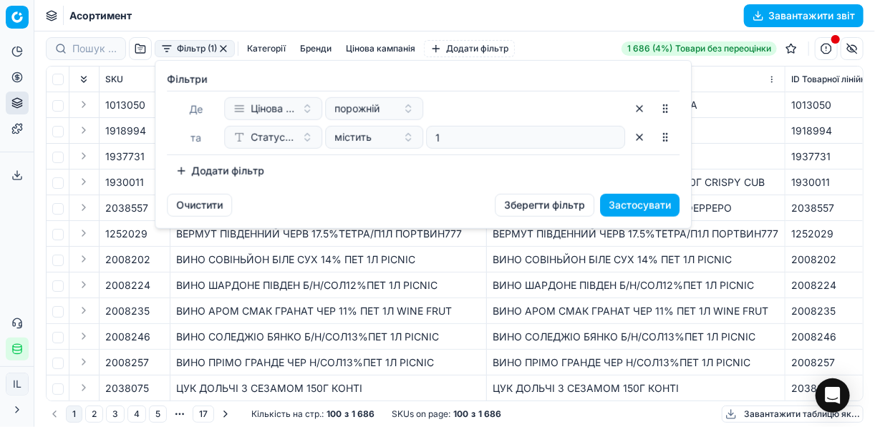
click at [190, 168] on button "Додати фільтр" at bounding box center [220, 171] width 106 height 23
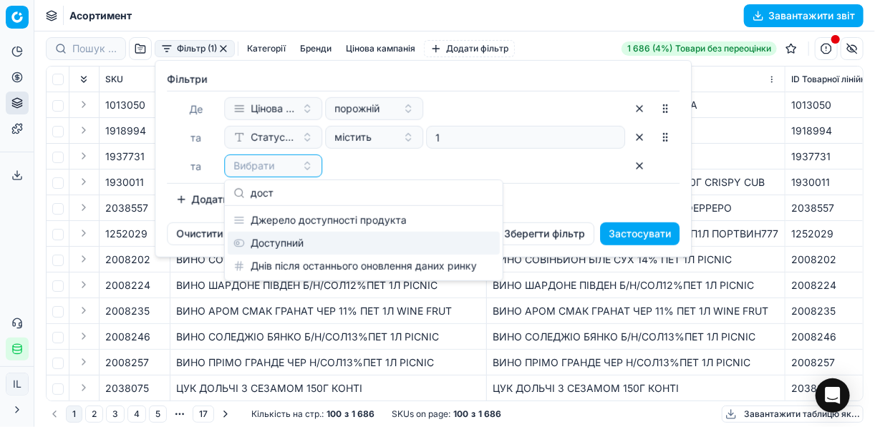
type input "дост"
click at [300, 242] on div "Доступний" at bounding box center [364, 243] width 272 height 23
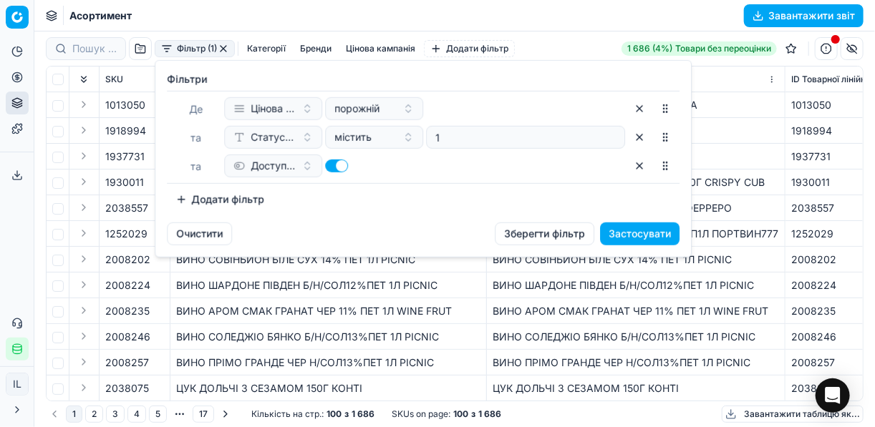
click at [192, 195] on button "Додати фільтр" at bounding box center [220, 199] width 106 height 23
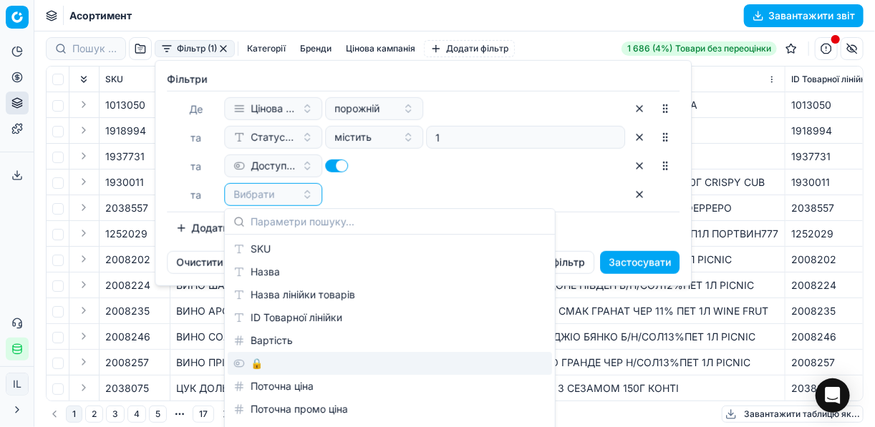
click at [272, 368] on div "🔒" at bounding box center [390, 363] width 324 height 23
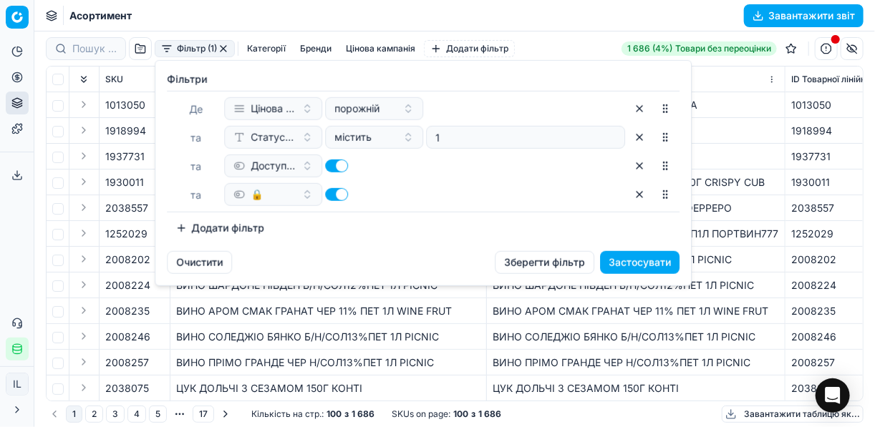
click at [335, 194] on button "button" at bounding box center [336, 194] width 23 height 13
checkbox input "false"
click at [619, 263] on button "Застосувати" at bounding box center [639, 262] width 79 height 23
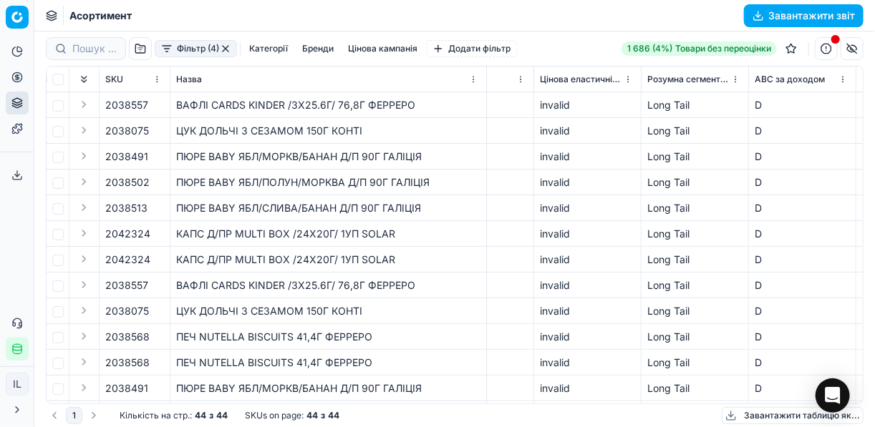
scroll to position [0, 3926]
